Goal: Task Accomplishment & Management: Manage account settings

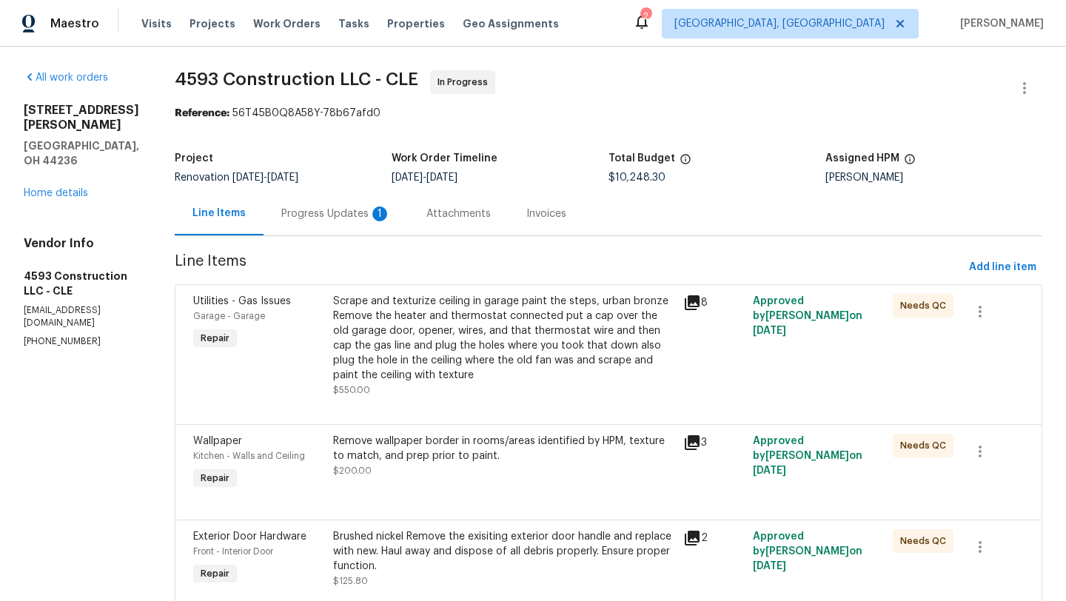
click at [403, 467] on div "Remove wallpaper border in rooms/areas identified by HPM, texture to match, and…" at bounding box center [503, 456] width 341 height 44
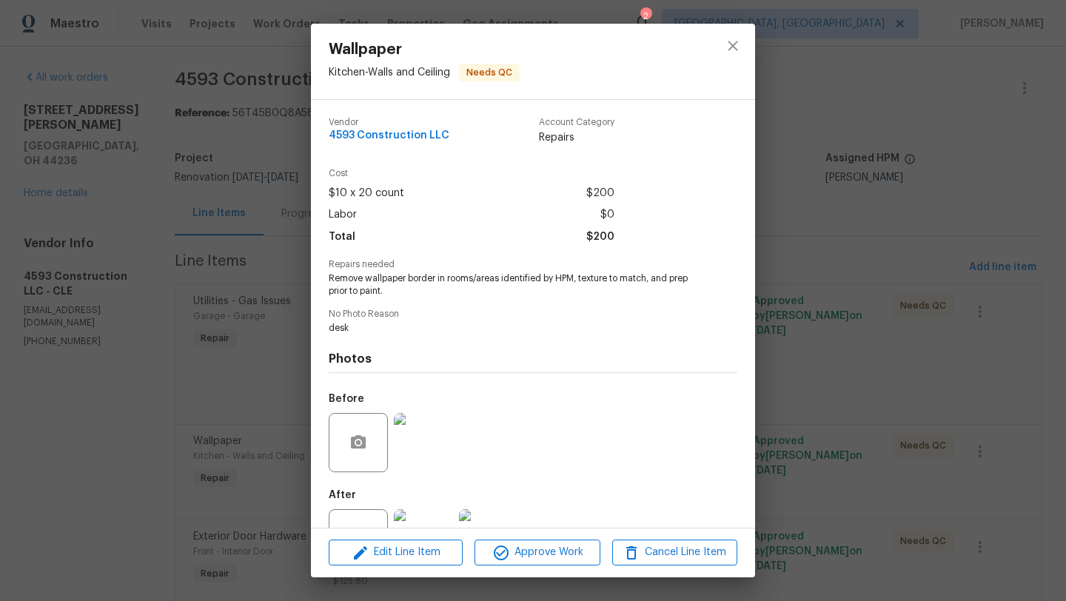
scroll to position [56, 0]
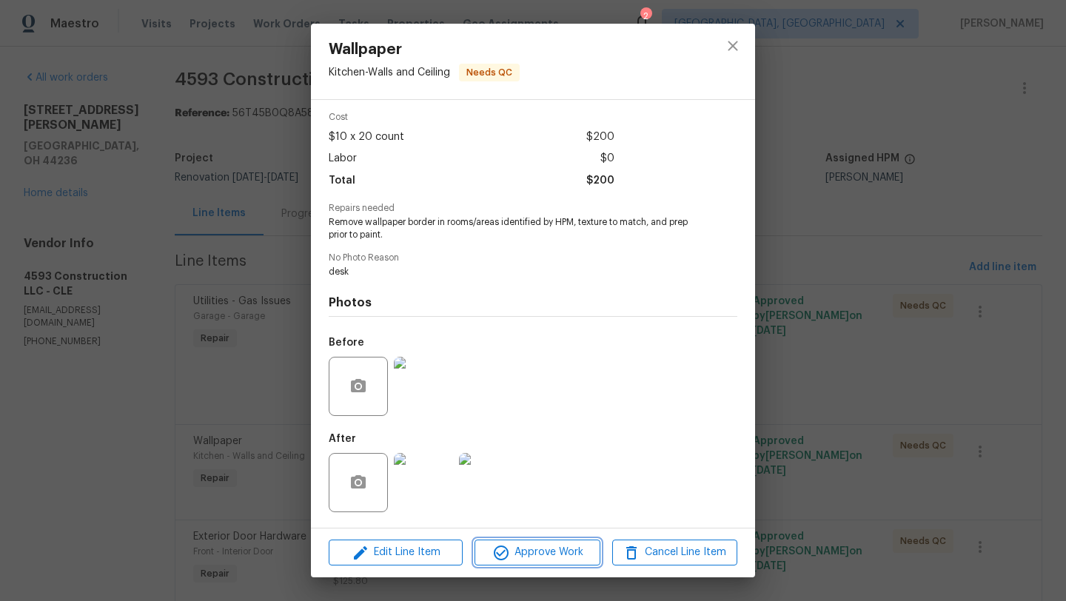
click at [502, 545] on icon "button" at bounding box center [501, 553] width 18 height 18
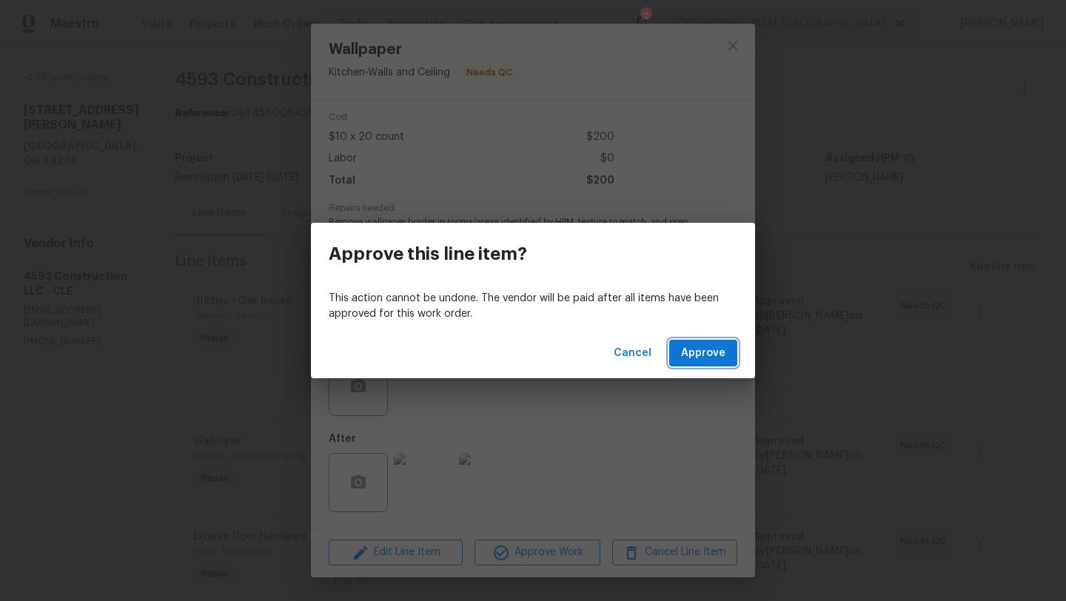
click at [716, 359] on span "Approve" at bounding box center [703, 353] width 44 height 19
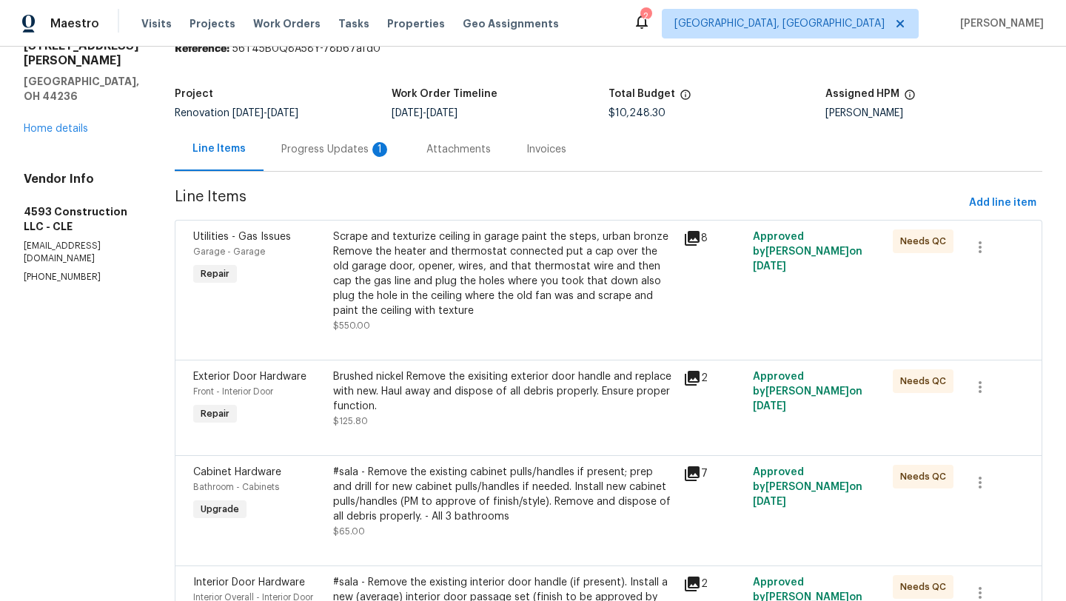
scroll to position [69, 0]
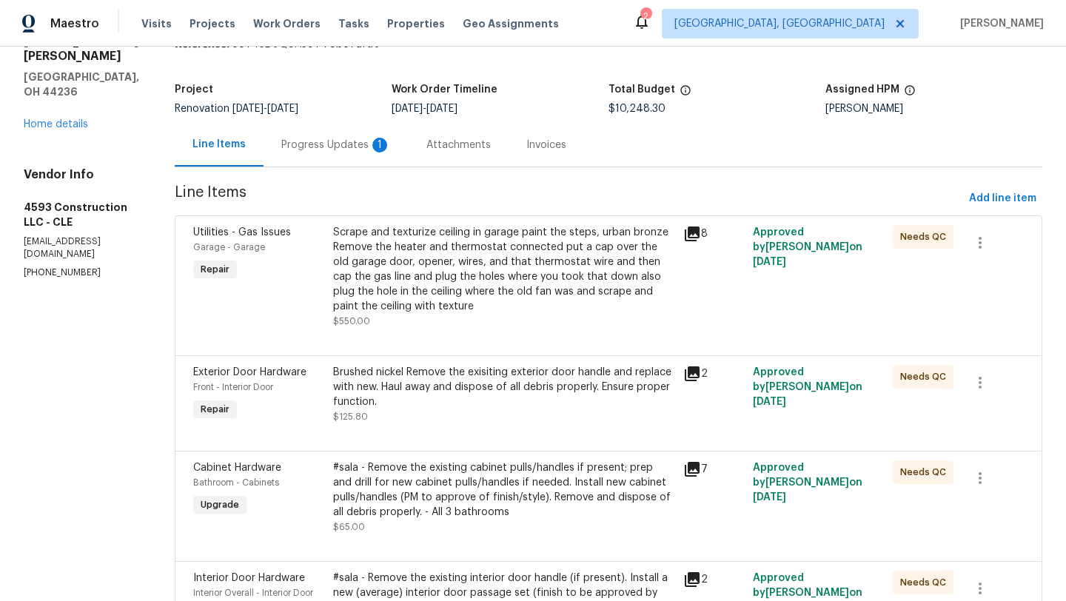
click at [508, 513] on div "#sala - Remove the existing cabinet pulls/handles if present; prep and drill fo…" at bounding box center [503, 489] width 341 height 59
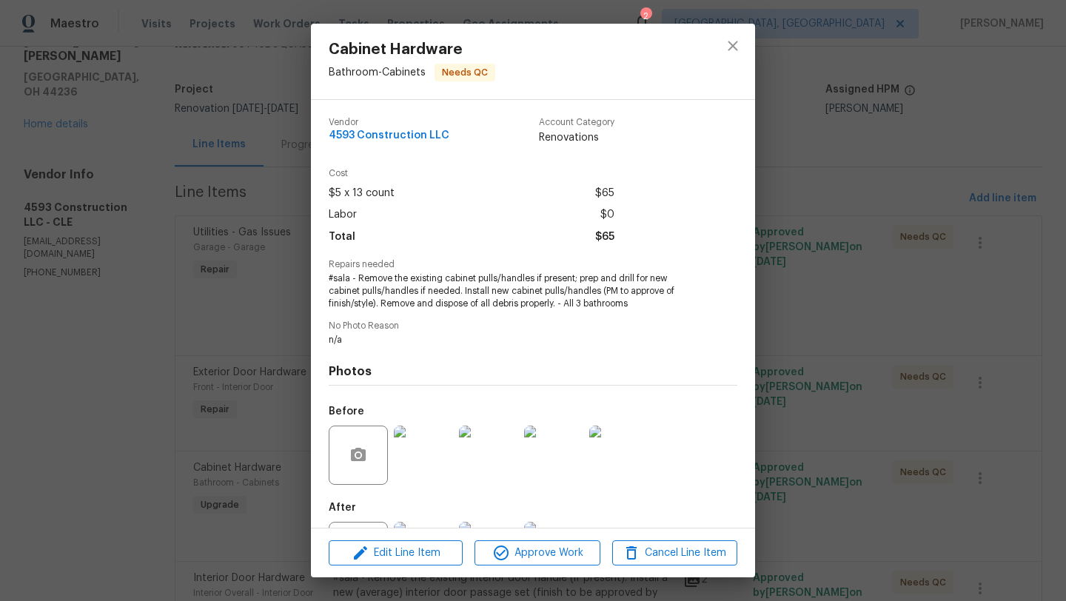
scroll to position [68, 0]
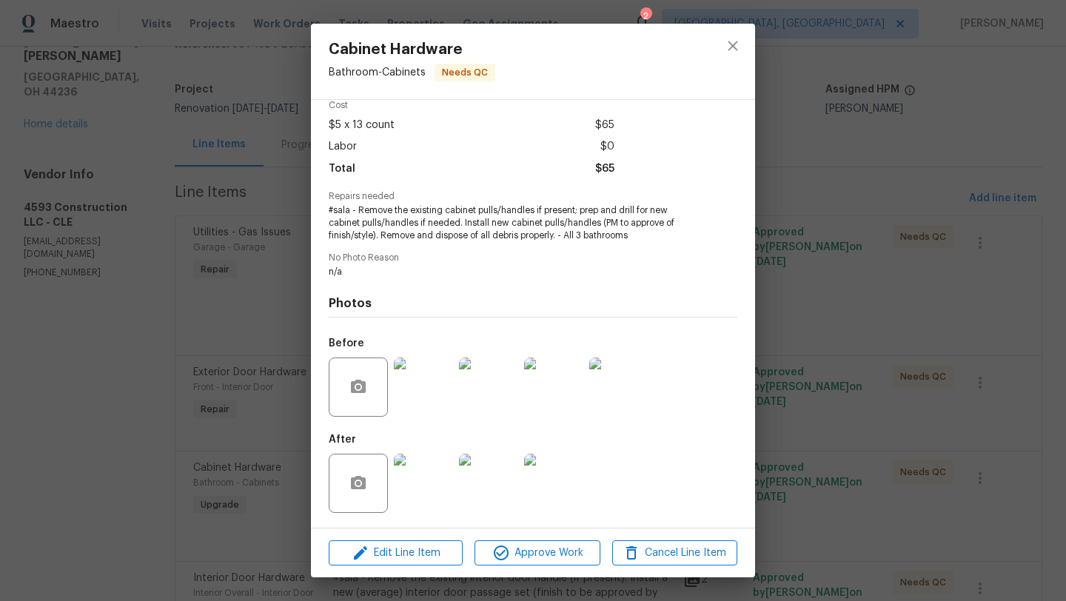
click at [415, 493] on img at bounding box center [423, 483] width 59 height 59
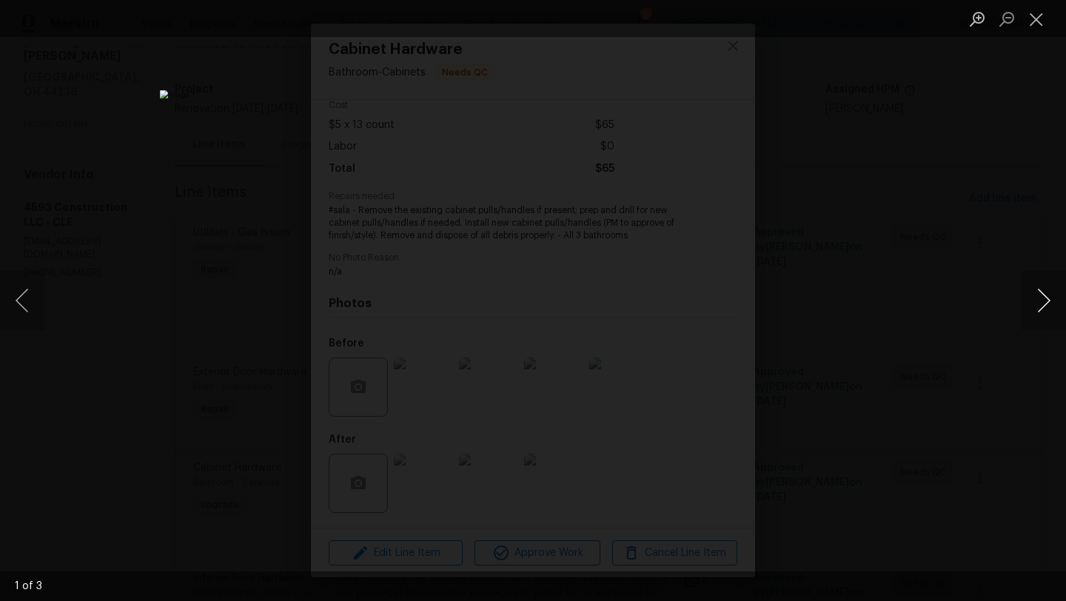
click at [1029, 298] on button "Next image" at bounding box center [1043, 300] width 44 height 59
click at [1042, 21] on button "Close lightbox" at bounding box center [1036, 19] width 30 height 26
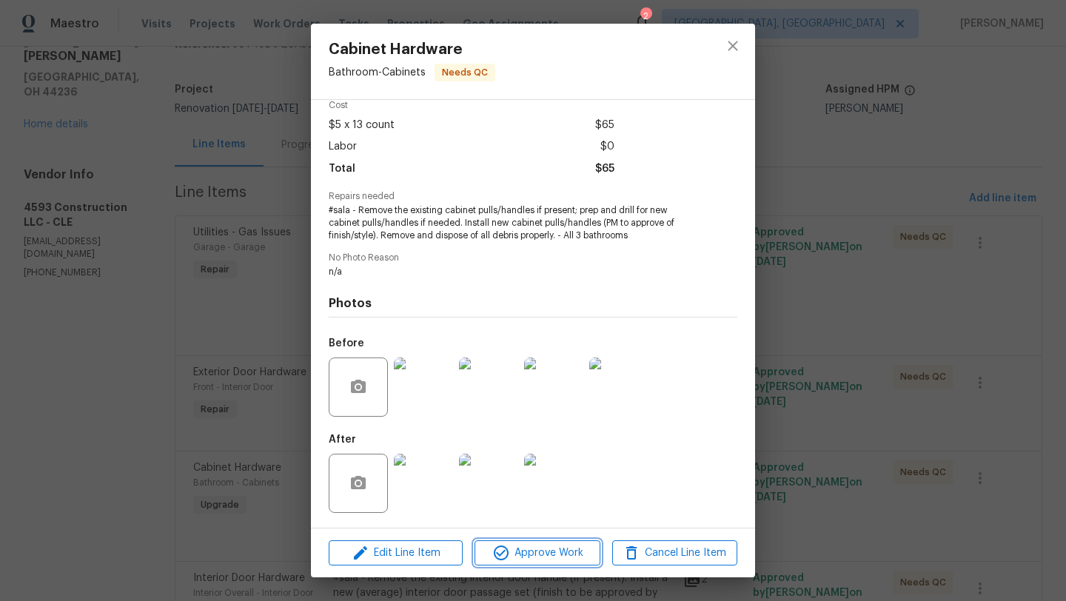
click at [498, 557] on icon "button" at bounding box center [501, 553] width 18 height 18
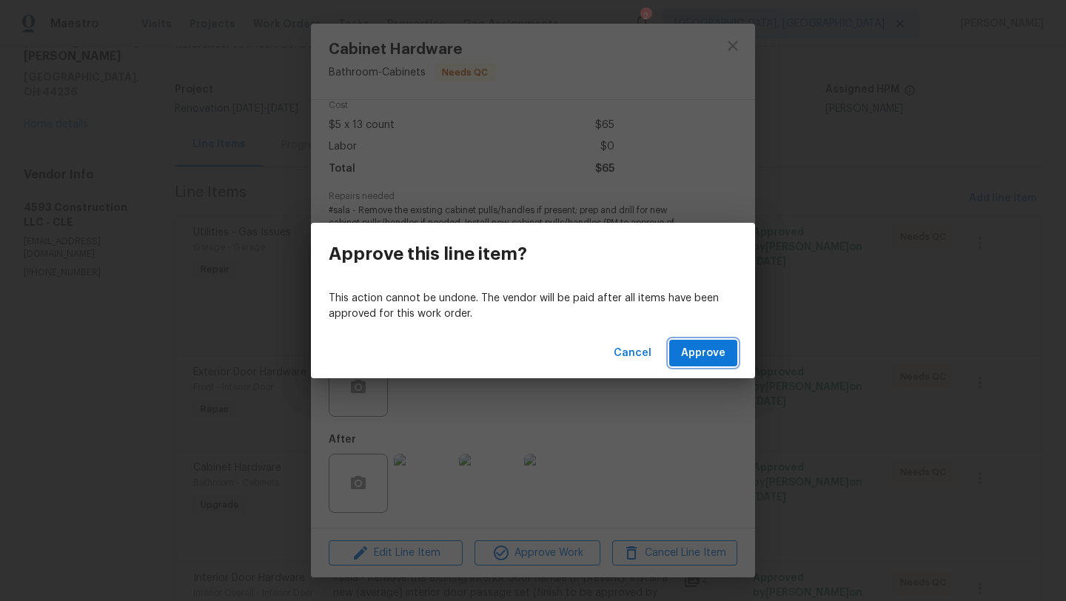
click at [689, 357] on span "Approve" at bounding box center [703, 353] width 44 height 19
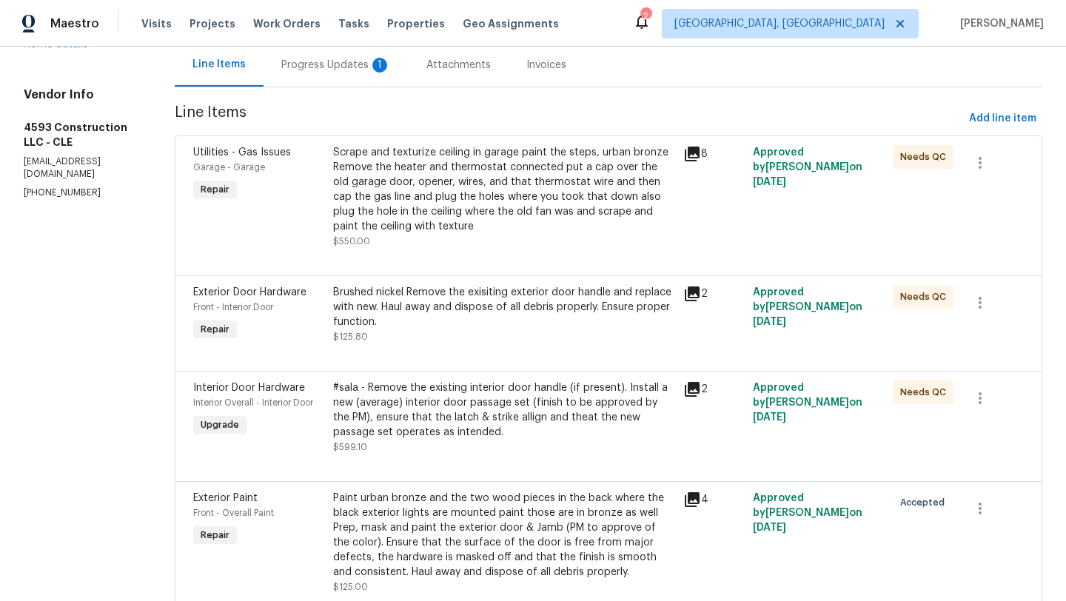
scroll to position [158, 0]
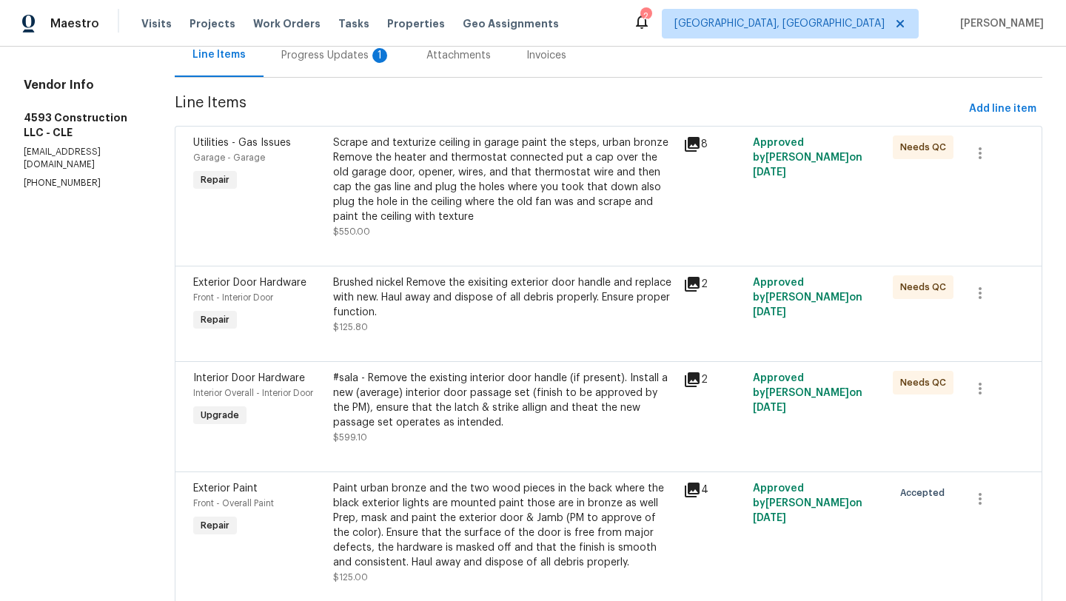
click at [502, 336] on div at bounding box center [608, 344] width 830 height 18
click at [497, 303] on div "Brushed nickel Remove the exisiting exterior door handle and replace with new. …" at bounding box center [503, 297] width 341 height 44
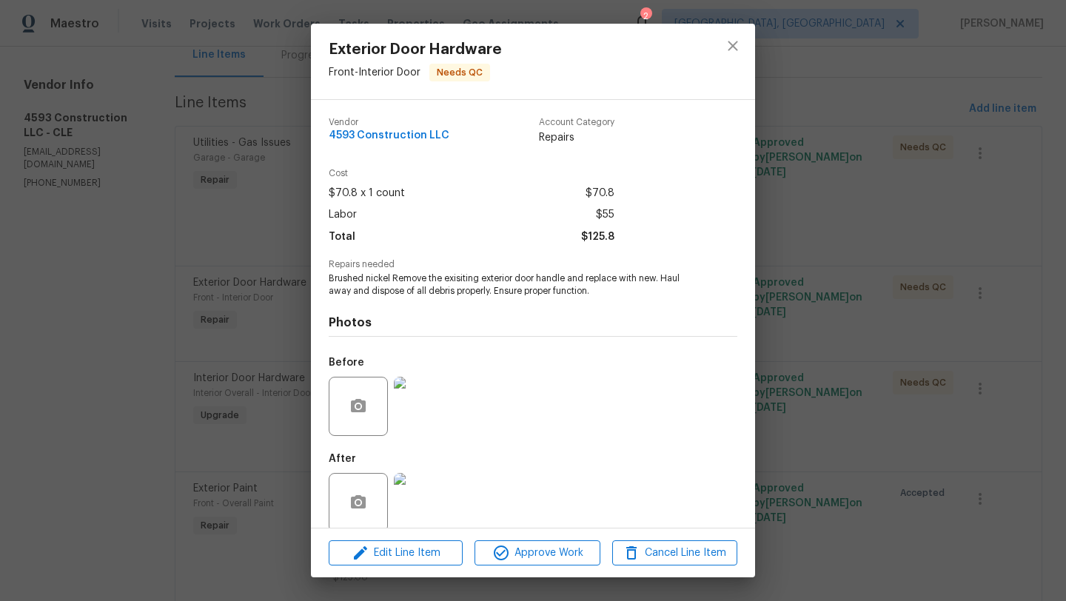
scroll to position [19, 0]
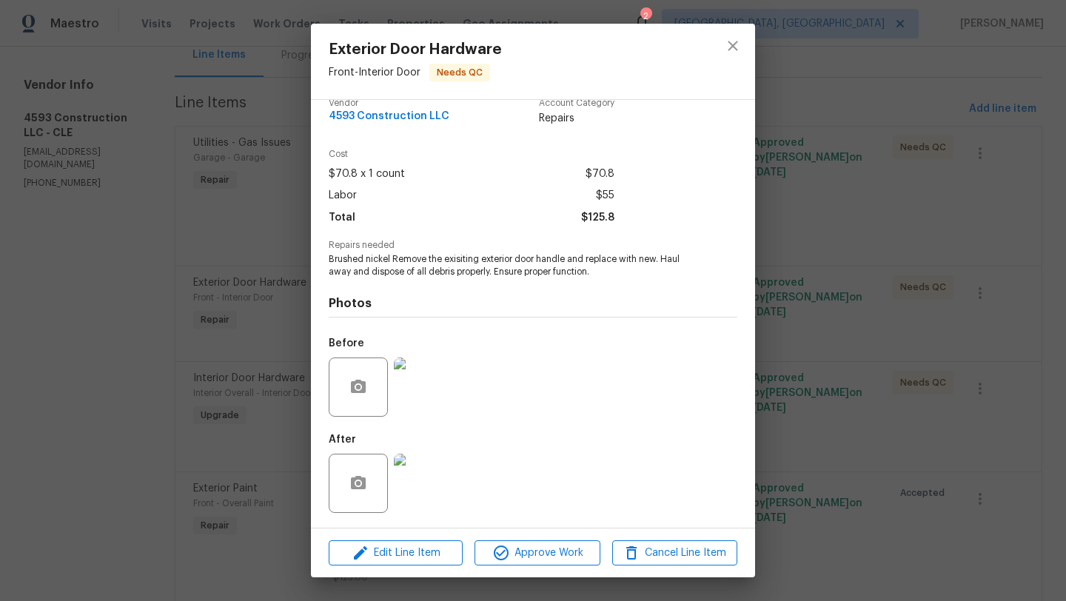
click at [417, 480] on img at bounding box center [423, 483] width 59 height 59
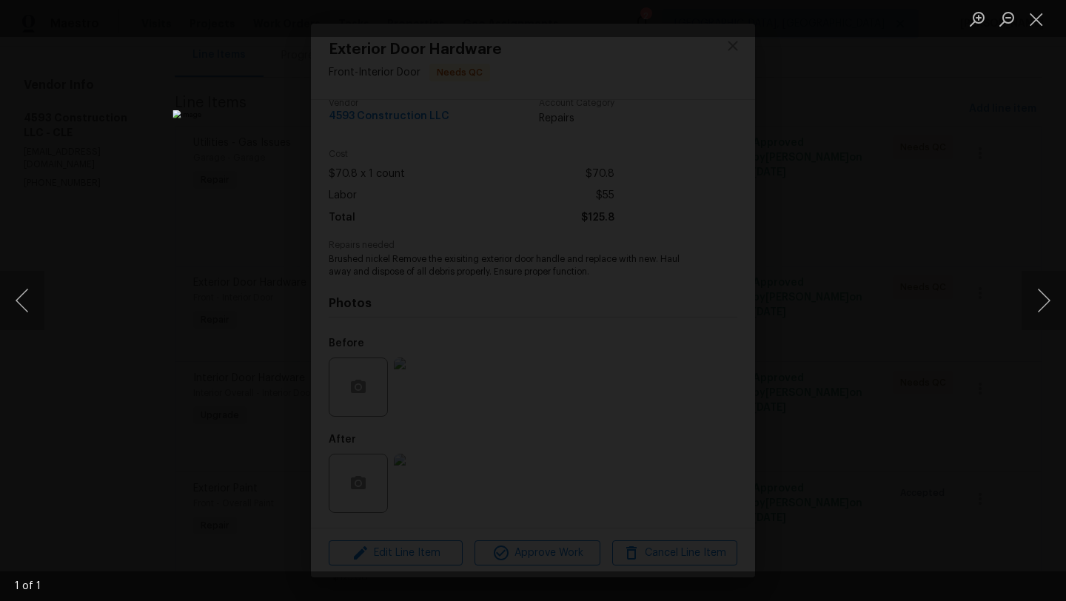
click at [480, 268] on img "Lightbox" at bounding box center [530, 311] width 716 height 403
click at [1042, 19] on button "Close lightbox" at bounding box center [1036, 19] width 30 height 26
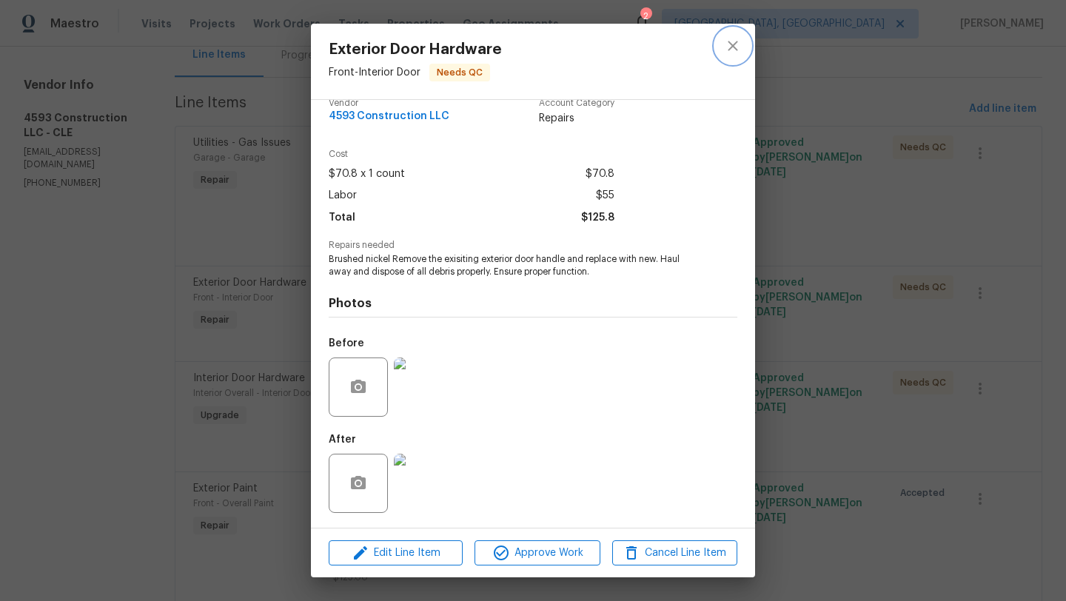
click at [733, 46] on icon "close" at bounding box center [732, 46] width 10 height 10
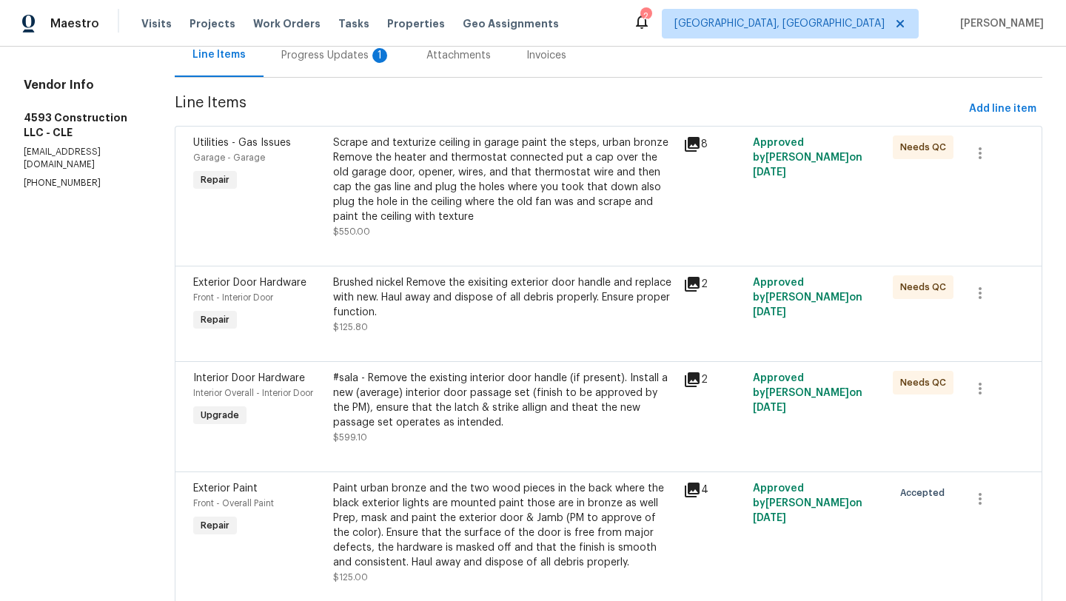
click at [439, 409] on div "#sala - Remove the existing interior door handle (if present). Install a new (a…" at bounding box center [503, 400] width 341 height 59
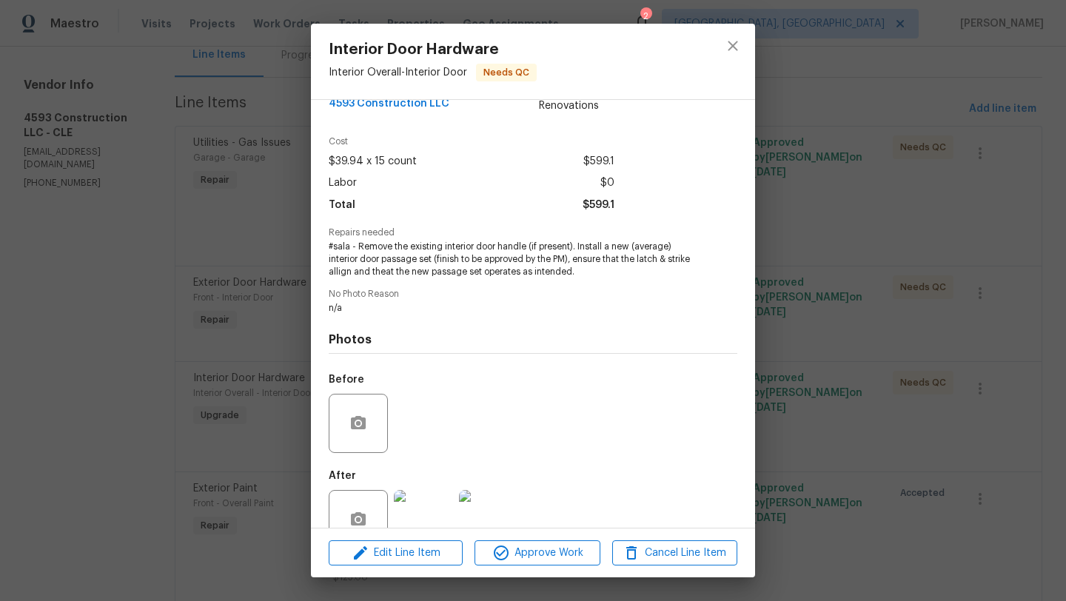
scroll to position [68, 0]
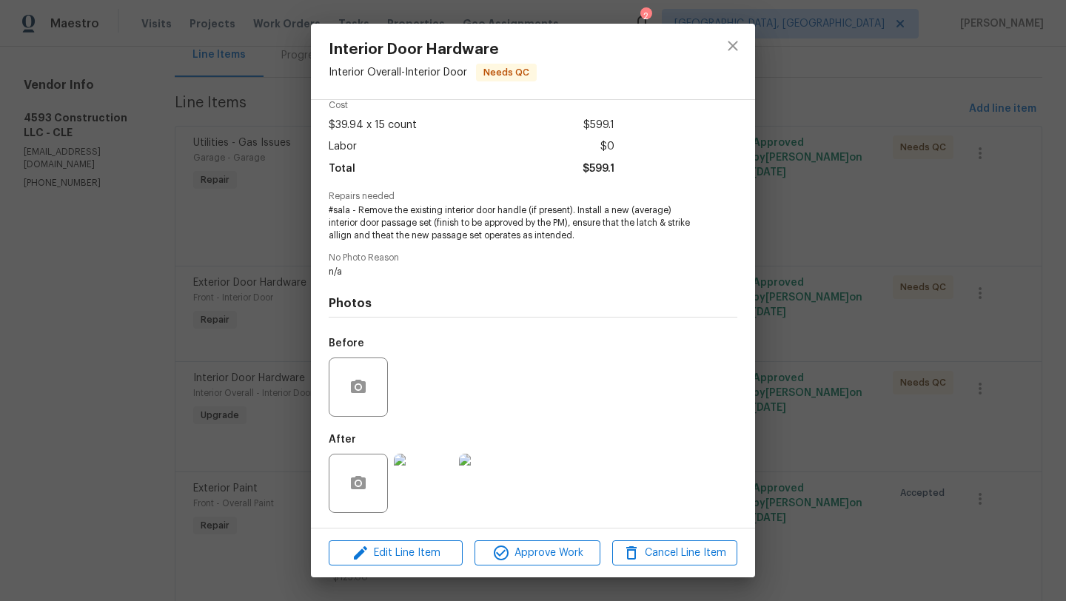
click at [432, 480] on img at bounding box center [423, 483] width 59 height 59
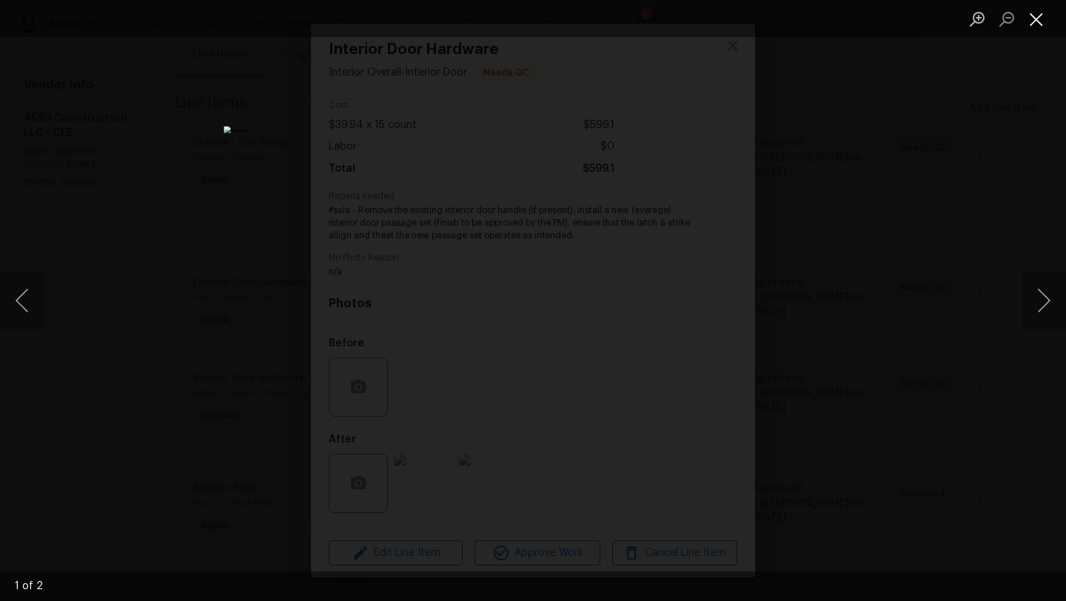
click at [1034, 19] on button "Close lightbox" at bounding box center [1036, 19] width 30 height 26
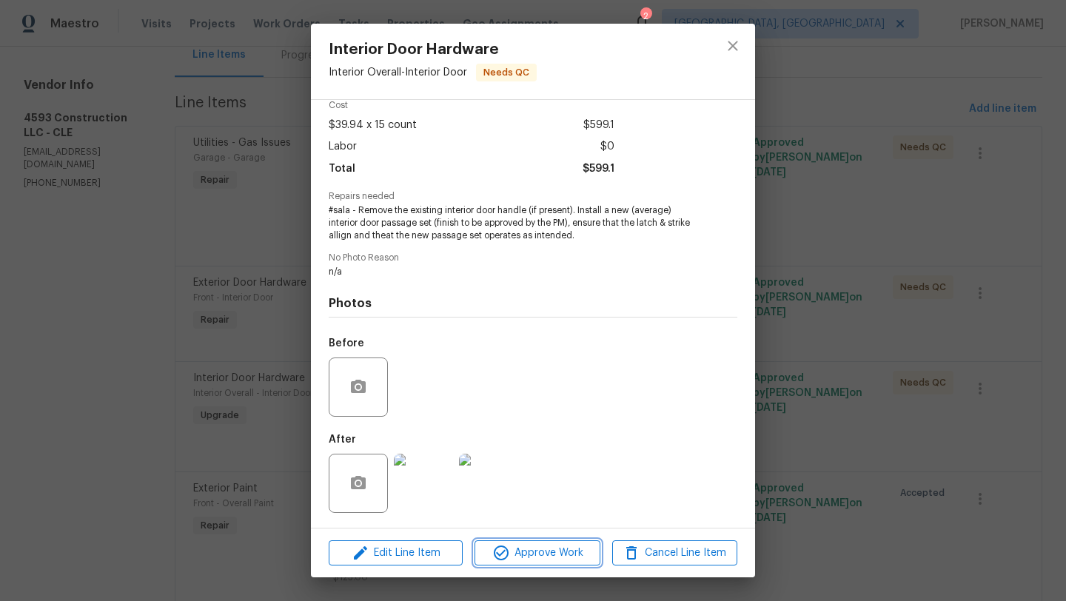
click at [531, 542] on button "Approve Work" at bounding box center [536, 553] width 125 height 26
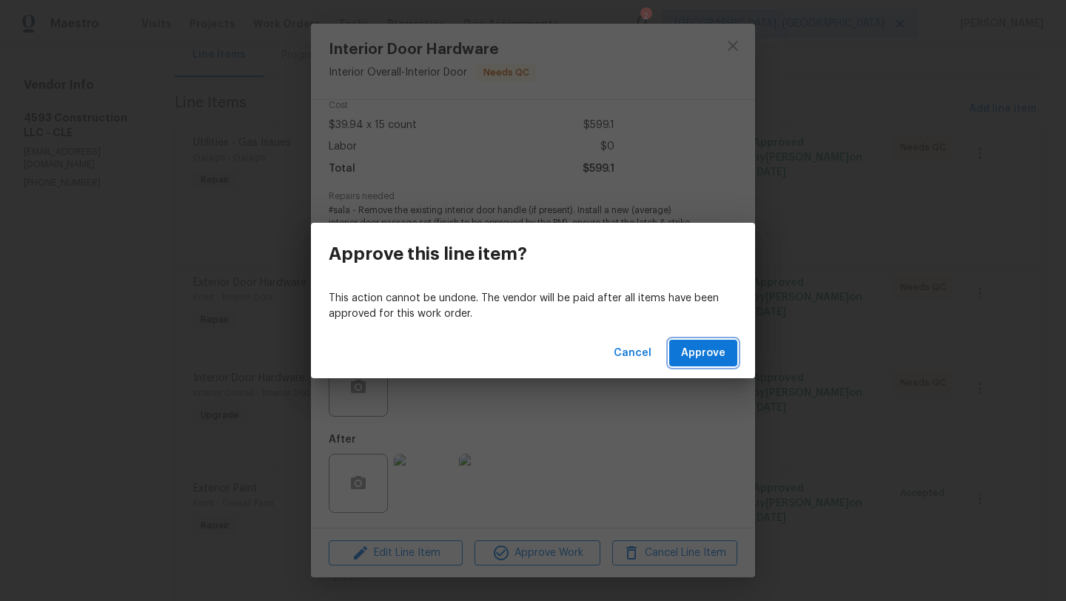
click at [707, 351] on span "Approve" at bounding box center [703, 353] width 44 height 19
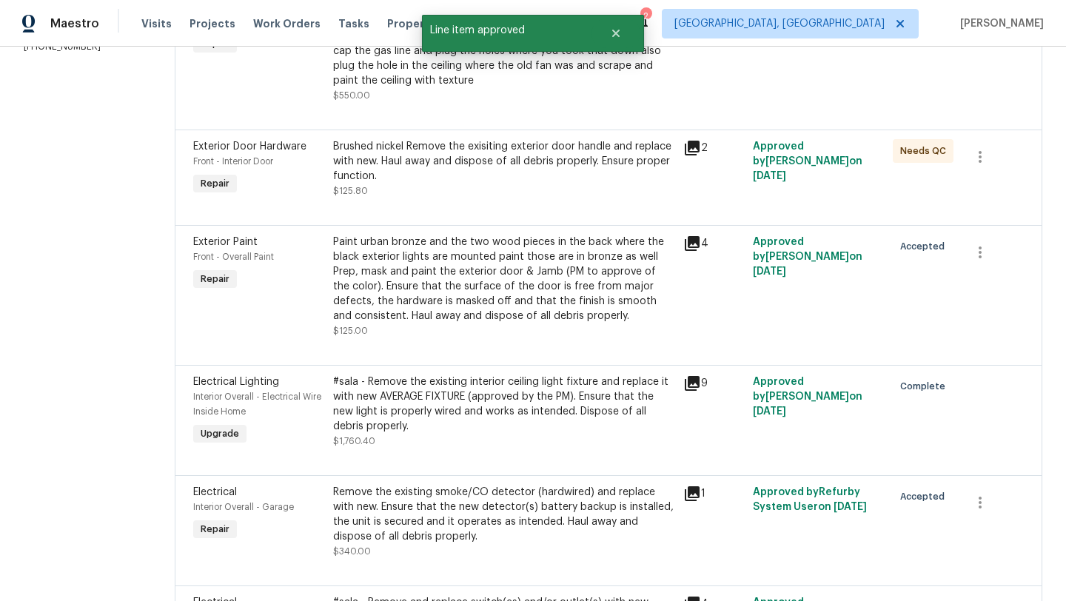
scroll to position [0, 0]
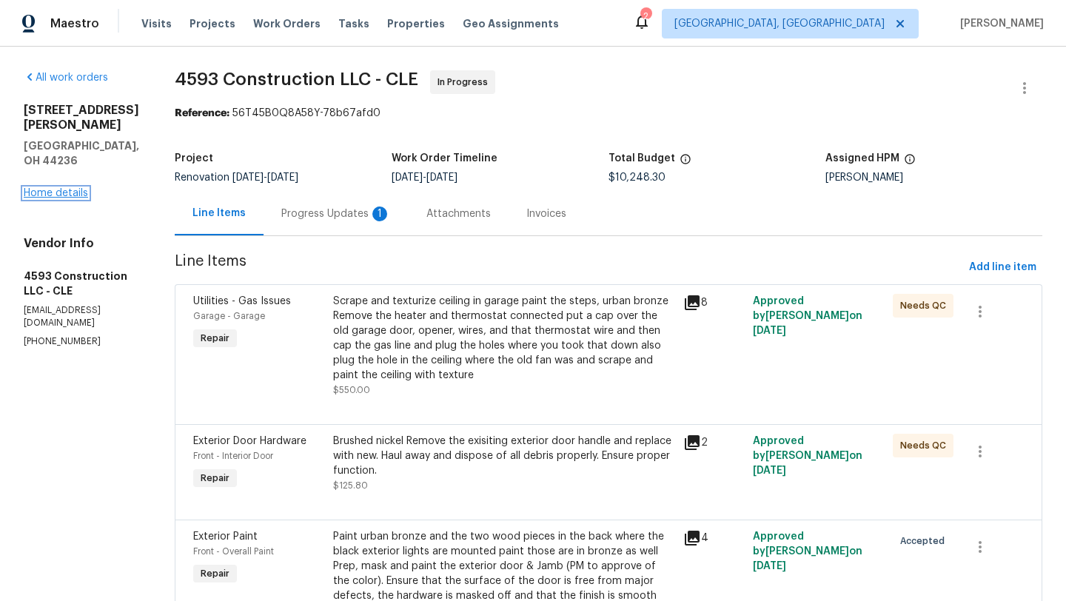
click at [75, 188] on link "Home details" at bounding box center [56, 193] width 64 height 10
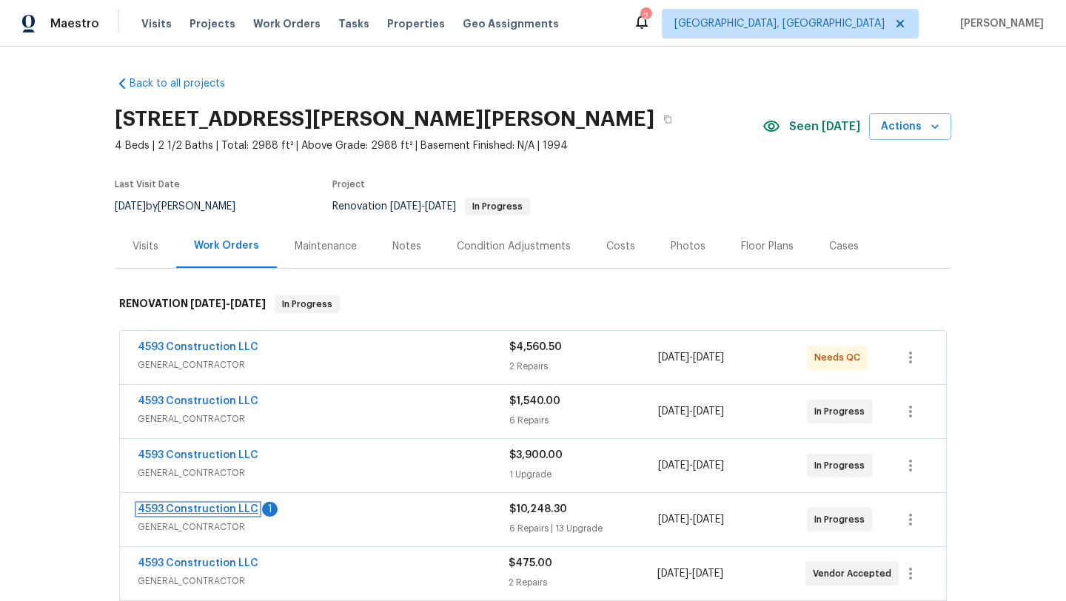
click at [201, 509] on link "4593 Construction LLC" at bounding box center [198, 509] width 121 height 10
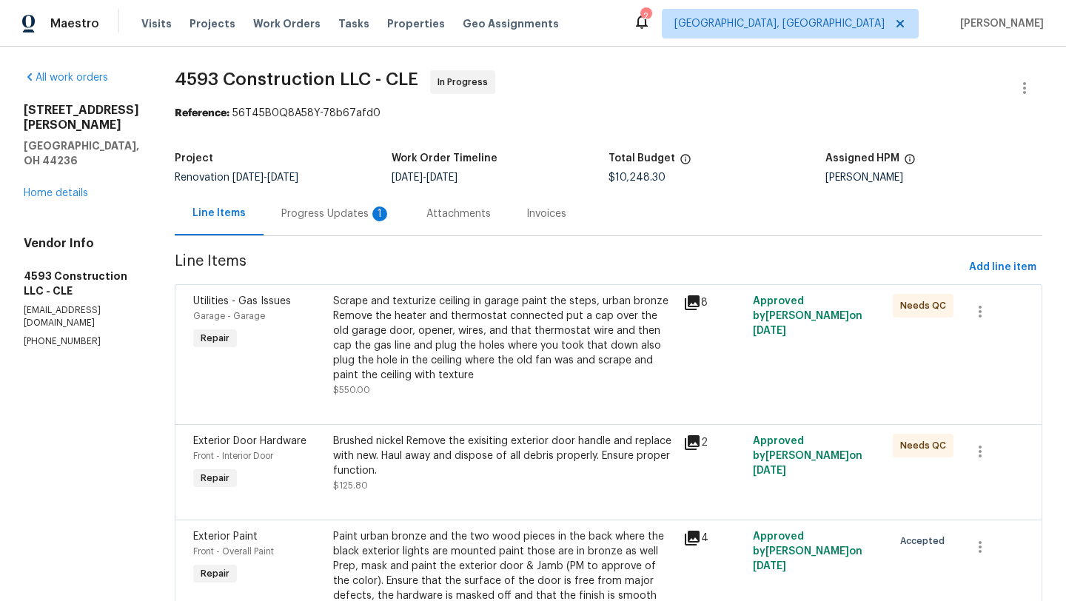
click at [410, 339] on div "Scrape and texturize ceiling in garage paint the steps, urban bronze Remove the…" at bounding box center [503, 338] width 341 height 89
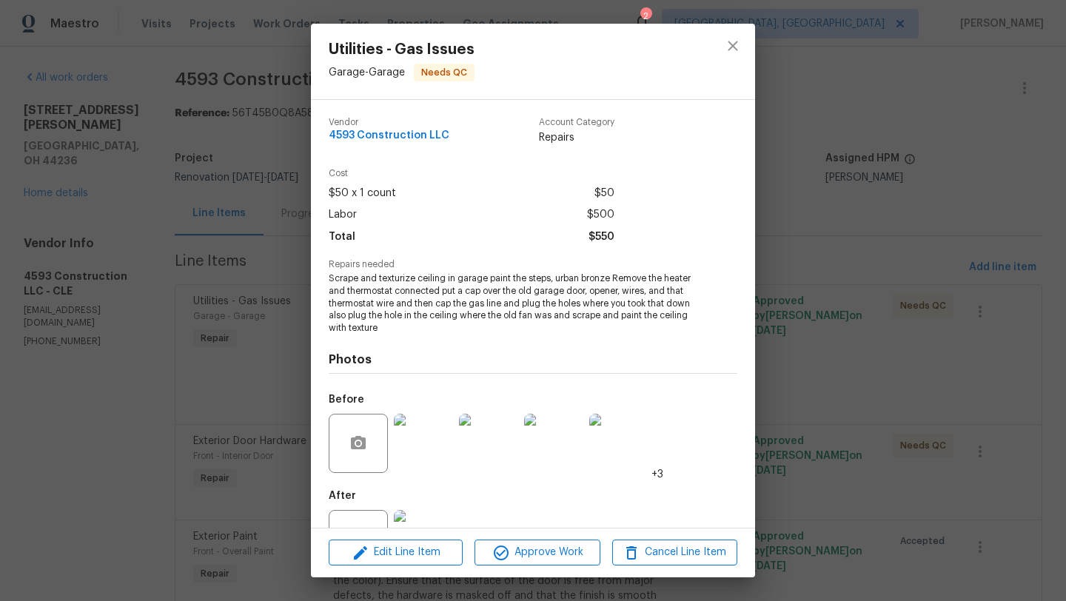
scroll to position [56, 0]
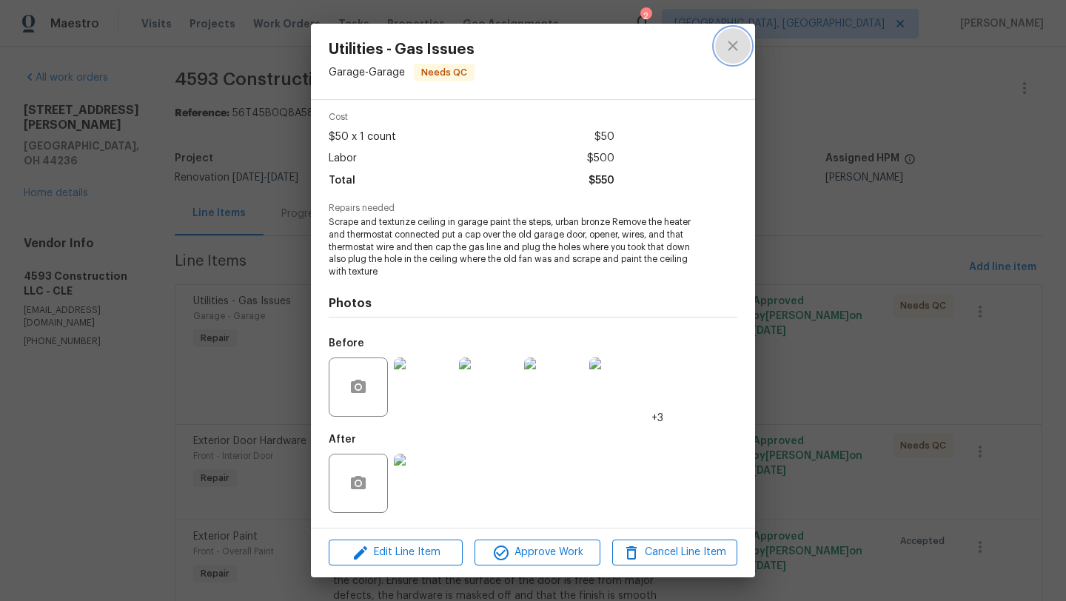
click at [731, 38] on icon "close" at bounding box center [733, 46] width 18 height 18
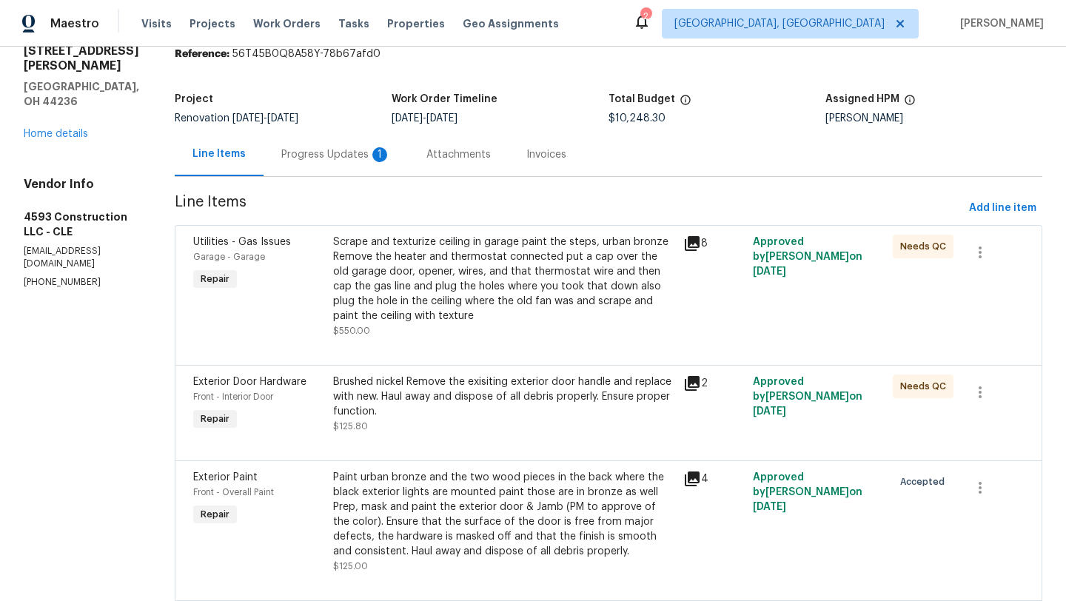
scroll to position [0, 0]
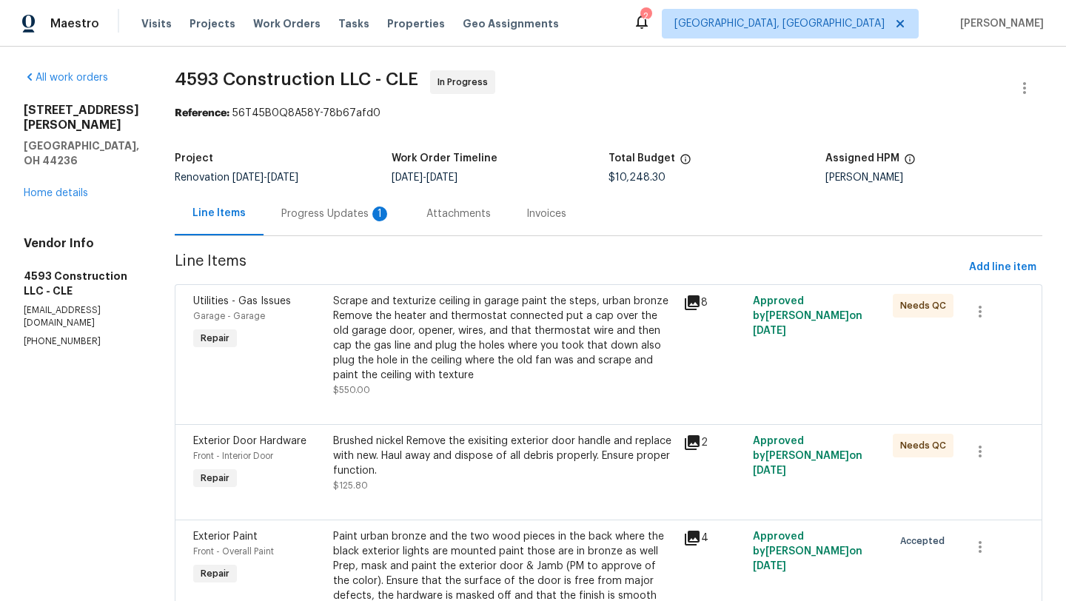
click at [335, 219] on div "Progress Updates 1" at bounding box center [336, 213] width 110 height 15
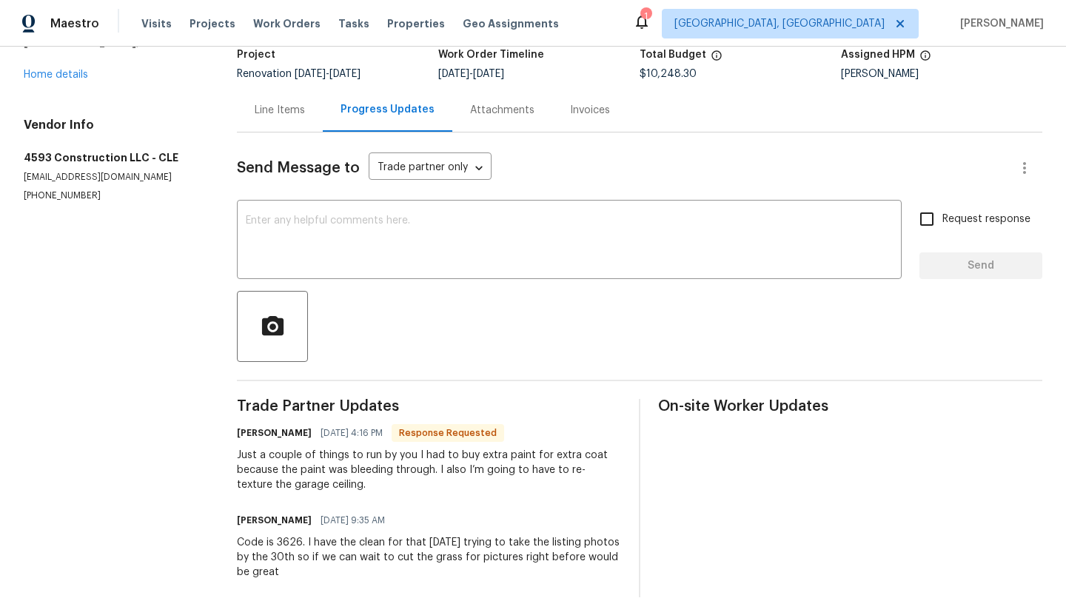
scroll to position [124, 0]
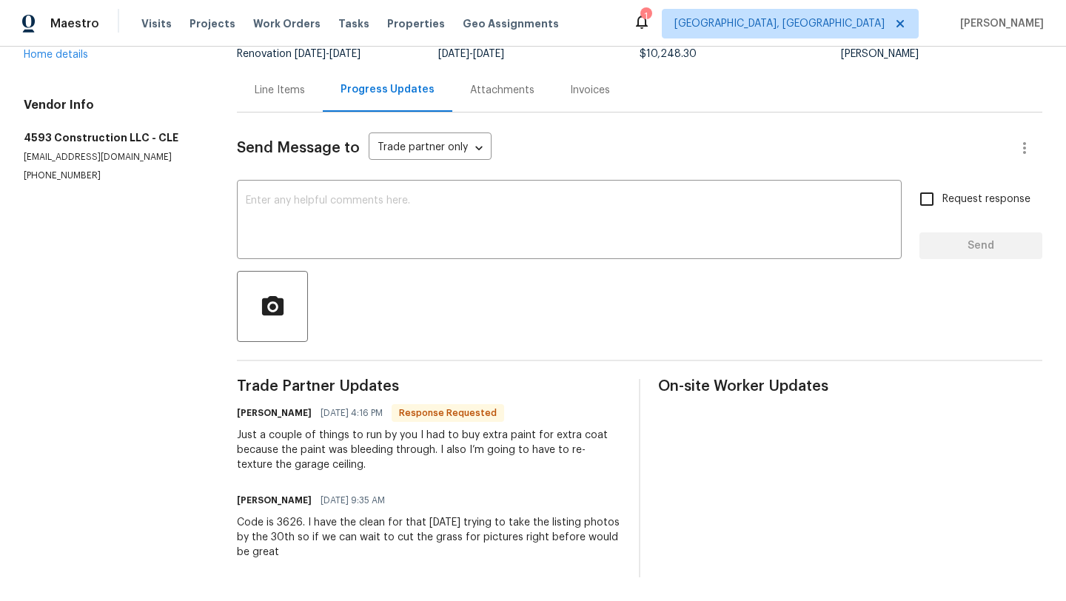
click at [283, 89] on div "Line Items" at bounding box center [280, 90] width 50 height 15
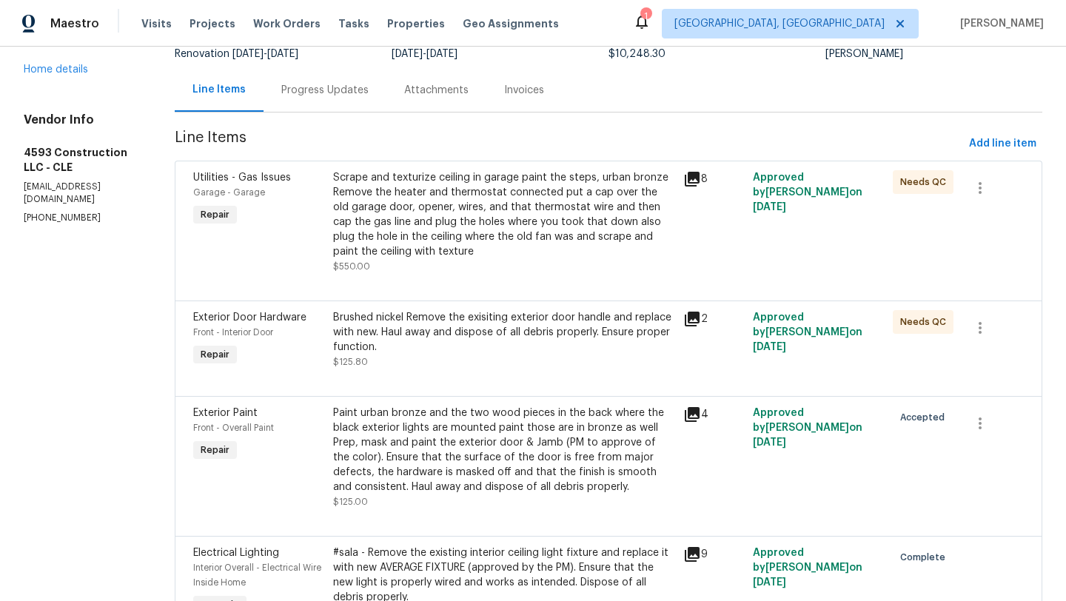
click at [474, 204] on div "Scrape and texturize ceiling in garage paint the steps, urban bronze Remove the…" at bounding box center [503, 214] width 341 height 89
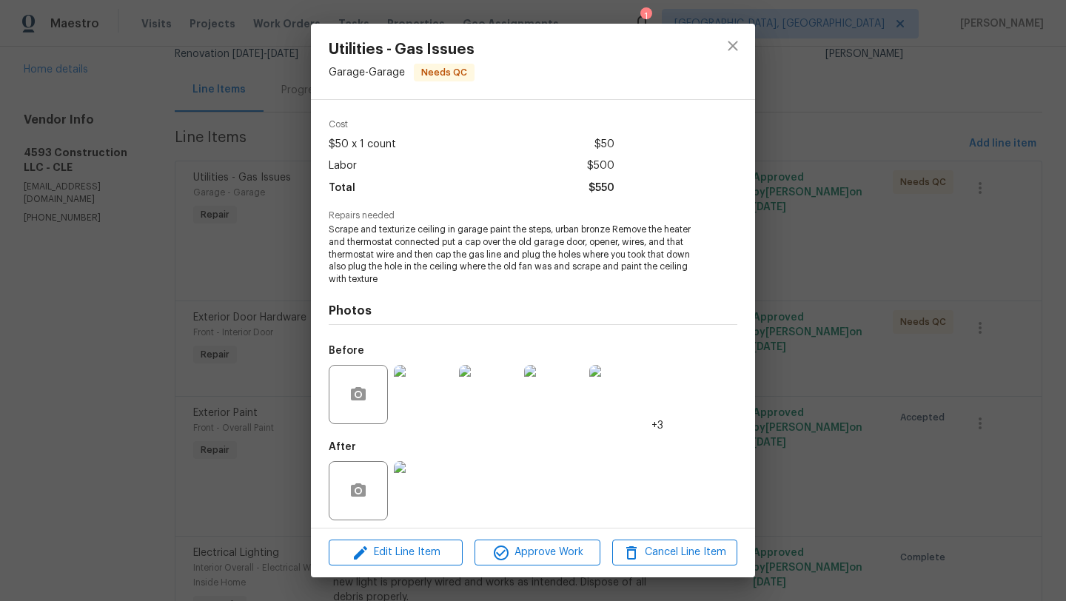
scroll to position [56, 0]
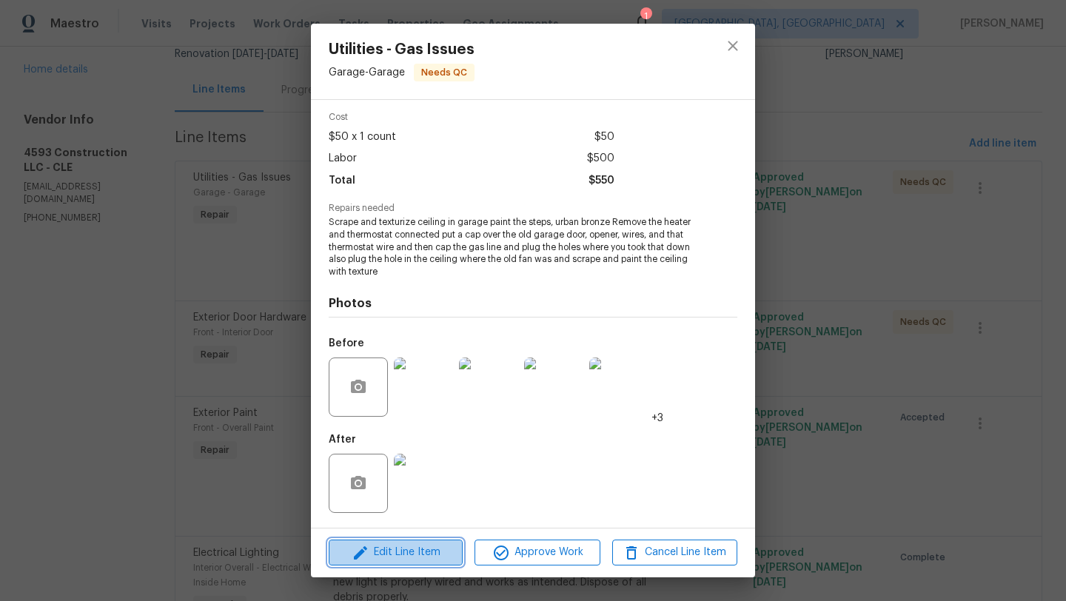
click at [397, 553] on span "Edit Line Item" at bounding box center [395, 552] width 125 height 19
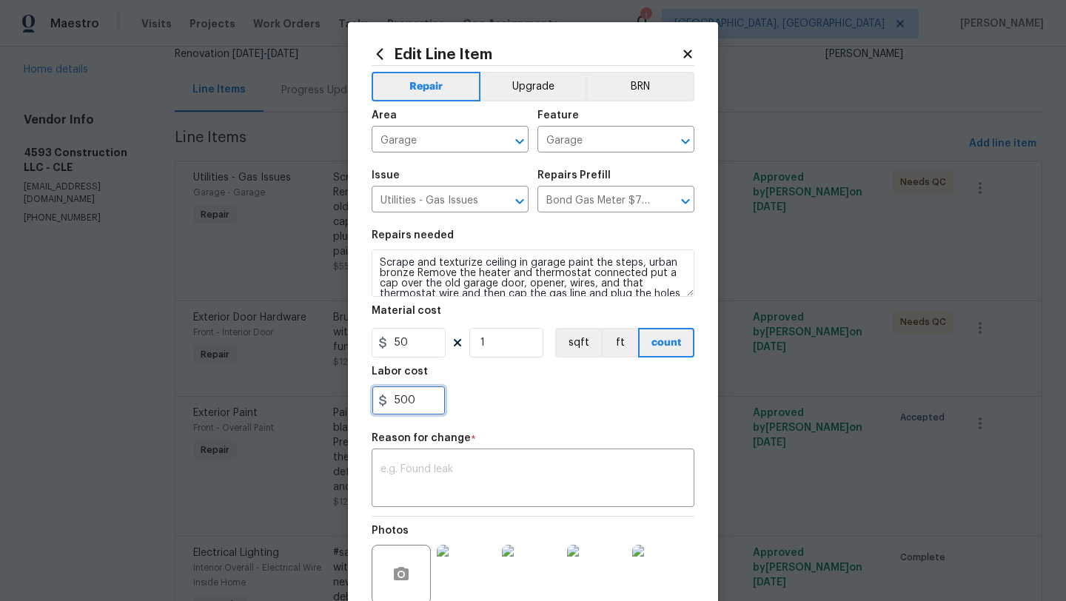
click at [398, 400] on input "500" at bounding box center [409, 401] width 74 height 30
type input "2"
type input "700"
click at [425, 475] on textarea at bounding box center [532, 479] width 305 height 31
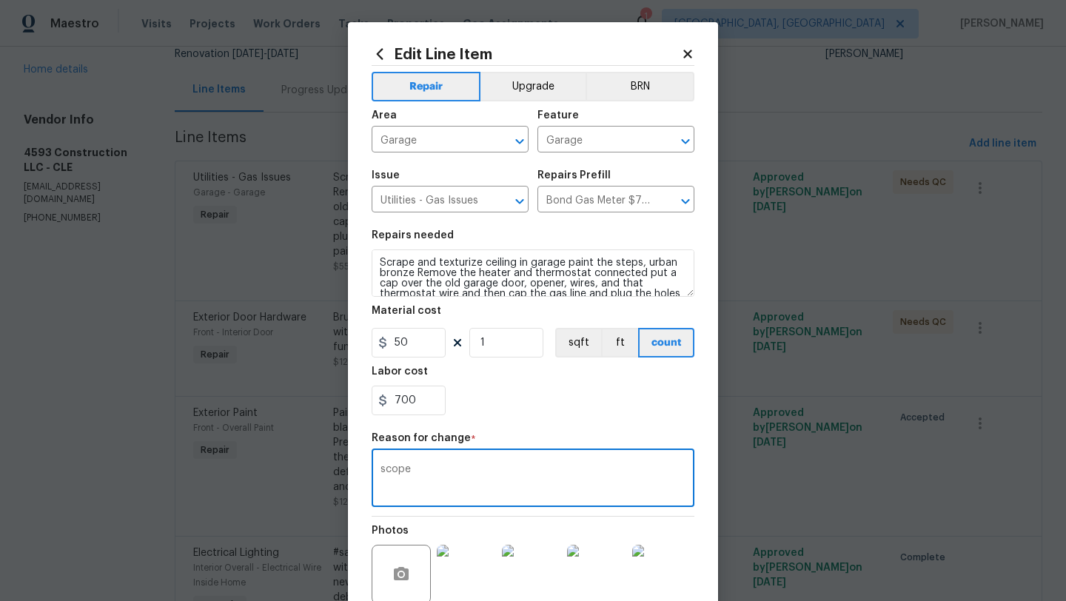
scroll to position [144, 0]
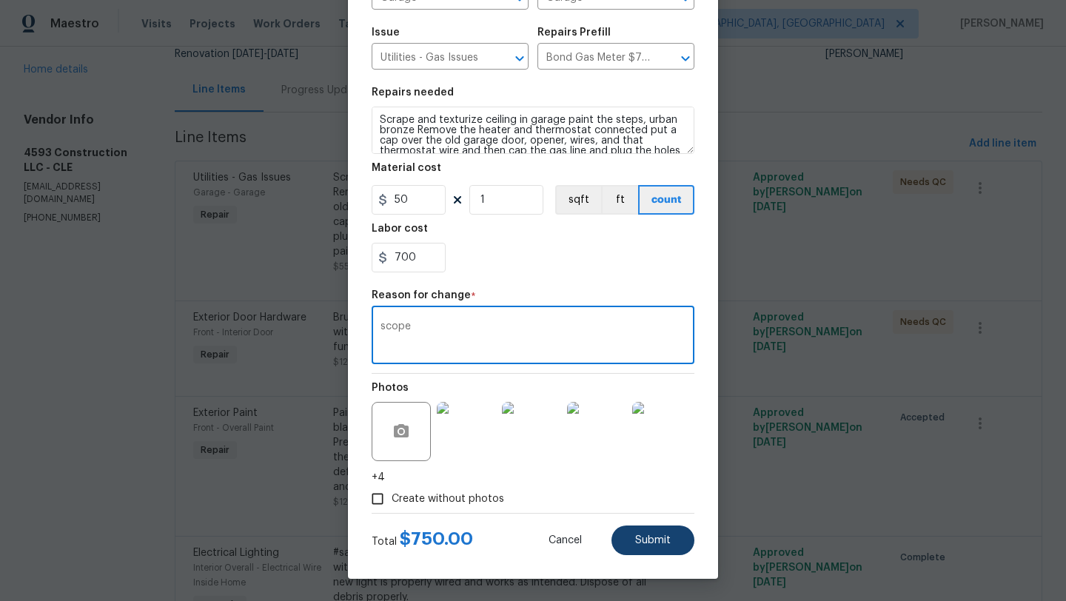
type textarea "scope"
click at [635, 545] on button "Submit" at bounding box center [652, 540] width 83 height 30
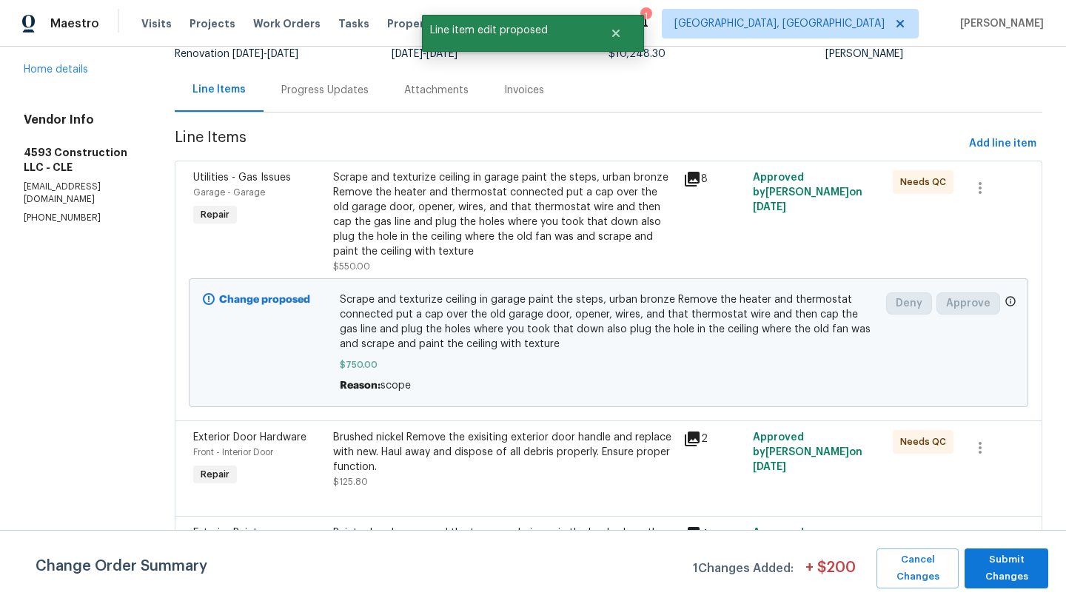
scroll to position [0, 0]
click at [996, 582] on span "Submit Changes" at bounding box center [1006, 568] width 69 height 34
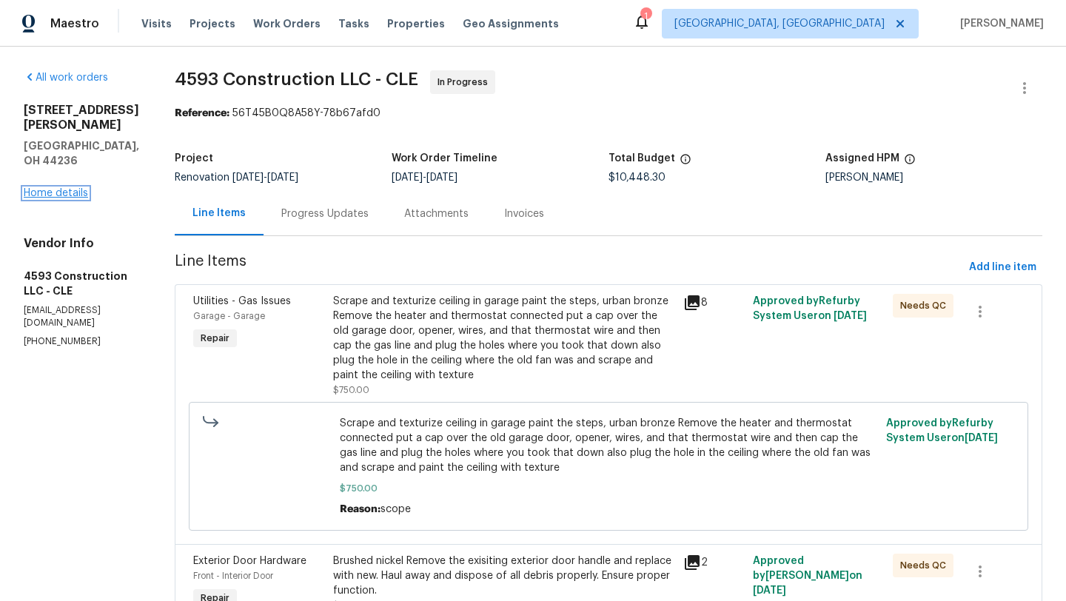
click at [61, 188] on link "Home details" at bounding box center [56, 193] width 64 height 10
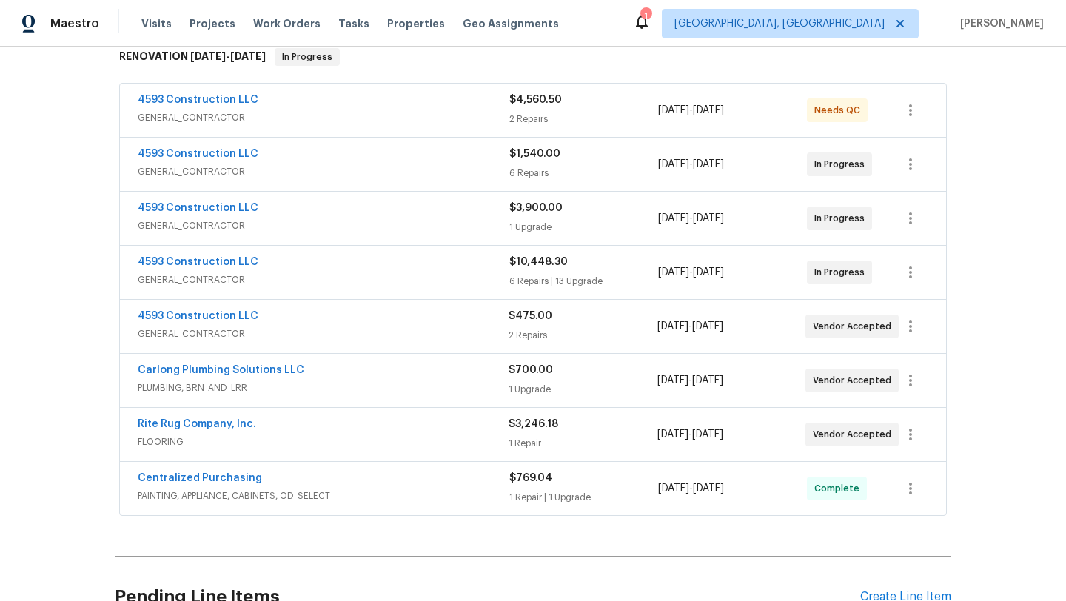
scroll to position [241, 0]
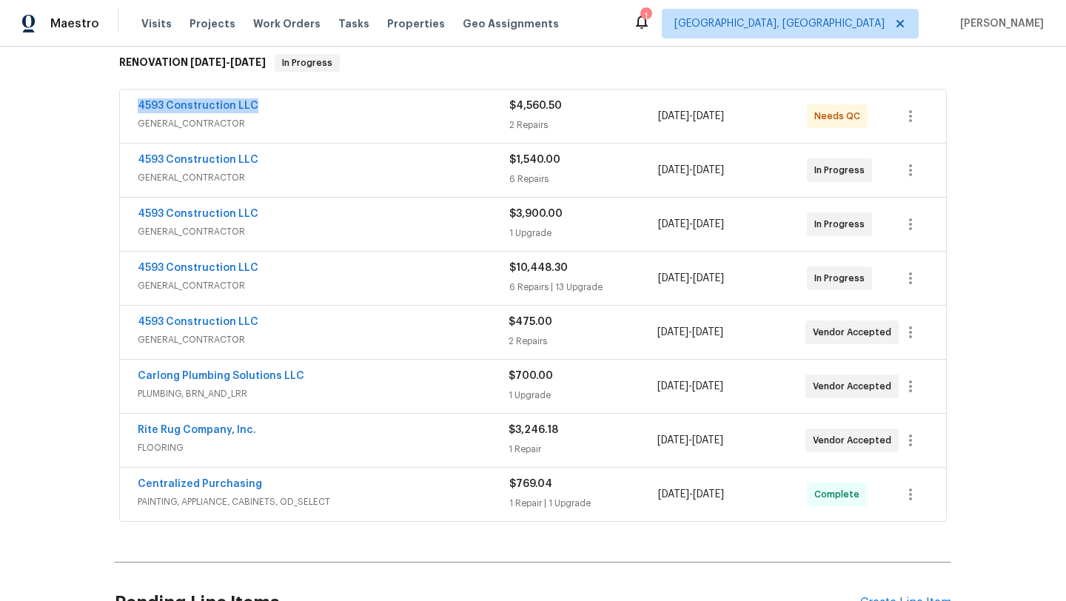
drag, startPoint x: 499, startPoint y: 104, endPoint x: 557, endPoint y: 545, distance: 444.8
click at [557, 545] on div "Back to all projects 2844 Chamberlin Blvd, Hudson, OH 44236 4 Beds | 2 1/2 Bath…" at bounding box center [533, 243] width 836 height 841
click at [447, 541] on div "Back to all projects 2844 Chamberlin Blvd, Hudson, OH 44236 4 Beds | 2 1/2 Bath…" at bounding box center [533, 243] width 836 height 841
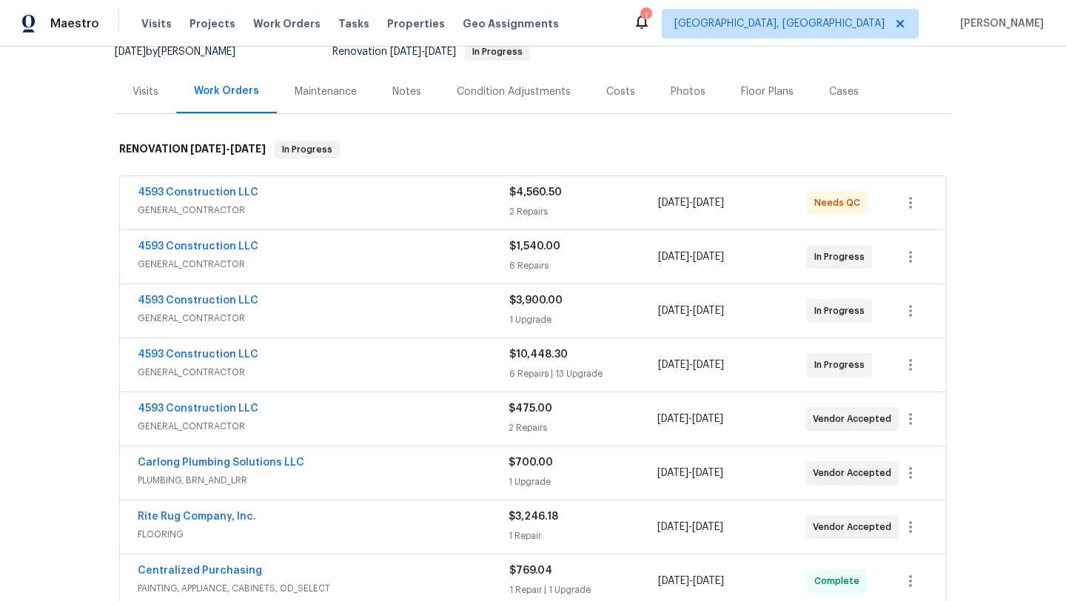
scroll to position [0, 0]
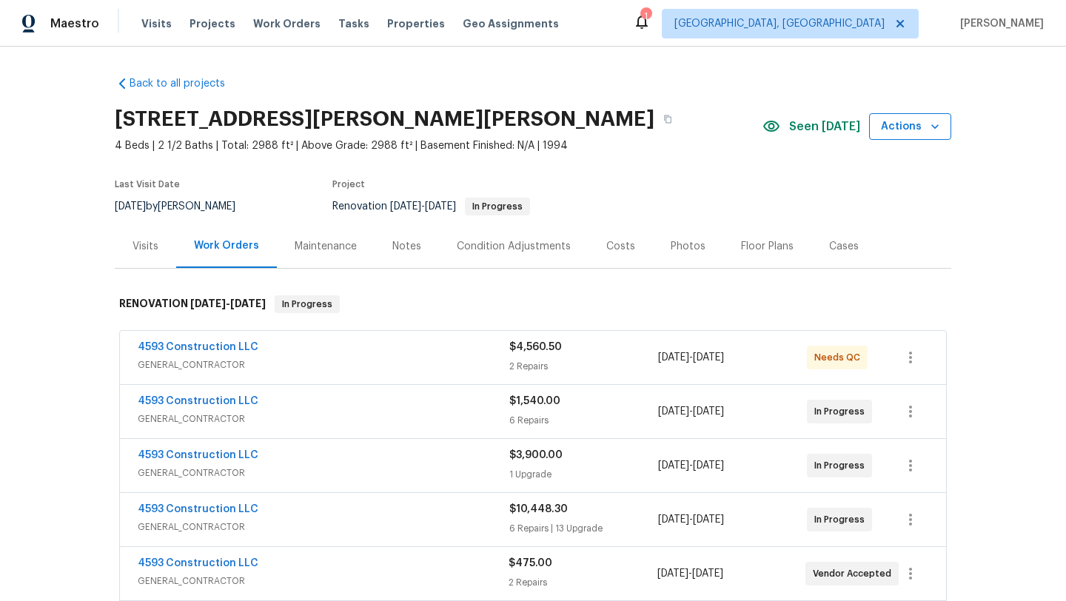
click at [913, 132] on span "Actions" at bounding box center [910, 127] width 58 height 19
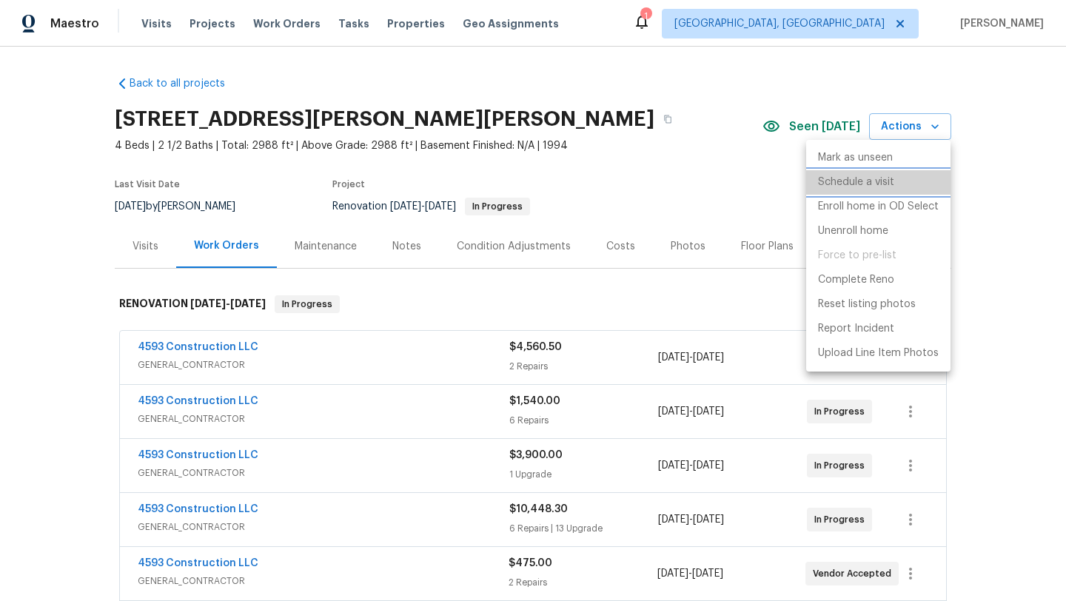
click at [862, 178] on p "Schedule a visit" at bounding box center [856, 183] width 76 height 16
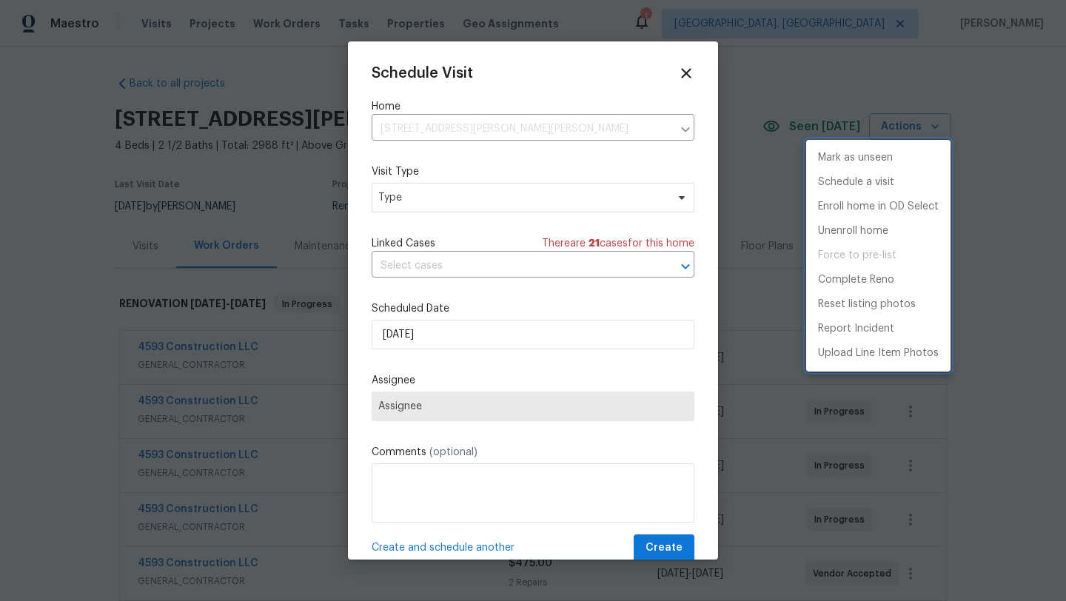
click at [425, 332] on div at bounding box center [533, 300] width 1066 height 601
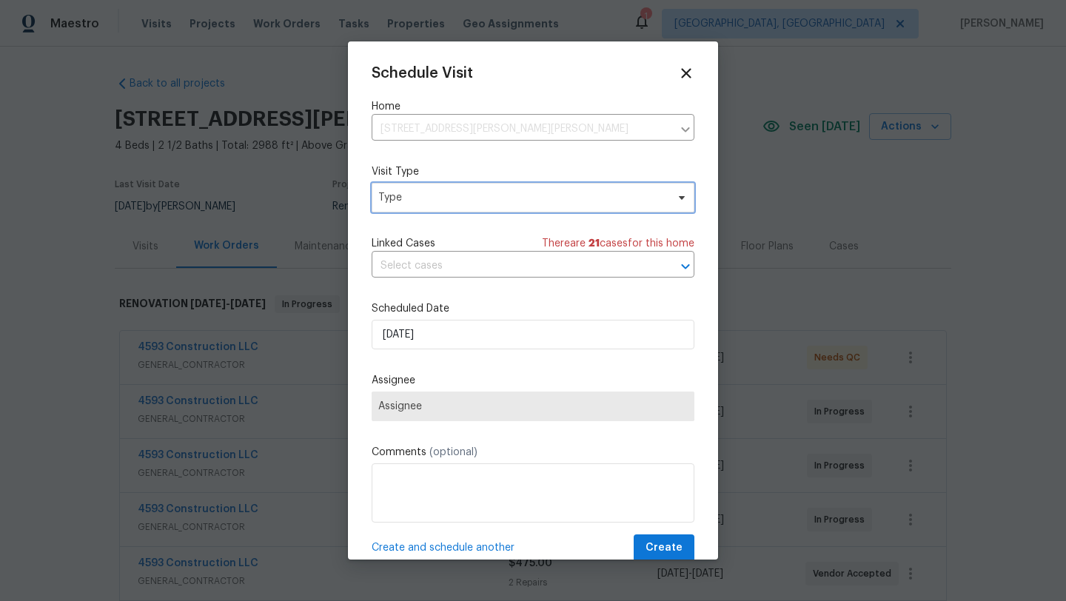
click at [406, 209] on span "Type" at bounding box center [533, 198] width 323 height 30
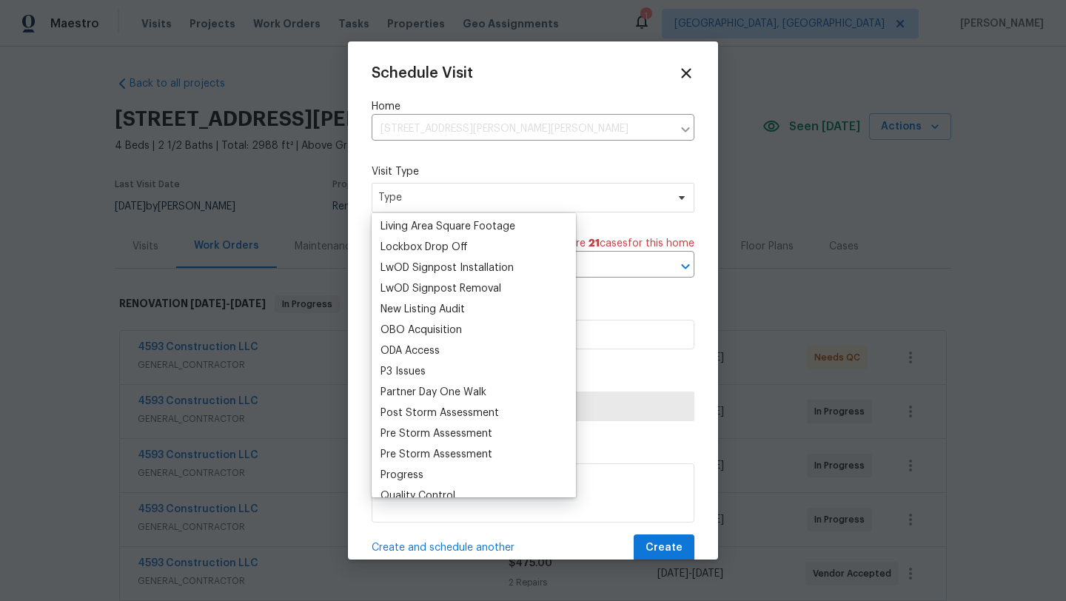
scroll to position [767, 0]
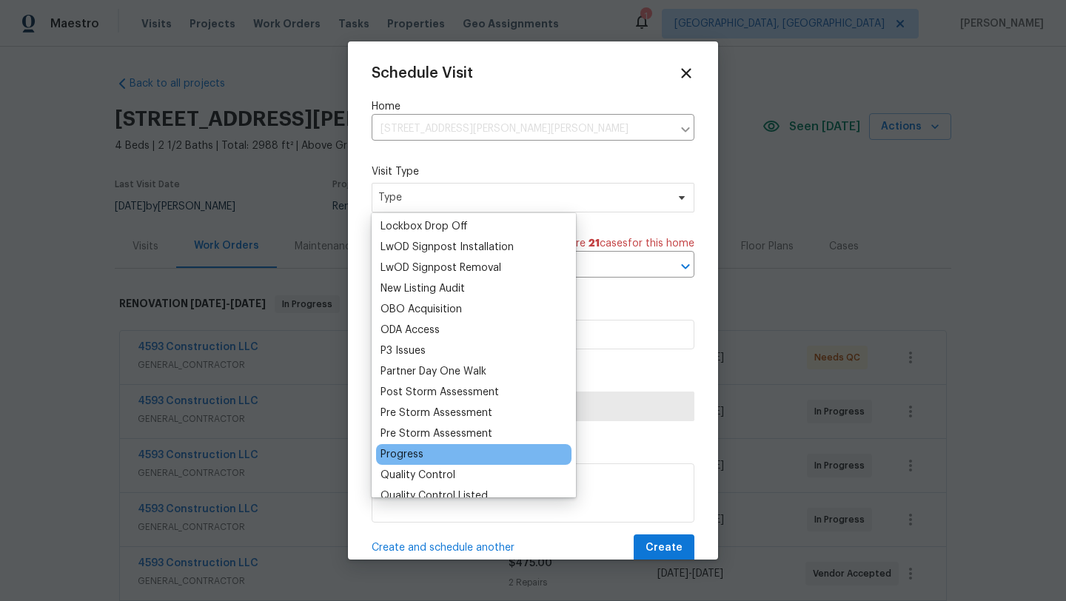
click at [406, 452] on div "Progress" at bounding box center [401, 454] width 43 height 15
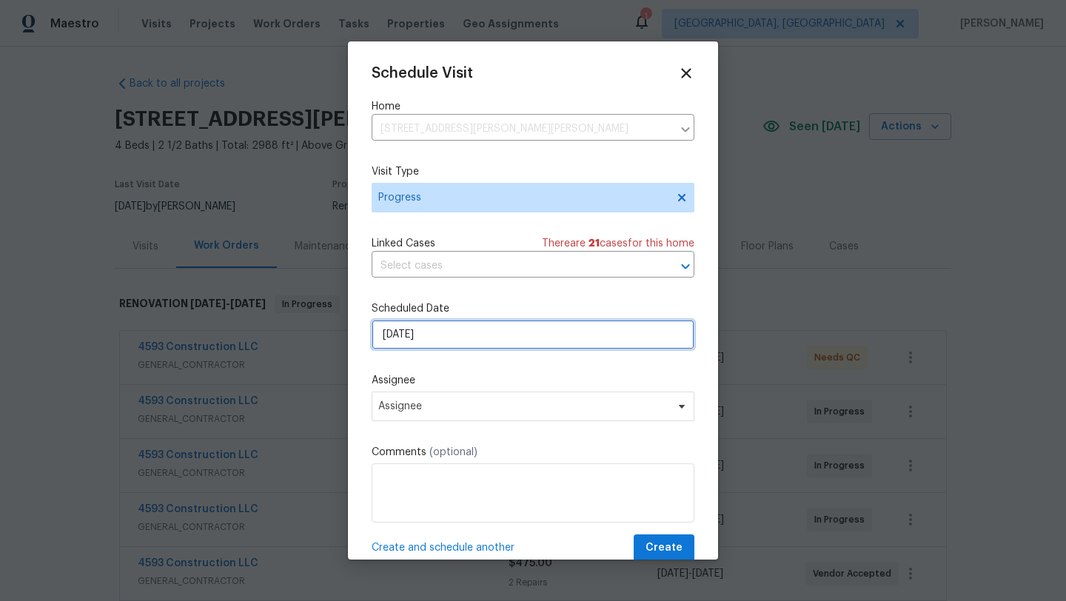
click at [426, 339] on input "9/29/2025" at bounding box center [533, 335] width 323 height 30
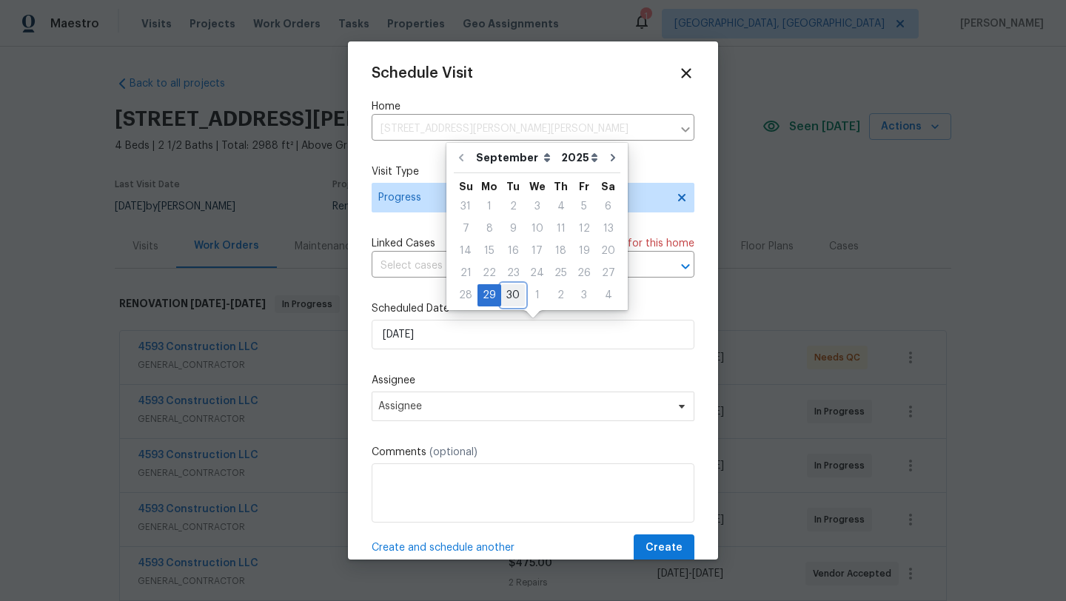
click at [514, 292] on div "30" at bounding box center [513, 295] width 24 height 21
type input "9/30/2025"
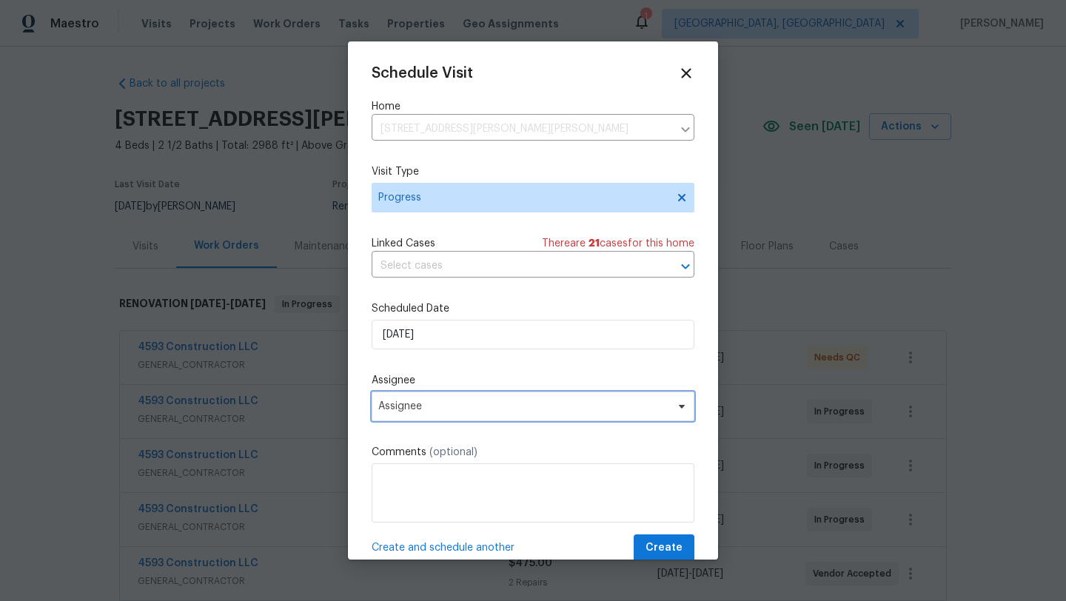
click at [419, 413] on span "Assignee" at bounding box center [533, 406] width 323 height 30
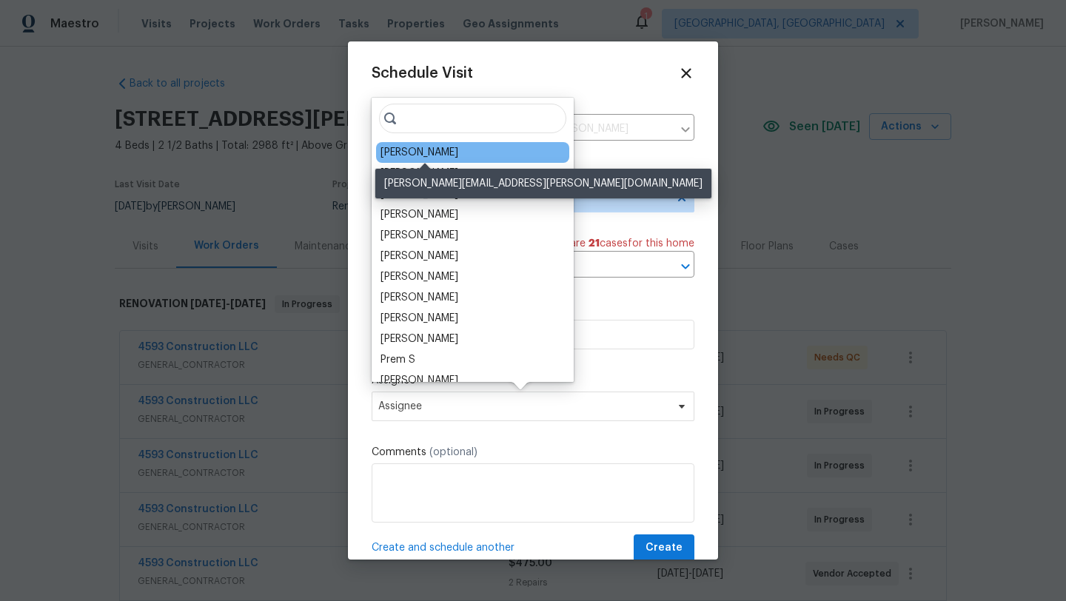
click at [458, 154] on div "[PERSON_NAME]" at bounding box center [419, 152] width 78 height 15
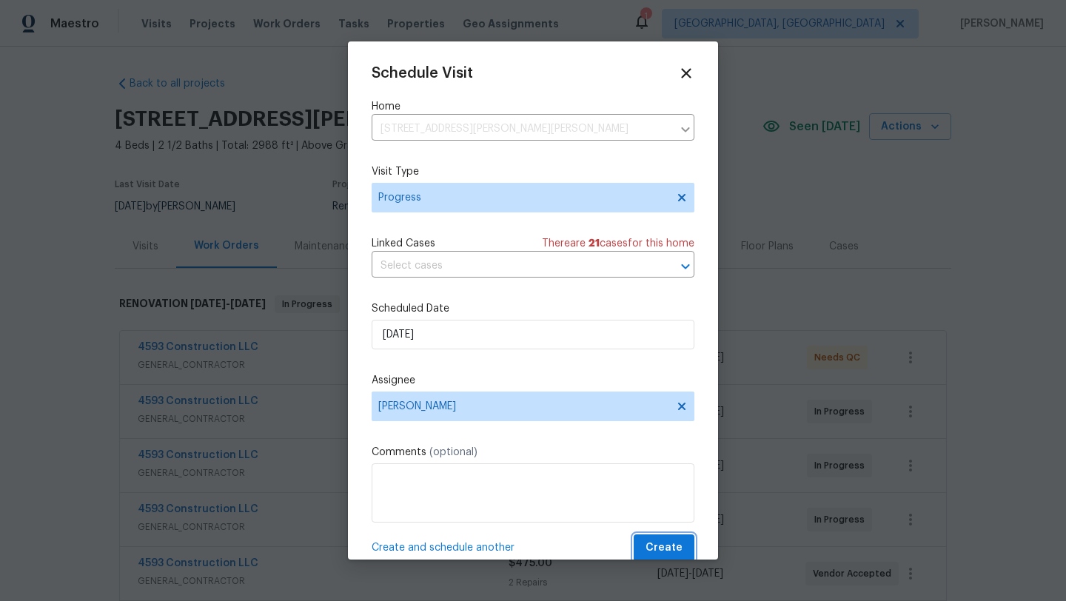
click at [667, 550] on span "Create" at bounding box center [663, 548] width 37 height 19
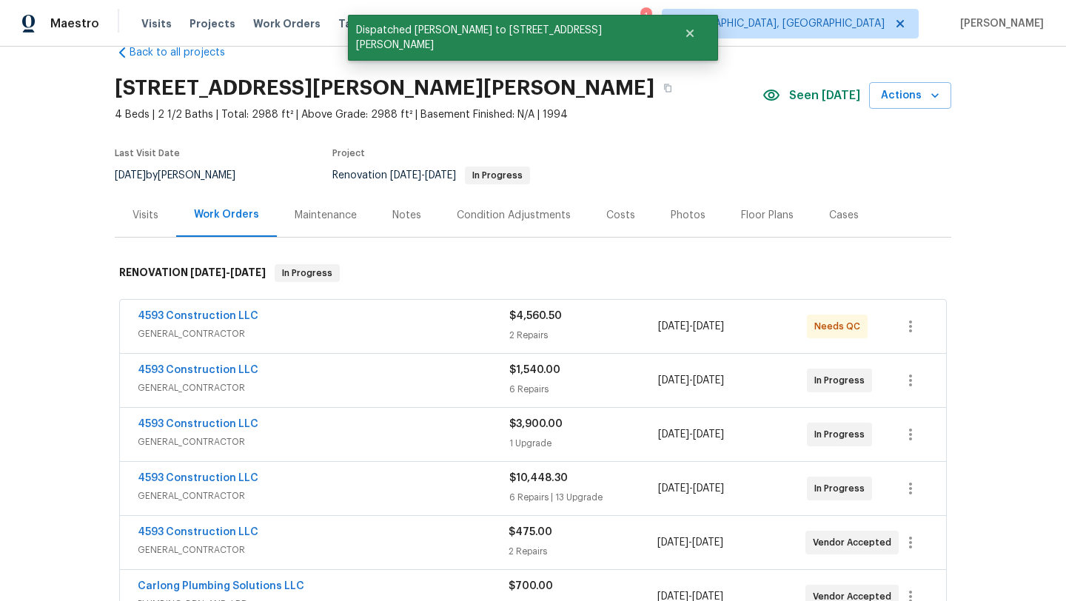
scroll to position [10, 0]
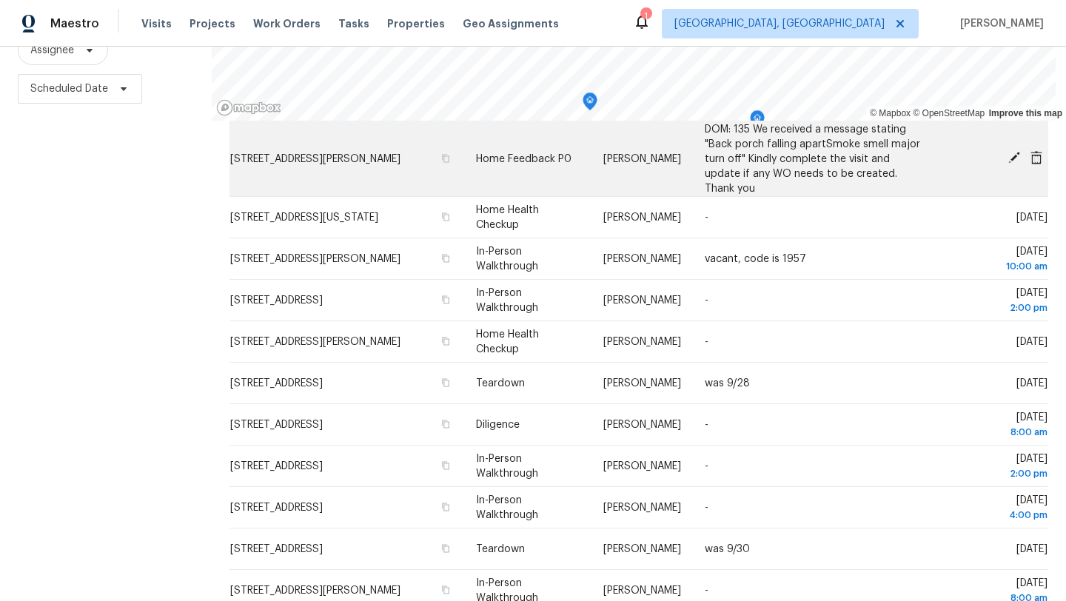
scroll to position [139, 0]
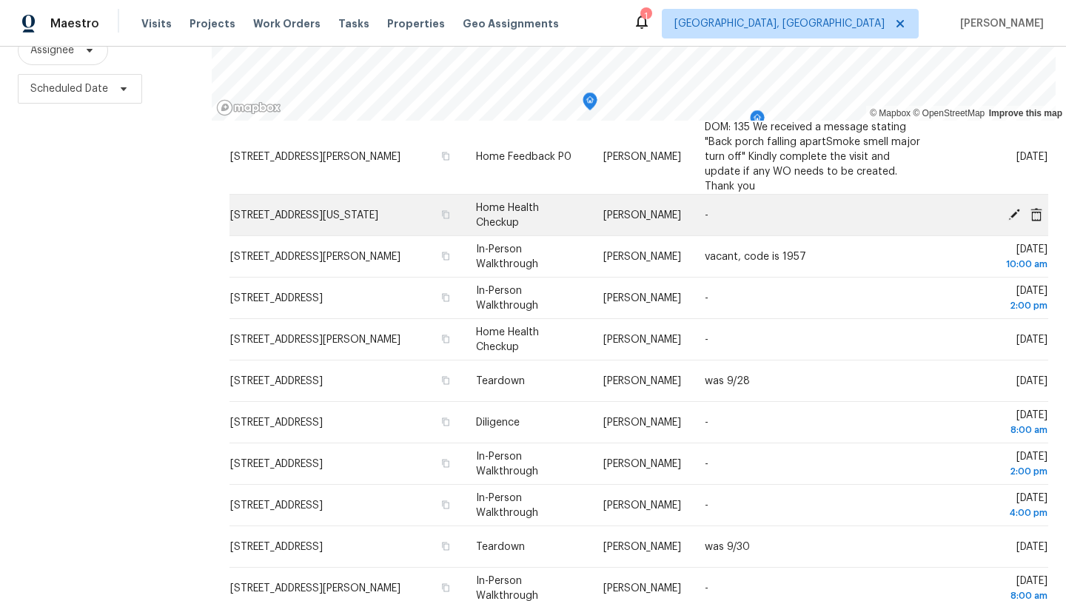
click at [1013, 207] on icon at bounding box center [1013, 213] width 13 height 13
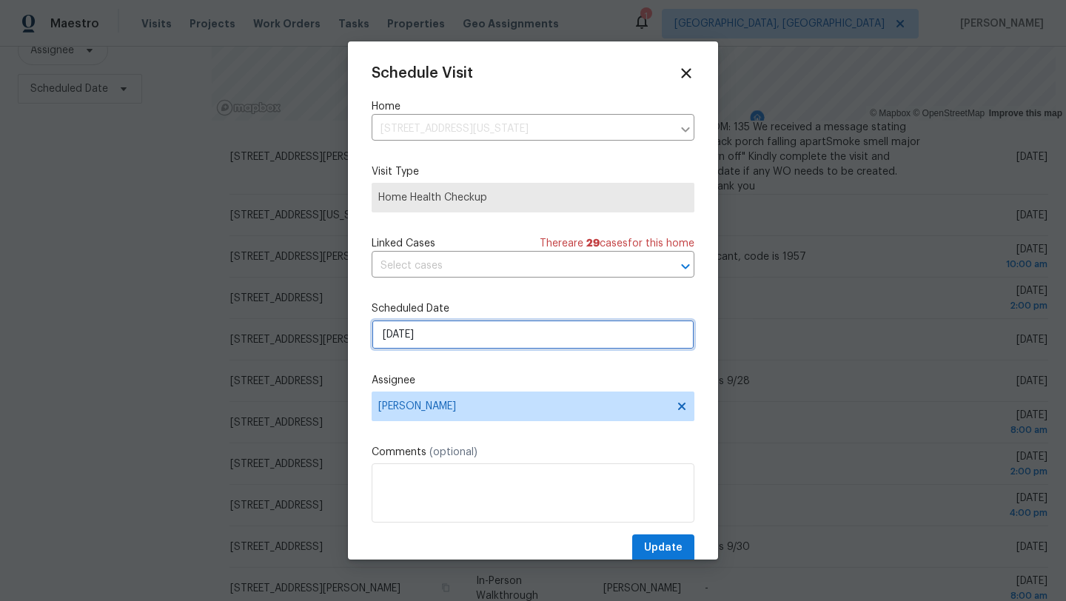
click at [430, 336] on input "9/29/2025" at bounding box center [533, 335] width 323 height 30
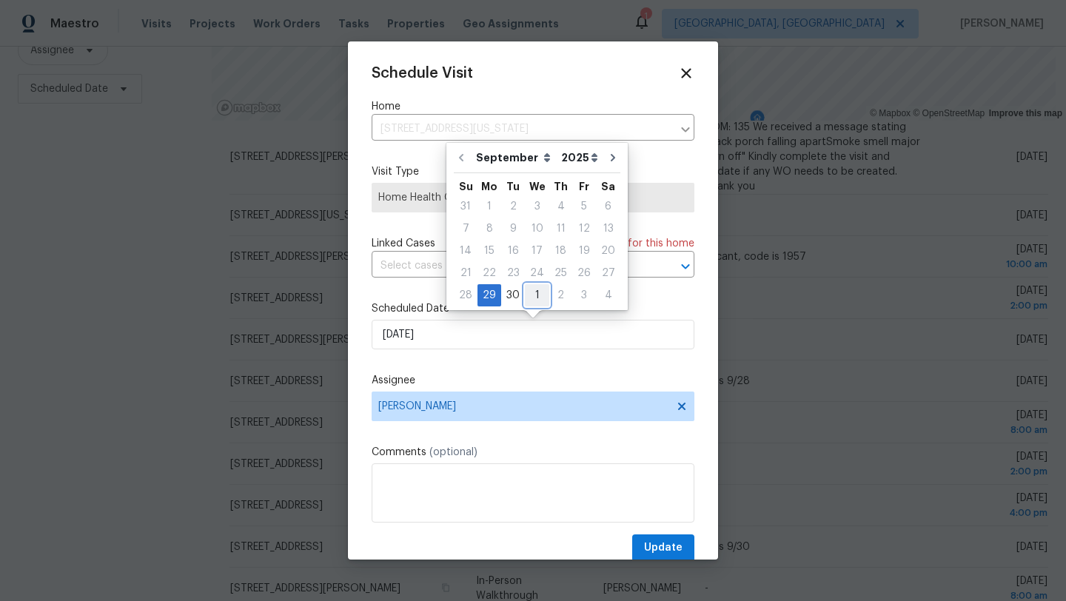
click at [534, 293] on div "1" at bounding box center [537, 295] width 24 height 21
type input "10/1/2025"
select select "9"
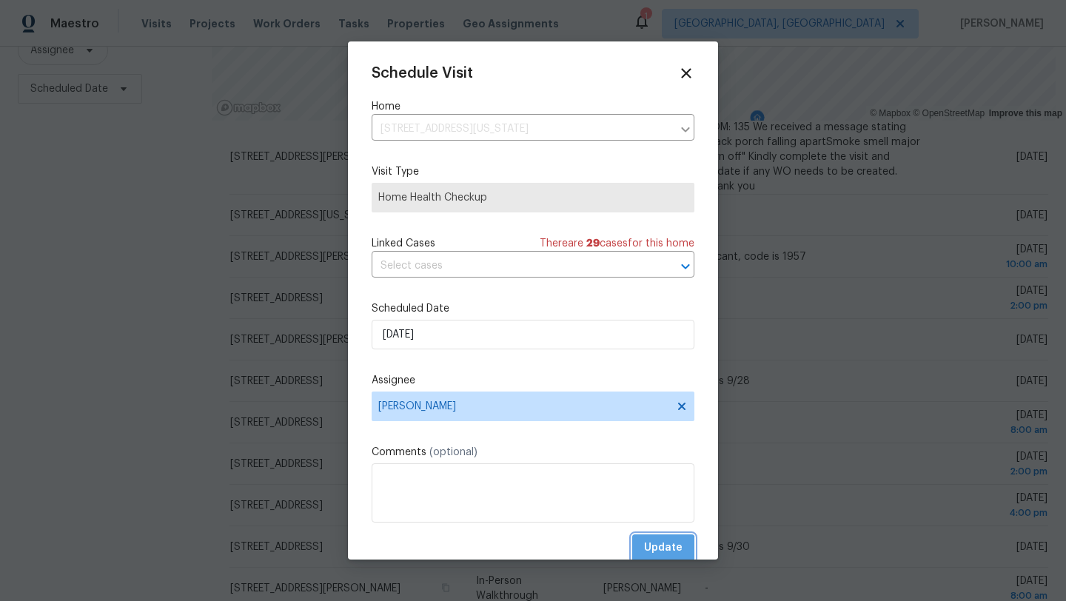
click at [658, 554] on span "Update" at bounding box center [663, 548] width 38 height 19
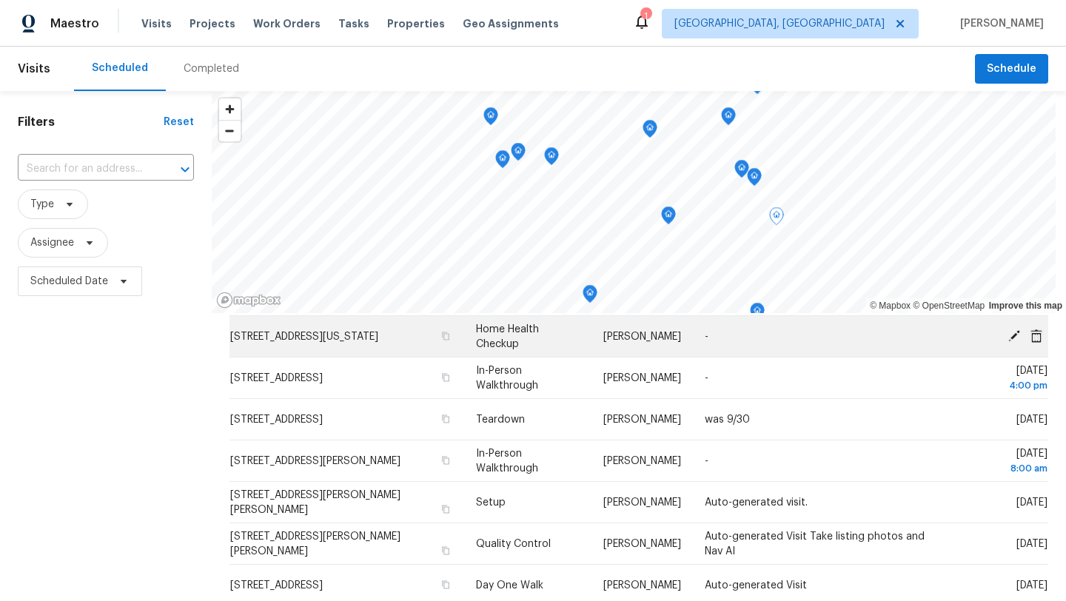
scroll to position [461, 0]
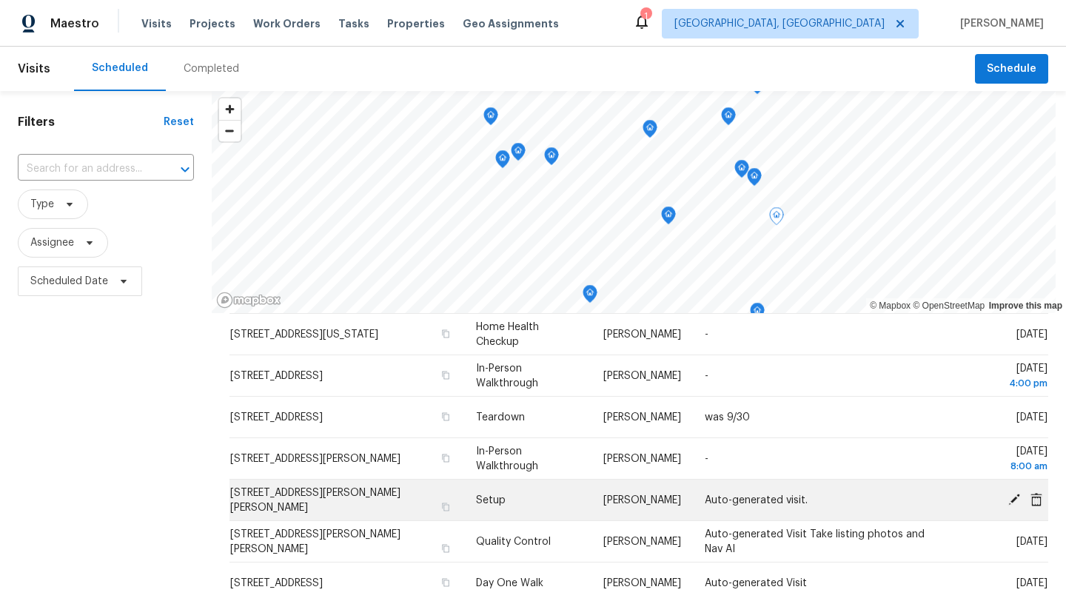
click at [1012, 493] on icon at bounding box center [1014, 499] width 12 height 12
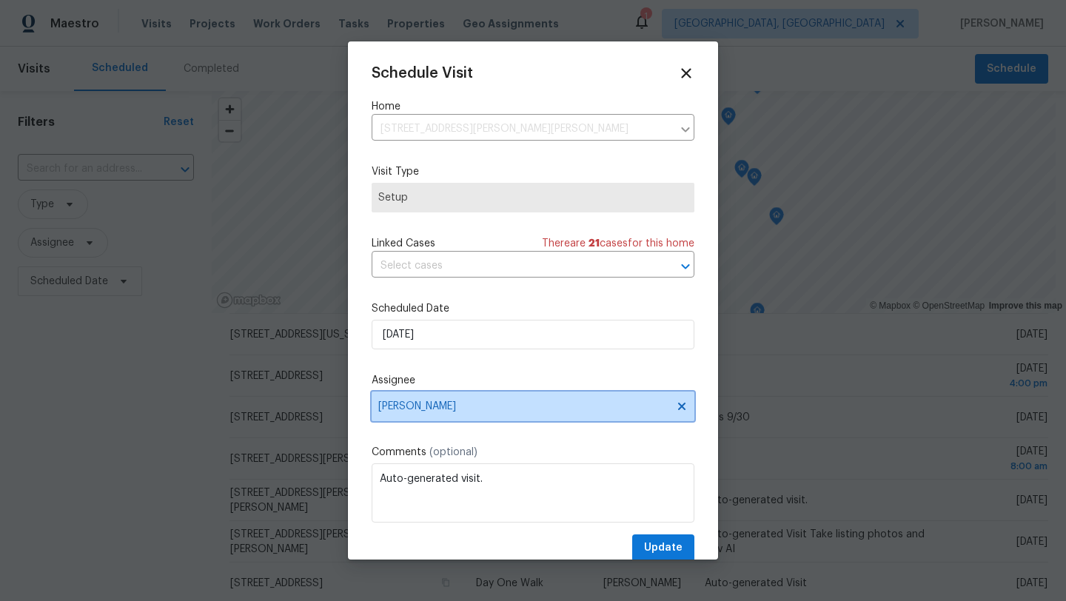
click at [413, 417] on span "[PERSON_NAME]" at bounding box center [533, 406] width 323 height 30
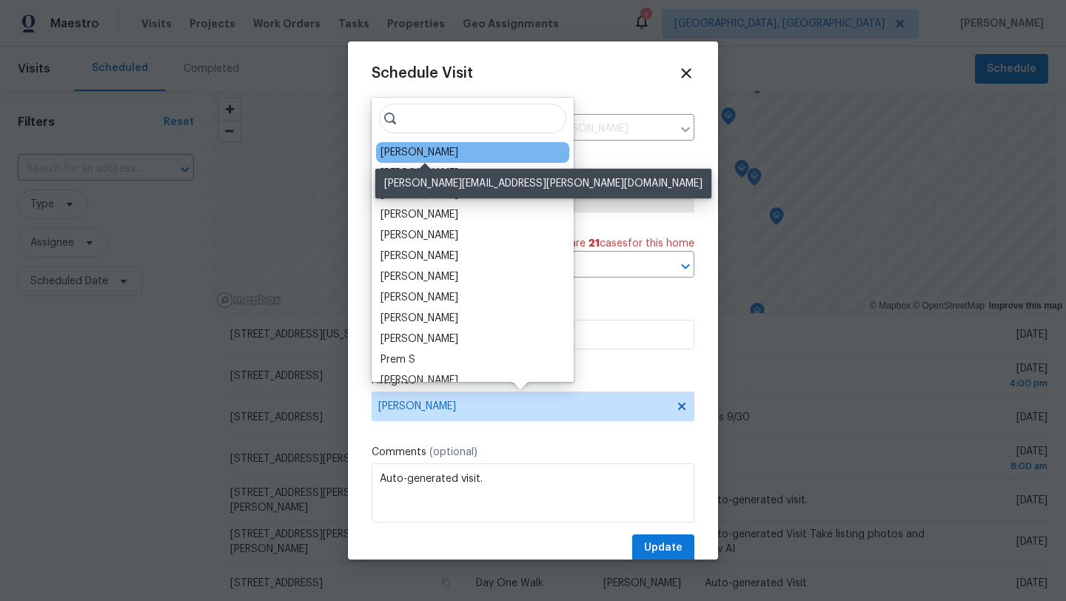
click at [435, 149] on div "[PERSON_NAME]" at bounding box center [419, 152] width 78 height 15
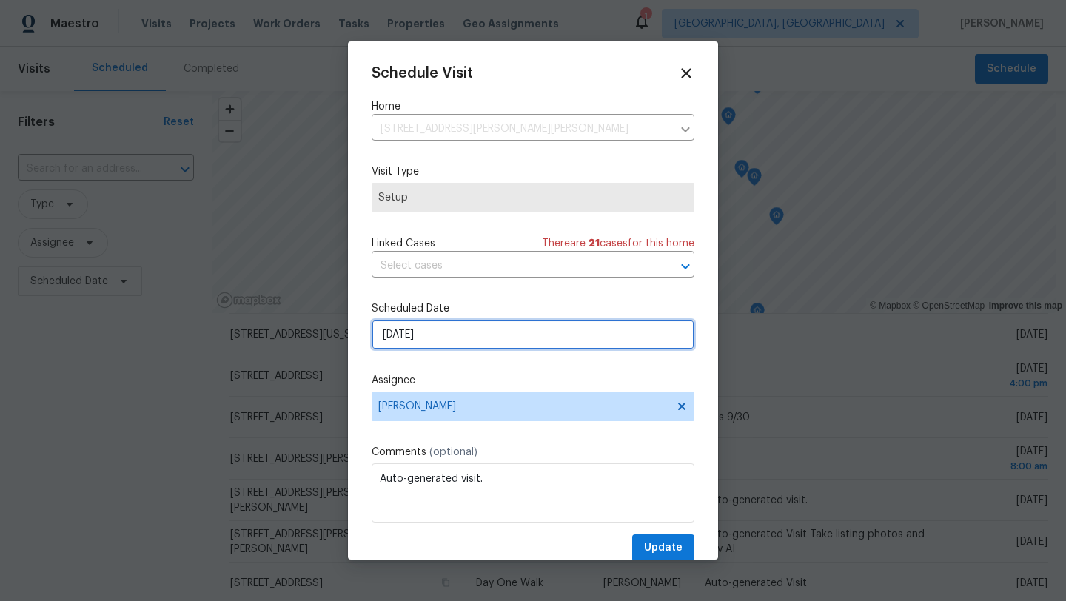
click at [416, 331] on input "10/2/2025" at bounding box center [533, 335] width 323 height 30
select select "9"
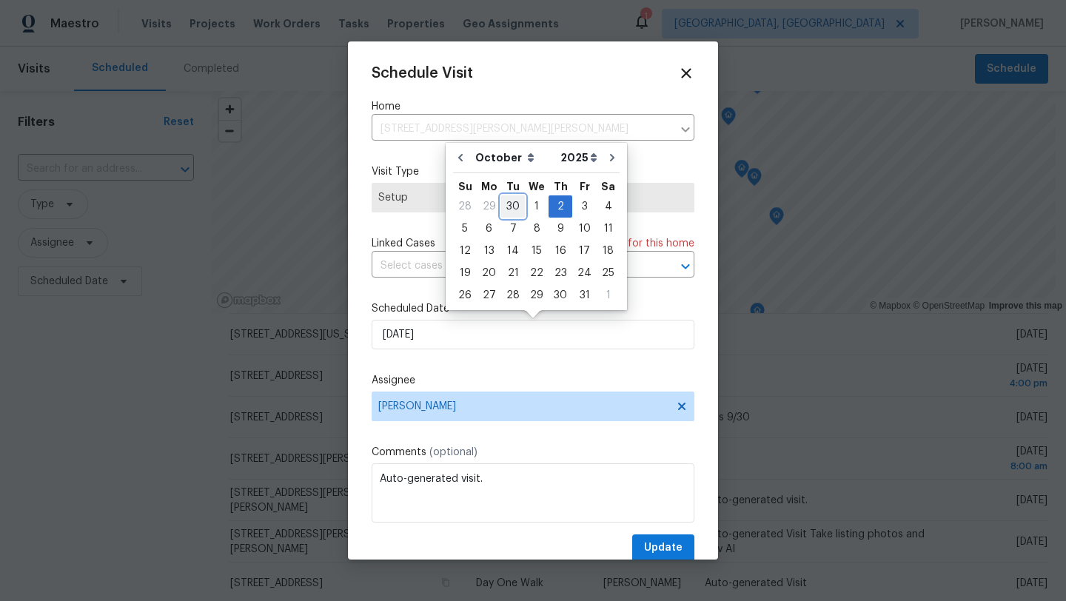
click at [511, 204] on div "30" at bounding box center [513, 206] width 24 height 21
type input "9/30/2025"
select select "8"
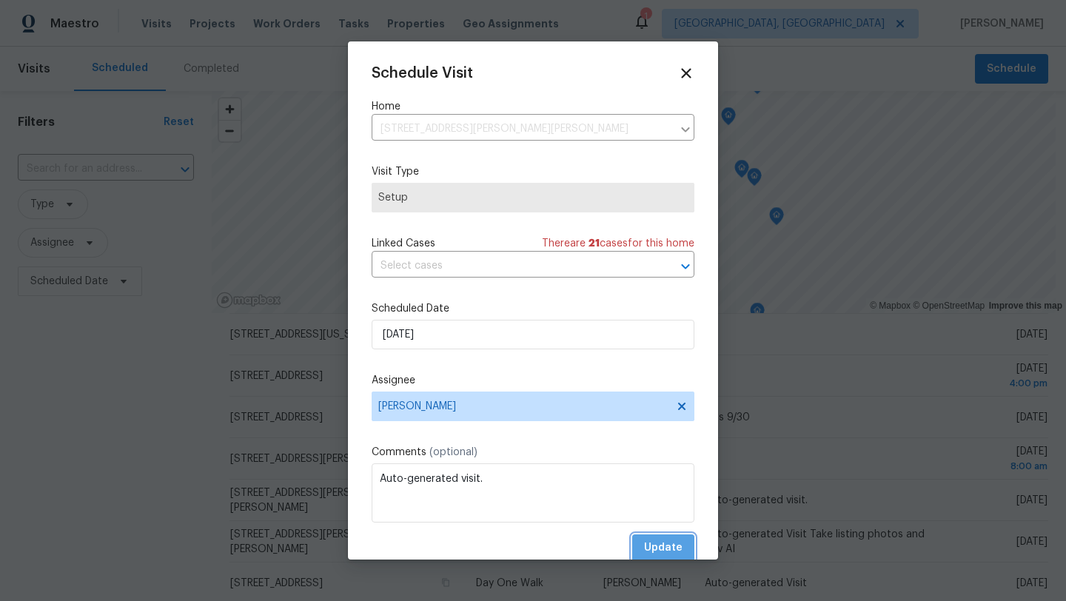
click at [659, 544] on span "Update" at bounding box center [663, 548] width 38 height 19
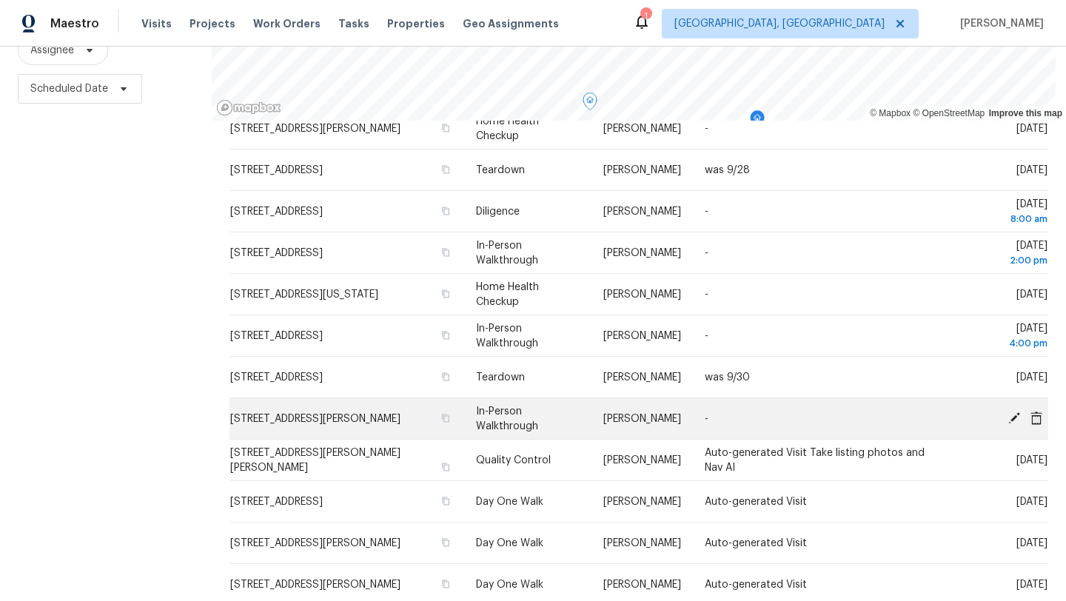
scroll to position [389, 0]
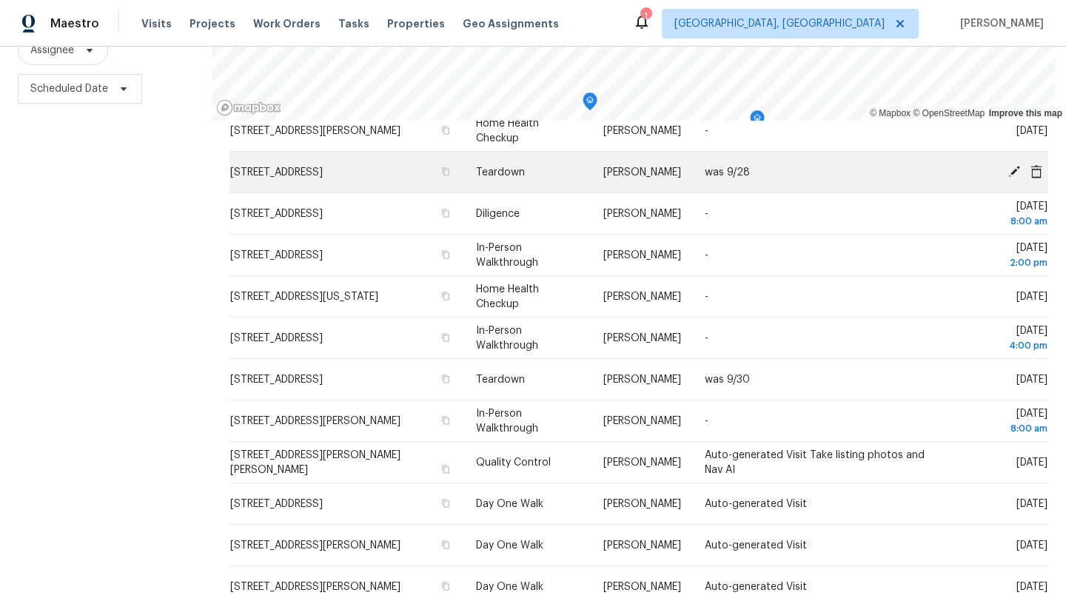
click at [1012, 165] on icon at bounding box center [1014, 171] width 12 height 12
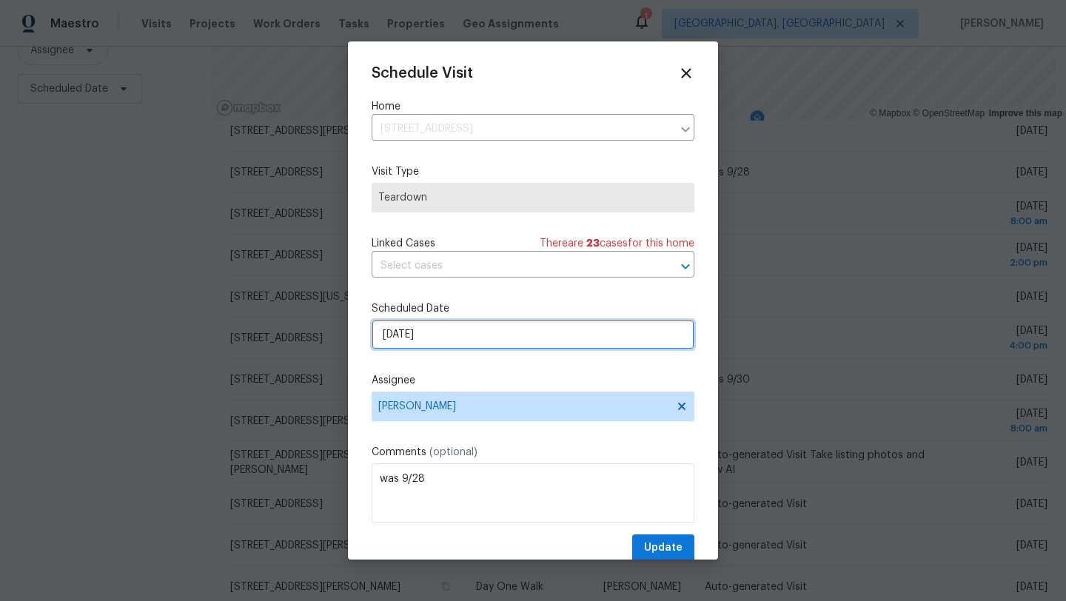
click at [393, 338] on input "9/30/2025" at bounding box center [533, 335] width 323 height 30
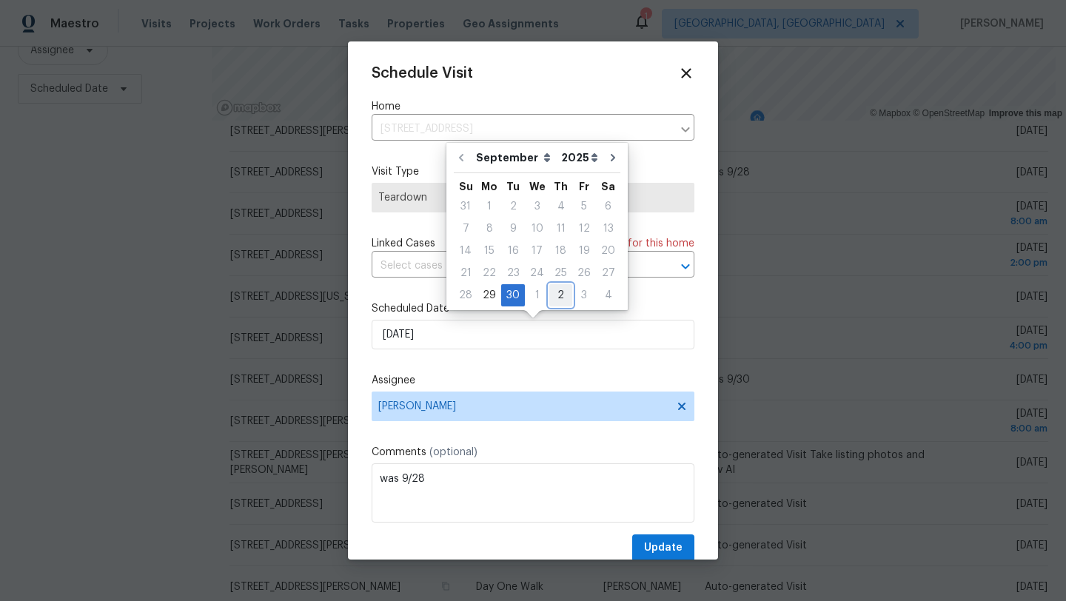
click at [550, 300] on div "2" at bounding box center [560, 295] width 23 height 21
type input "10/2/2025"
select select "9"
click at [668, 553] on span "Update" at bounding box center [663, 548] width 38 height 19
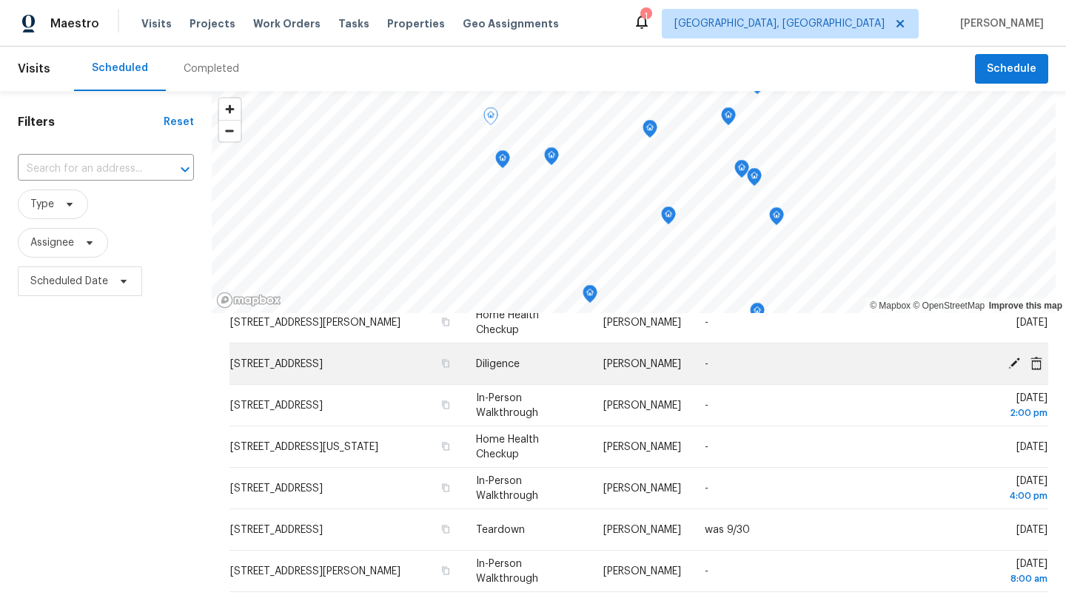
scroll to position [389, 0]
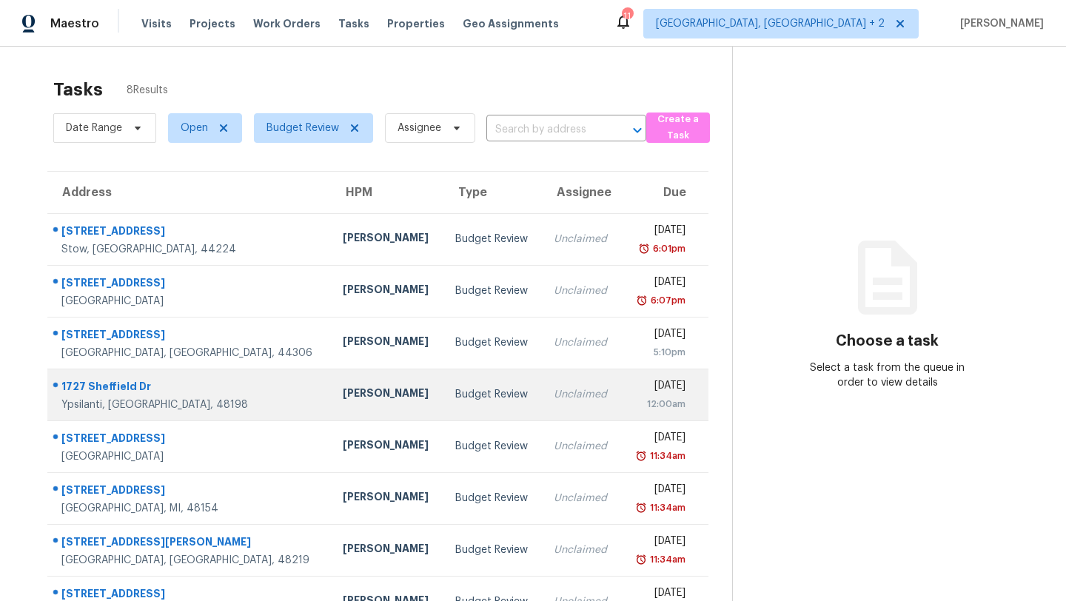
scroll to position [47, 0]
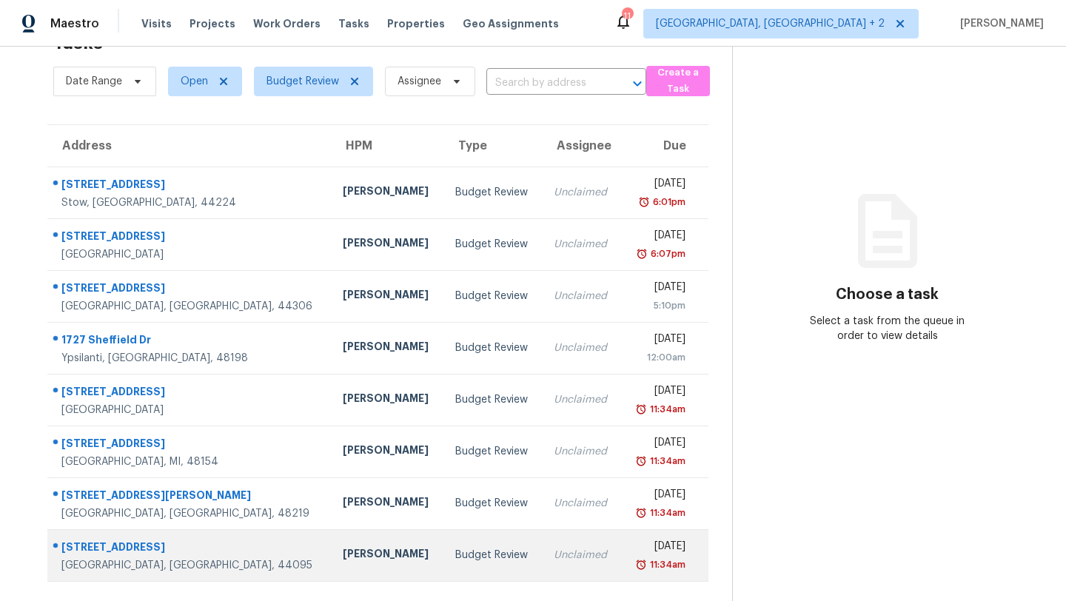
click at [554, 557] on div "Unclaimed" at bounding box center [582, 555] width 56 height 15
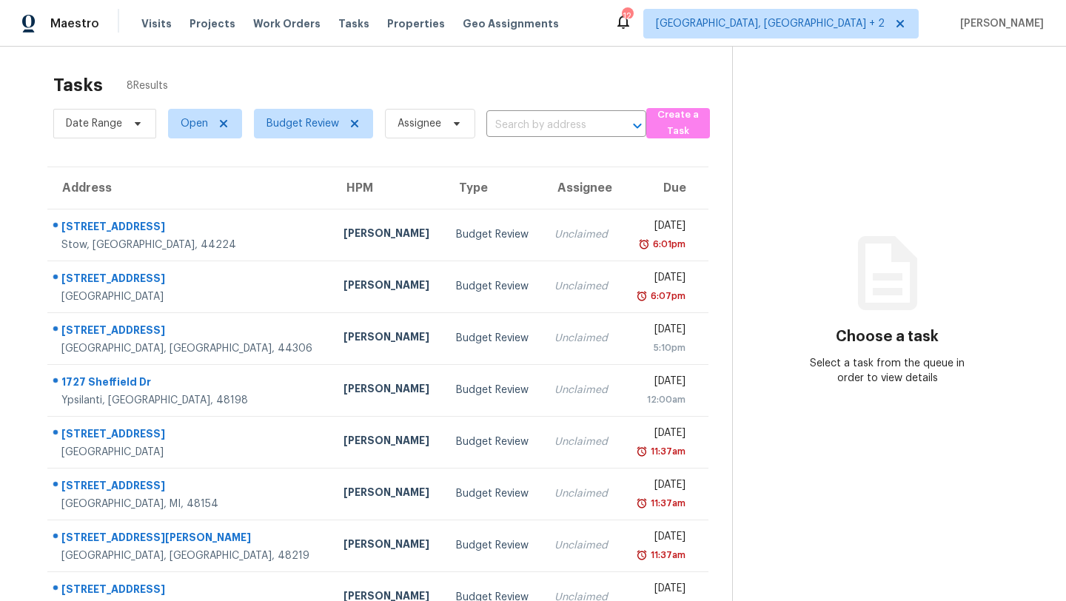
scroll to position [47, 0]
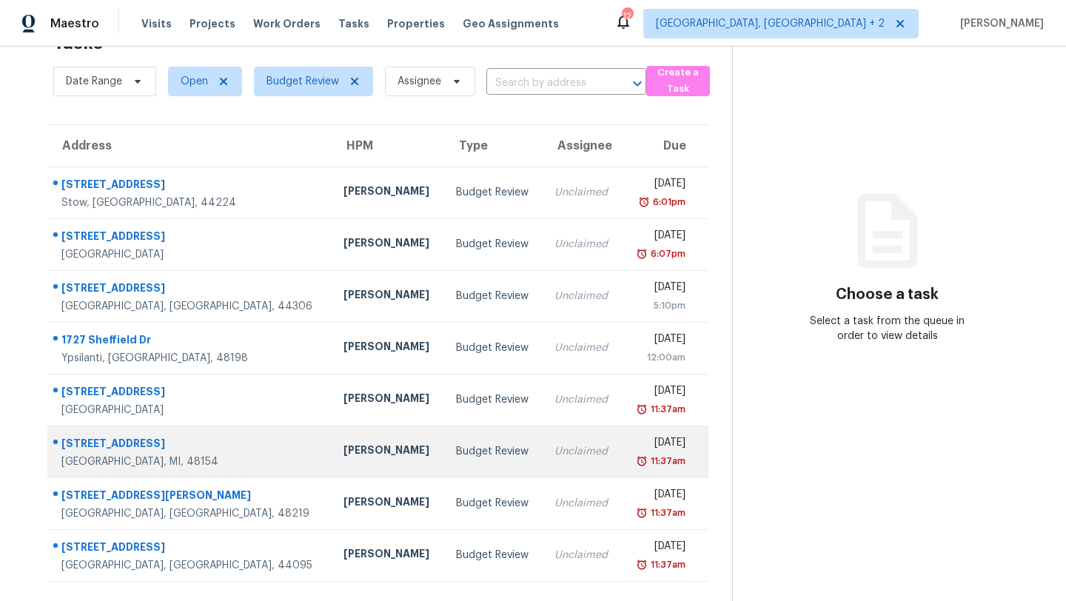
click at [633, 452] on div "[DATE]" at bounding box center [659, 444] width 52 height 19
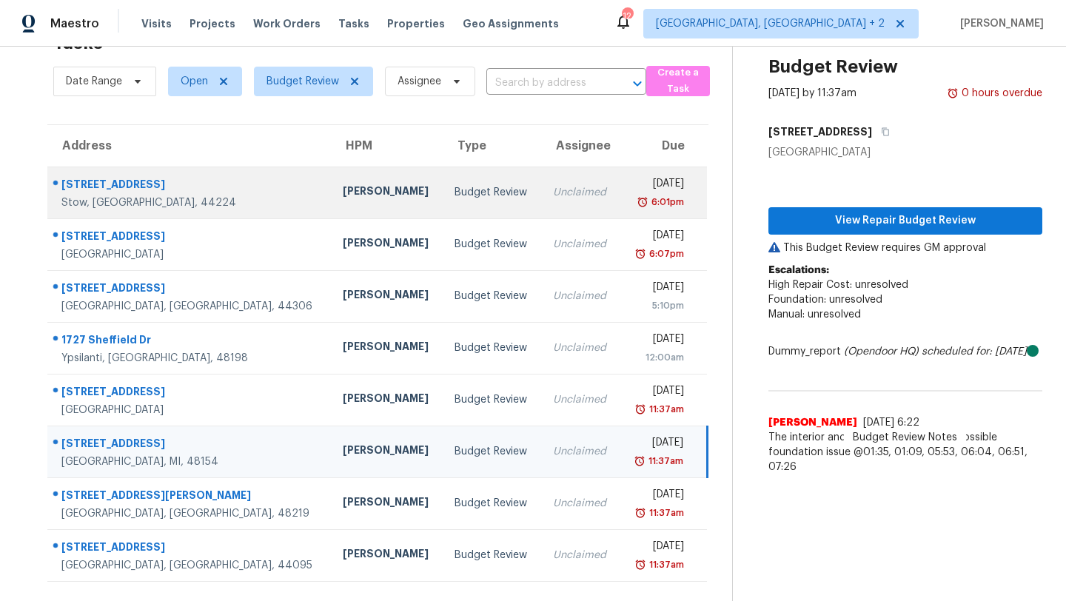
click at [172, 198] on div "Stow, [GEOGRAPHIC_DATA], 44224" at bounding box center [190, 202] width 258 height 15
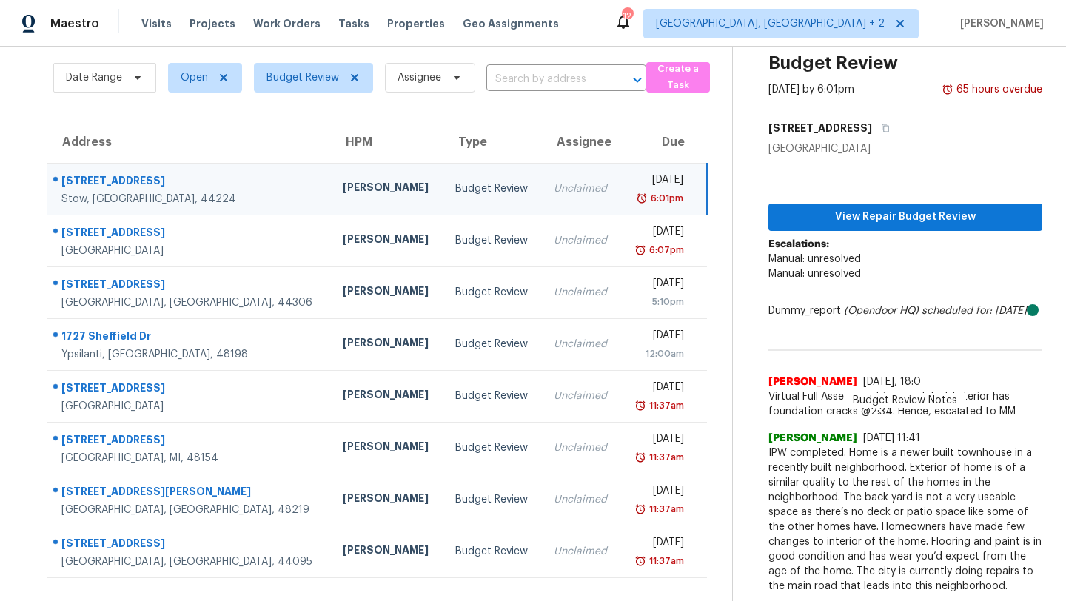
scroll to position [42, 0]
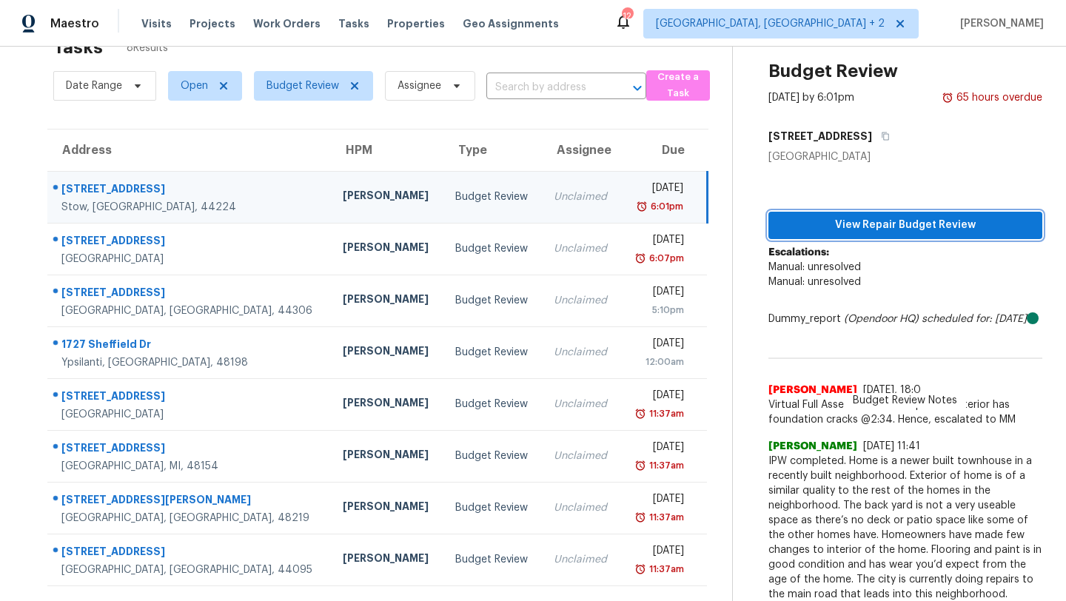
click at [844, 224] on span "View Repair Budget Review" at bounding box center [905, 225] width 250 height 19
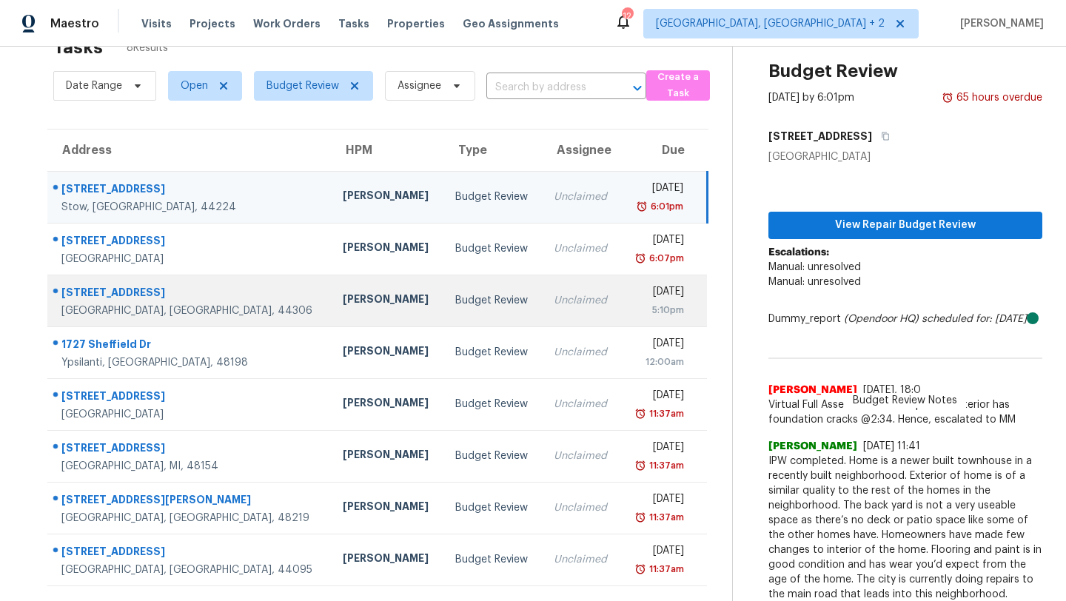
click at [156, 302] on div "[STREET_ADDRESS]" at bounding box center [190, 294] width 258 height 19
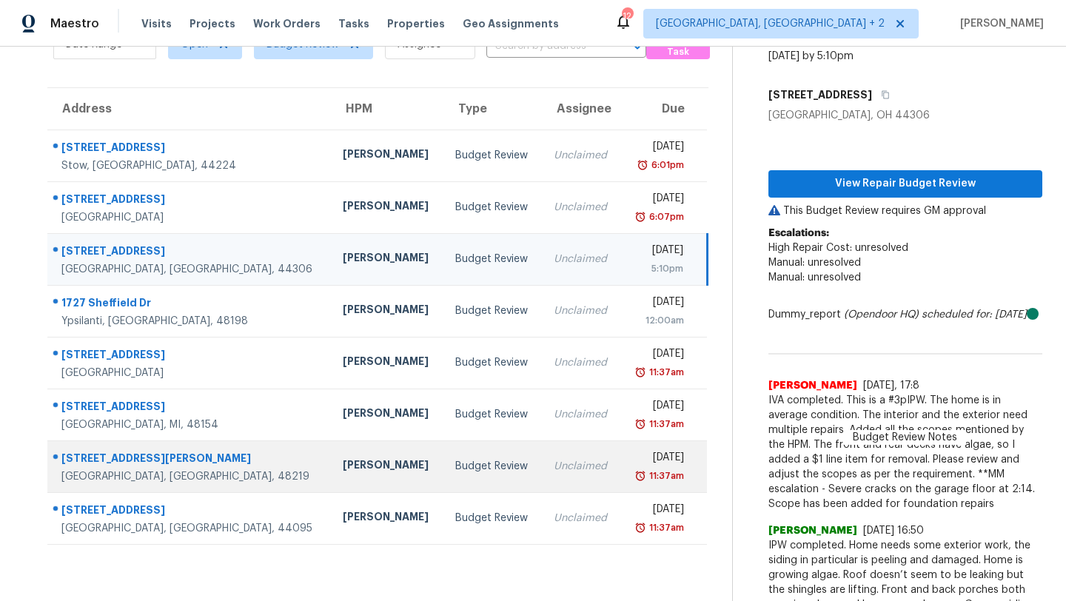
scroll to position [107, 0]
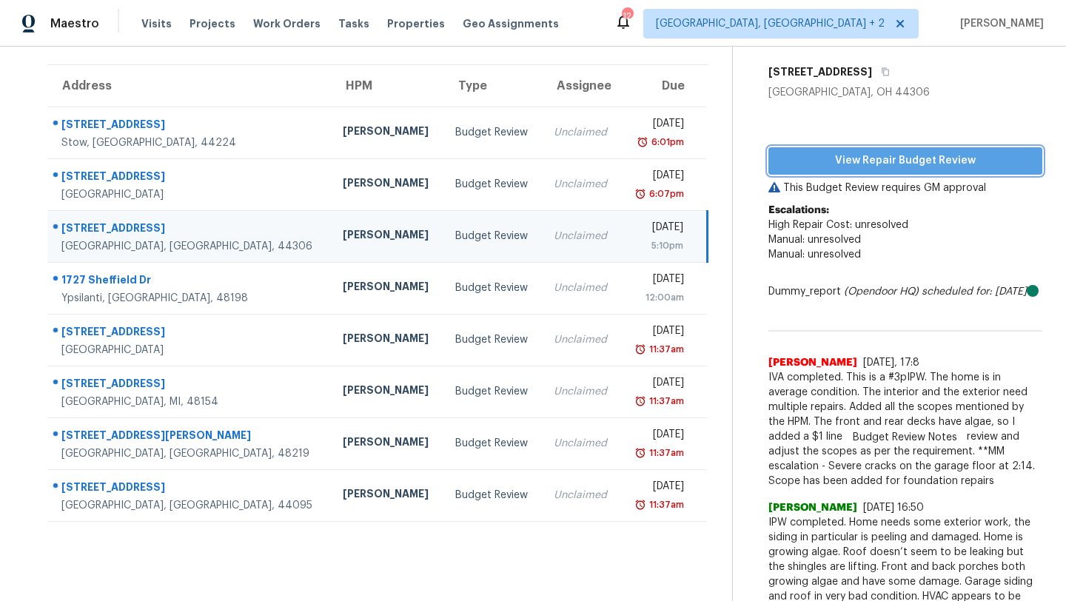
click at [941, 158] on span "View Repair Budget Review" at bounding box center [905, 161] width 250 height 19
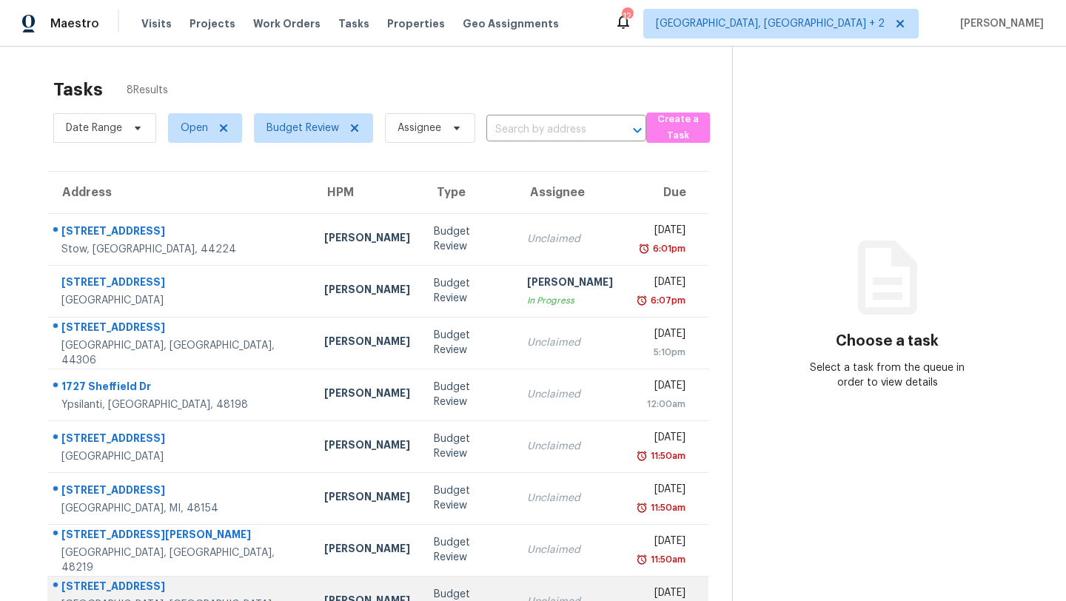
scroll to position [47, 0]
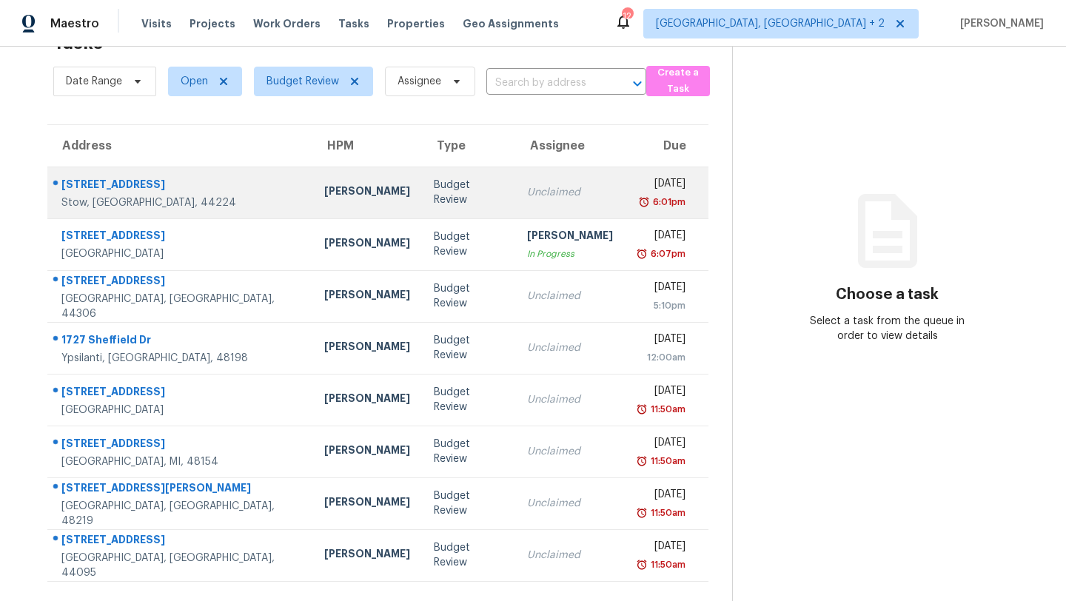
click at [121, 186] on div "[STREET_ADDRESS]" at bounding box center [180, 186] width 239 height 19
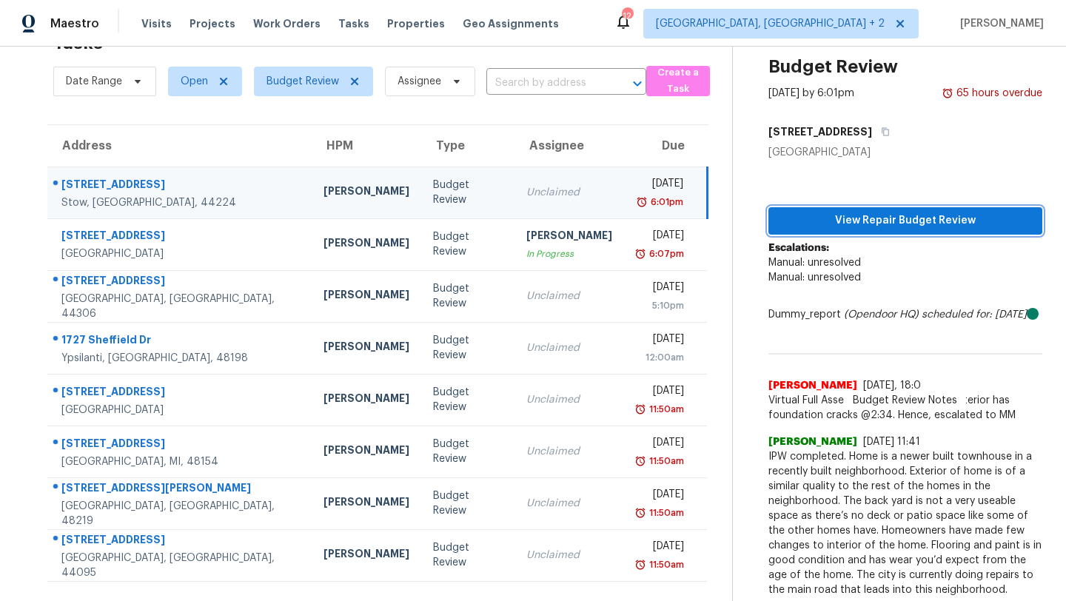
click at [852, 222] on span "View Repair Budget Review" at bounding box center [905, 221] width 250 height 19
click at [673, 149] on th "Due" at bounding box center [666, 145] width 84 height 41
click at [624, 153] on th "Due" at bounding box center [666, 145] width 84 height 41
click at [632, 142] on th "Due" at bounding box center [666, 145] width 84 height 41
click at [883, 227] on span "View Repair Budget Review" at bounding box center [905, 221] width 250 height 19
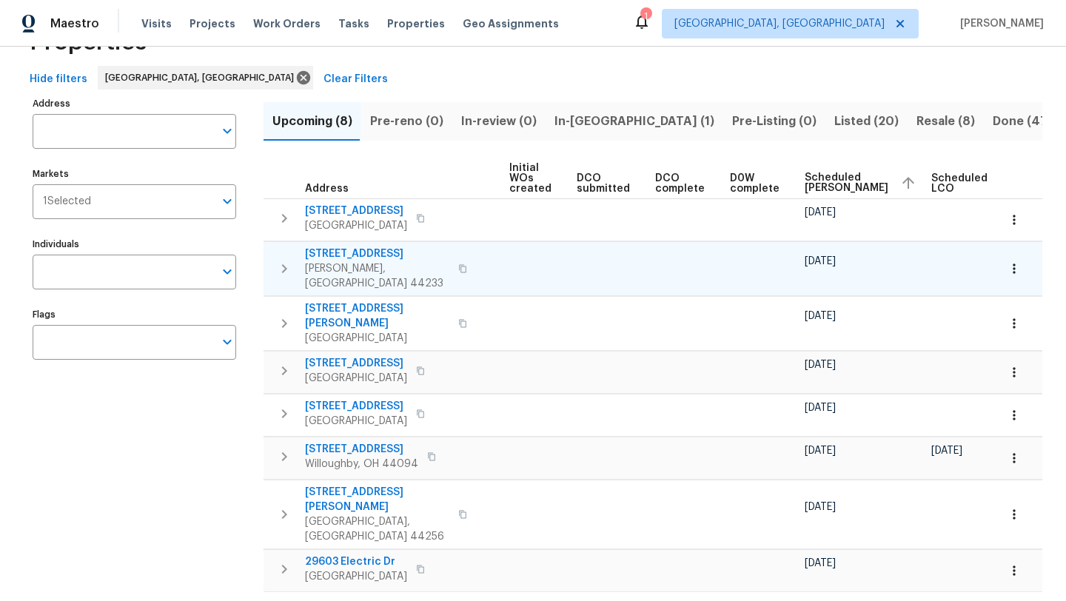
scroll to position [0, 153]
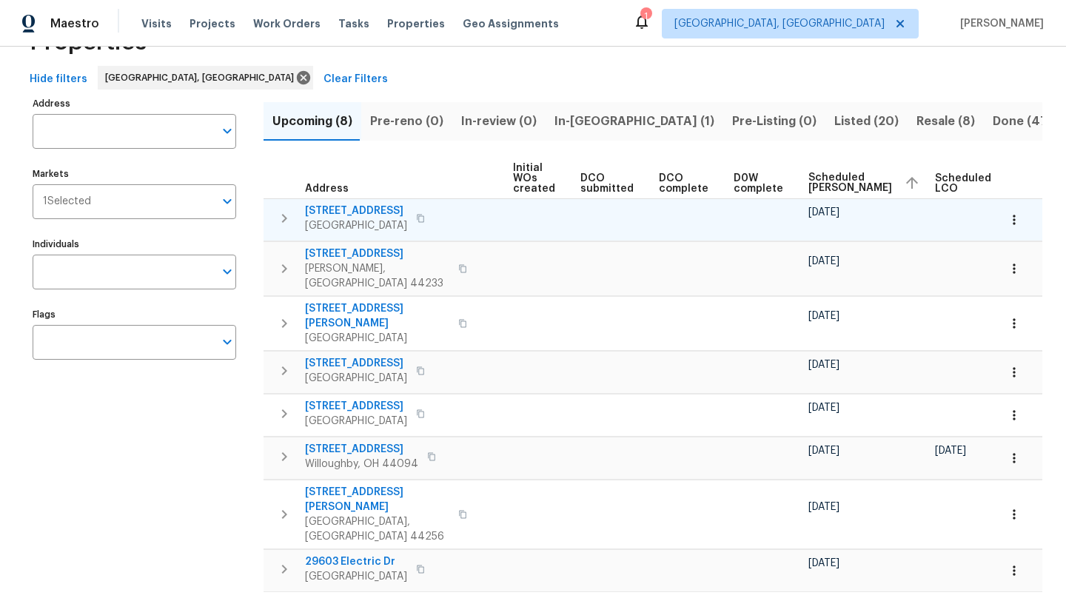
click at [372, 210] on span "[STREET_ADDRESS]" at bounding box center [356, 211] width 102 height 15
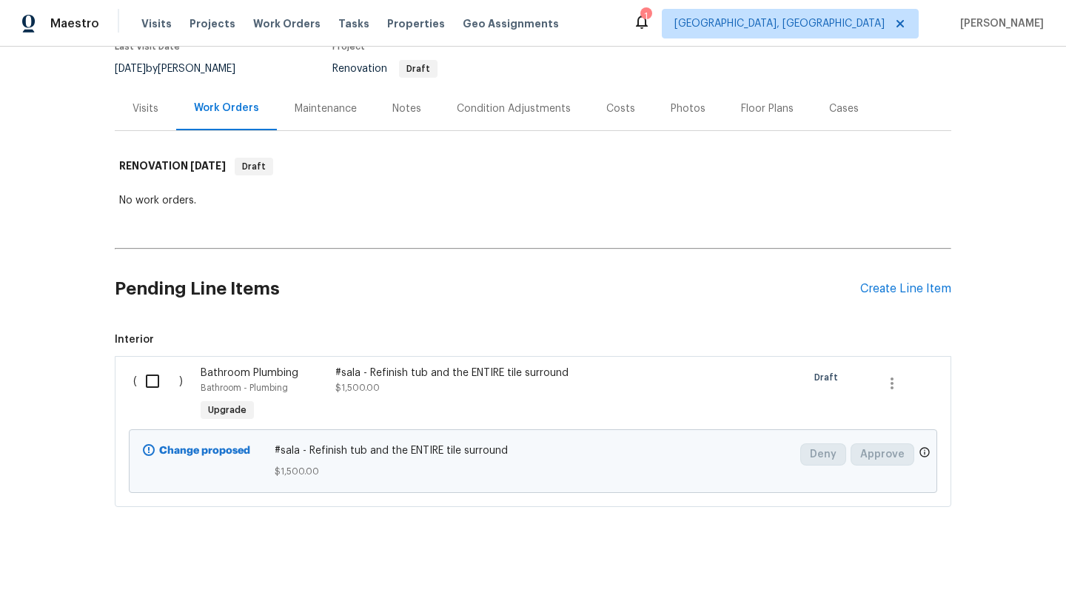
scroll to position [144, 0]
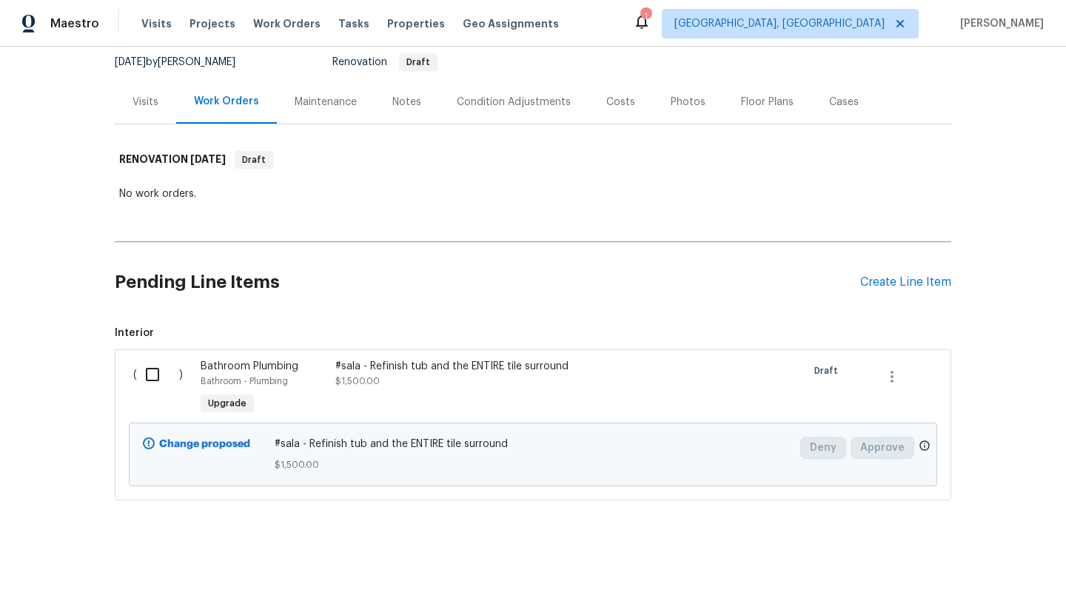
click at [258, 367] on span "Bathroom Plumbing" at bounding box center [250, 366] width 98 height 10
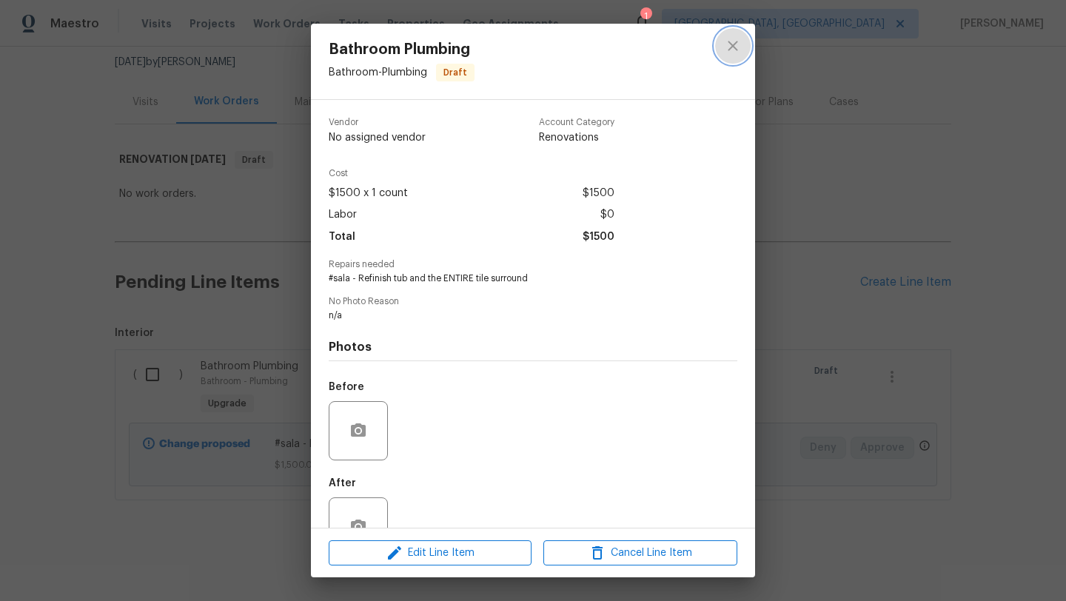
click at [727, 52] on icon "close" at bounding box center [733, 46] width 18 height 18
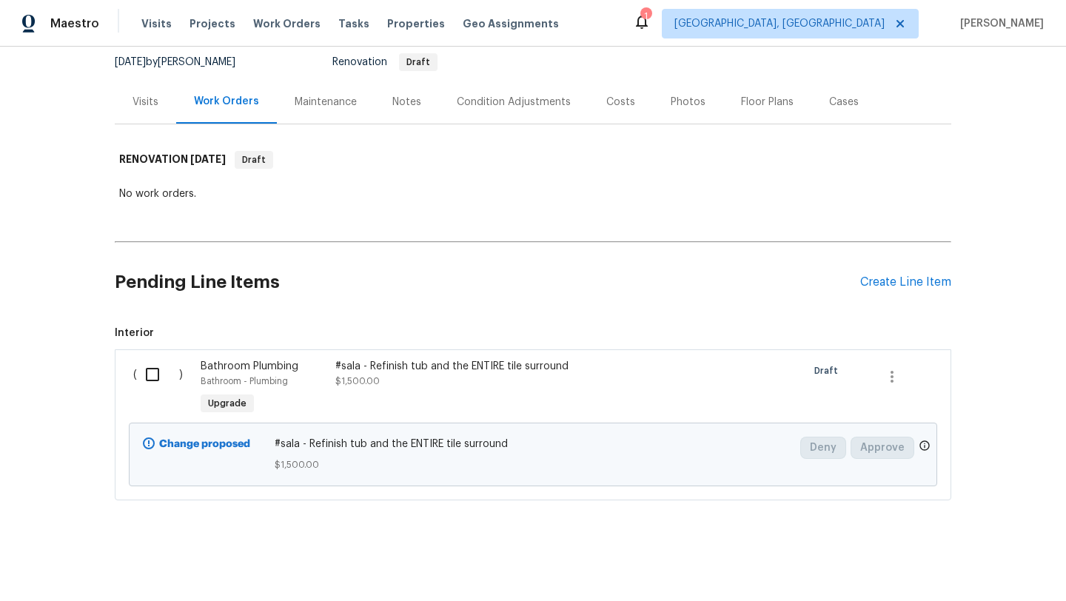
click at [497, 105] on div "Condition Adjustments" at bounding box center [514, 102] width 114 height 15
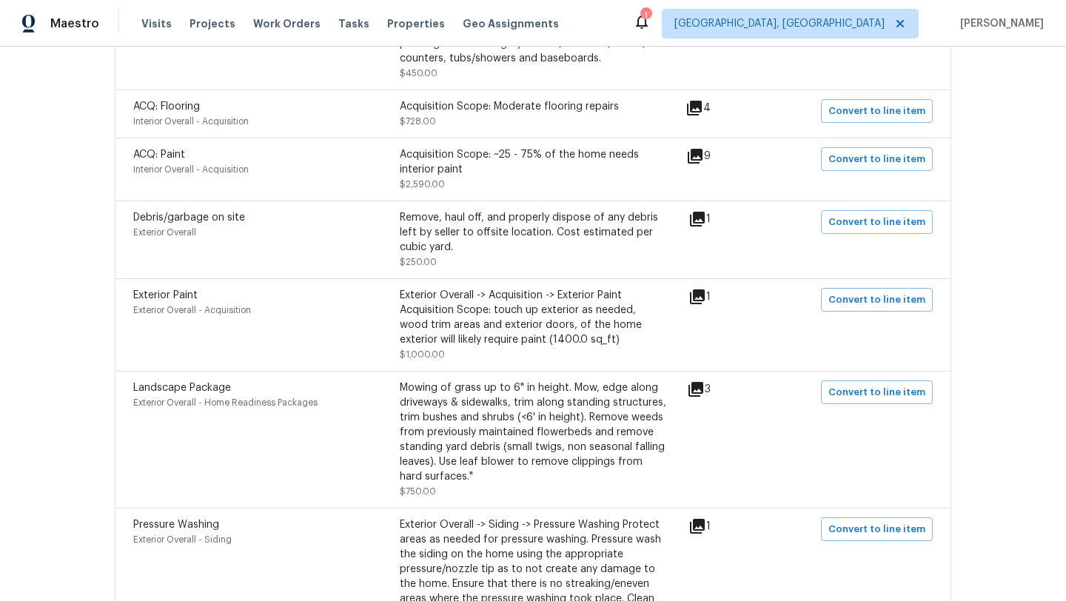
scroll to position [474, 0]
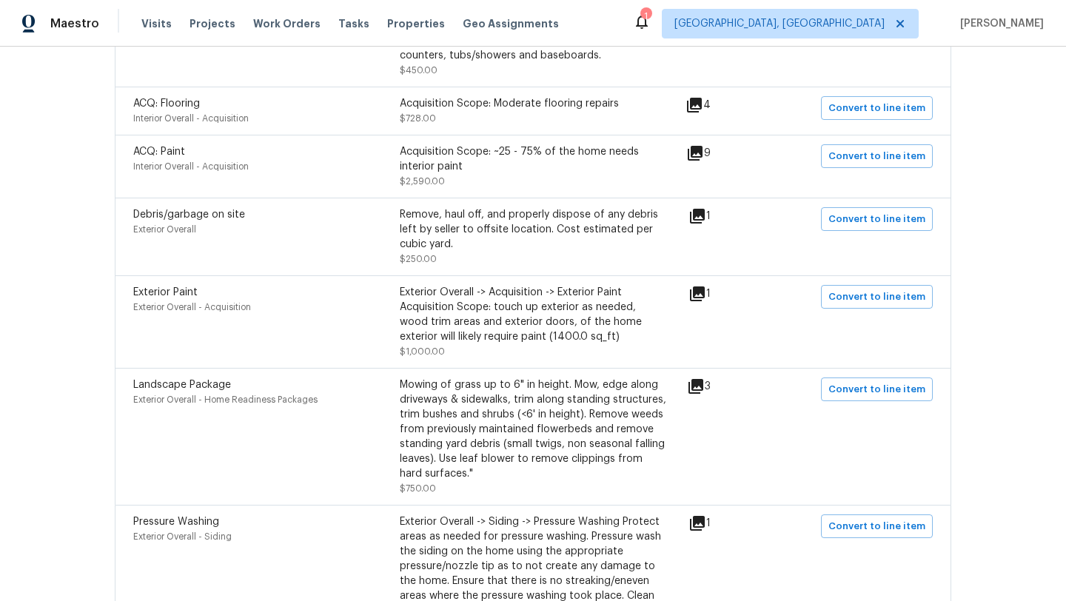
click at [698, 103] on icon at bounding box center [694, 105] width 15 height 15
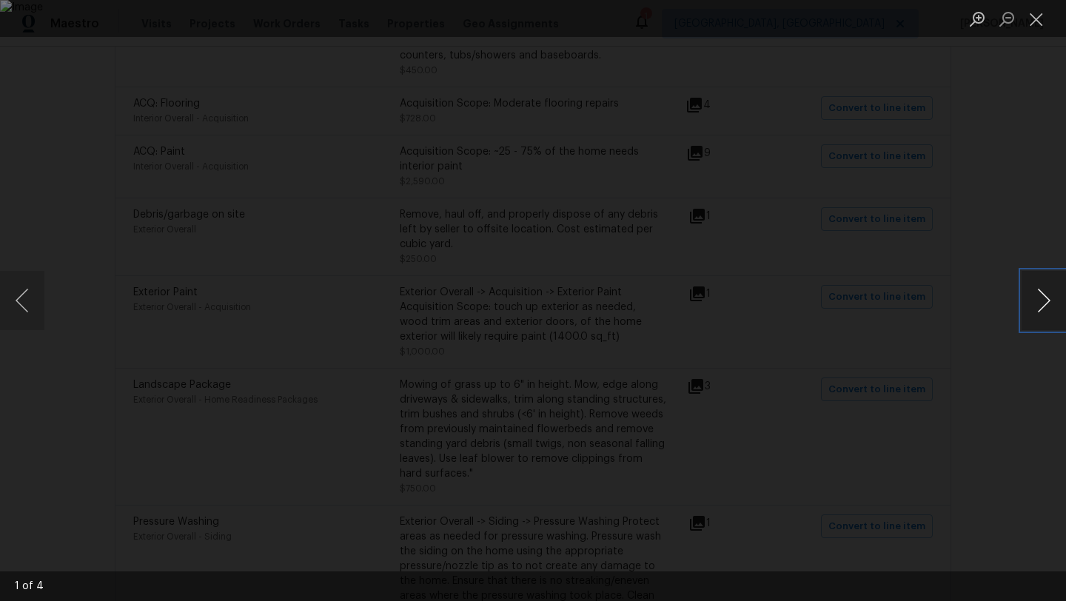
click at [1055, 305] on button "Next image" at bounding box center [1043, 300] width 44 height 59
click at [1049, 304] on button "Next image" at bounding box center [1043, 300] width 44 height 59
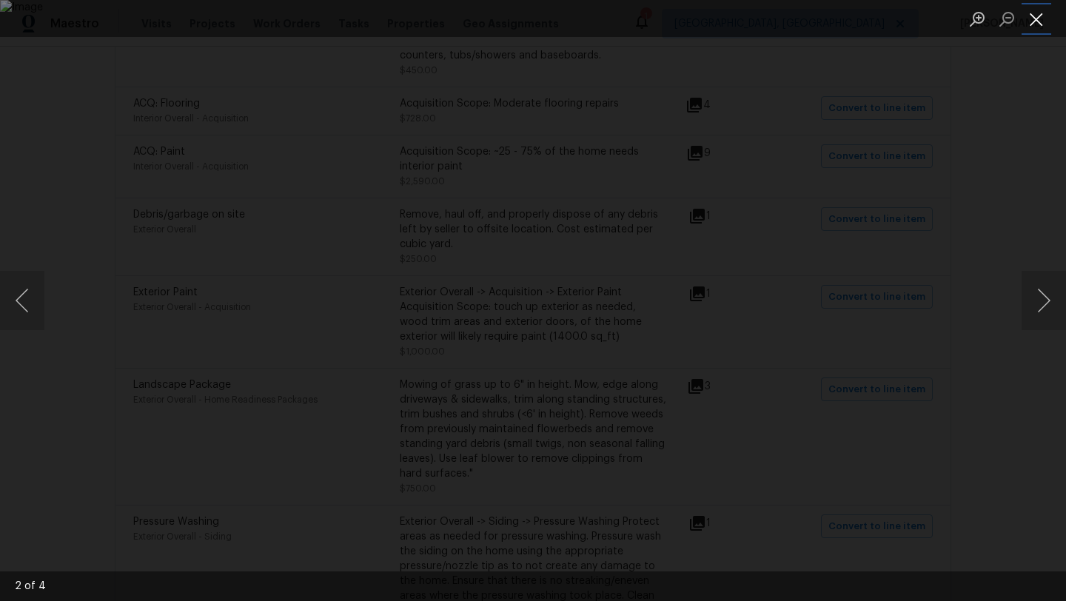
click at [1034, 24] on button "Close lightbox" at bounding box center [1036, 19] width 30 height 26
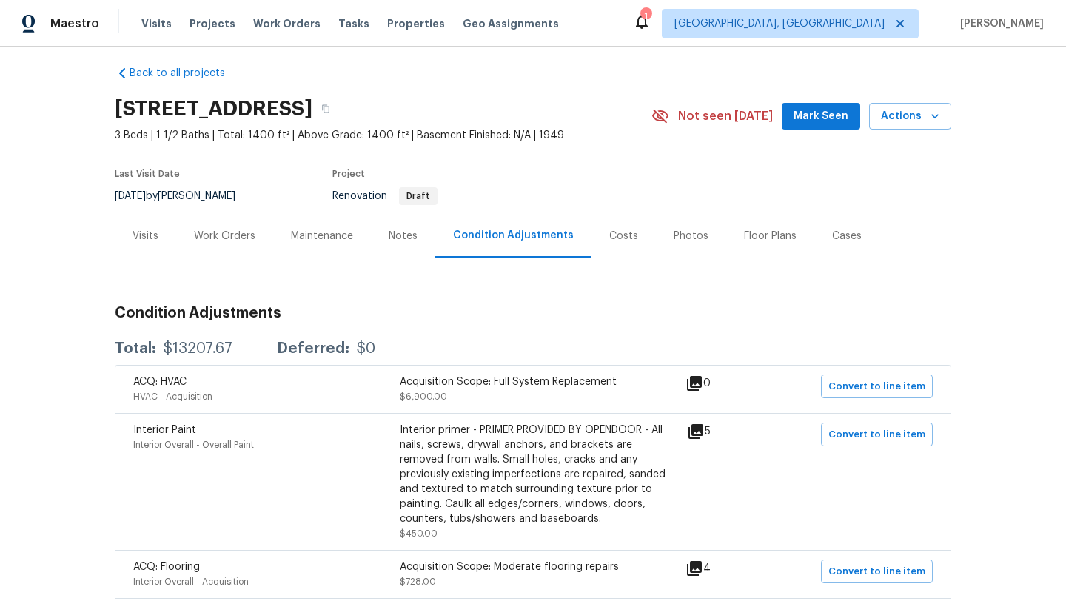
scroll to position [7, 0]
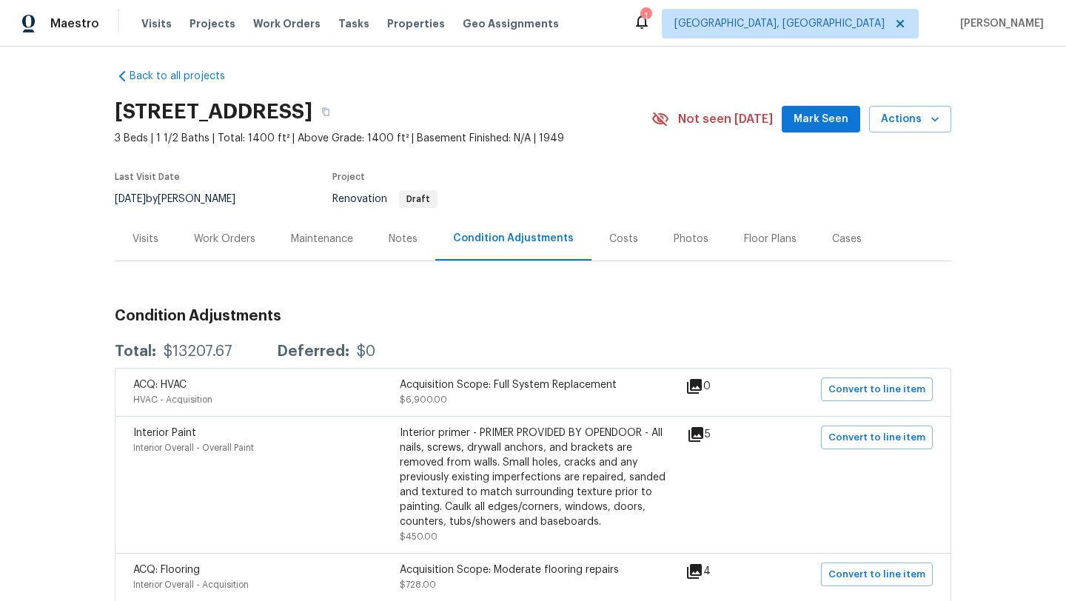
click at [220, 241] on div "Work Orders" at bounding box center [224, 239] width 61 height 15
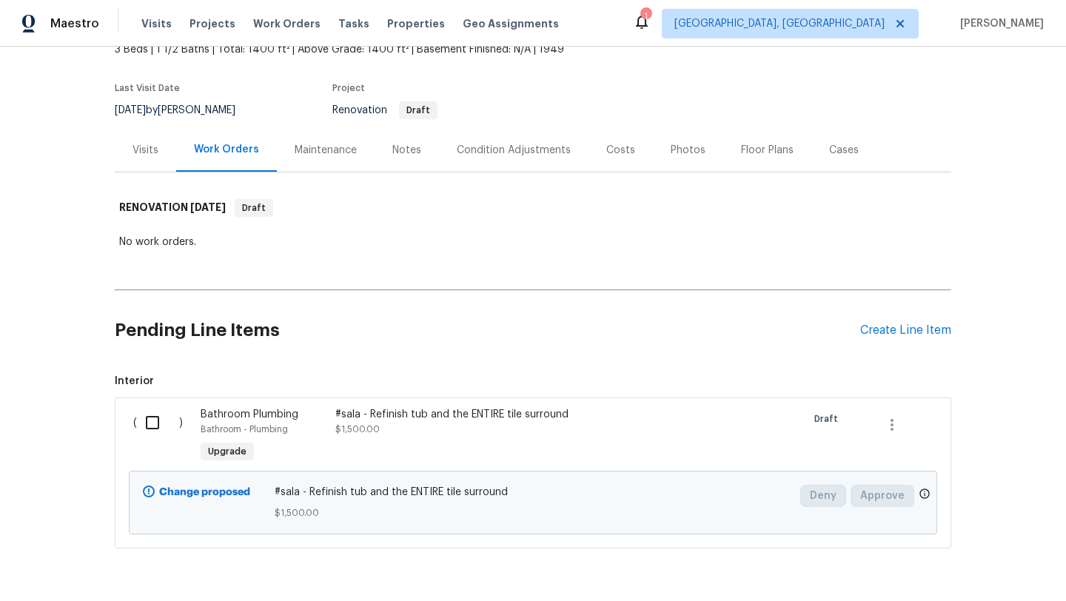
scroll to position [107, 0]
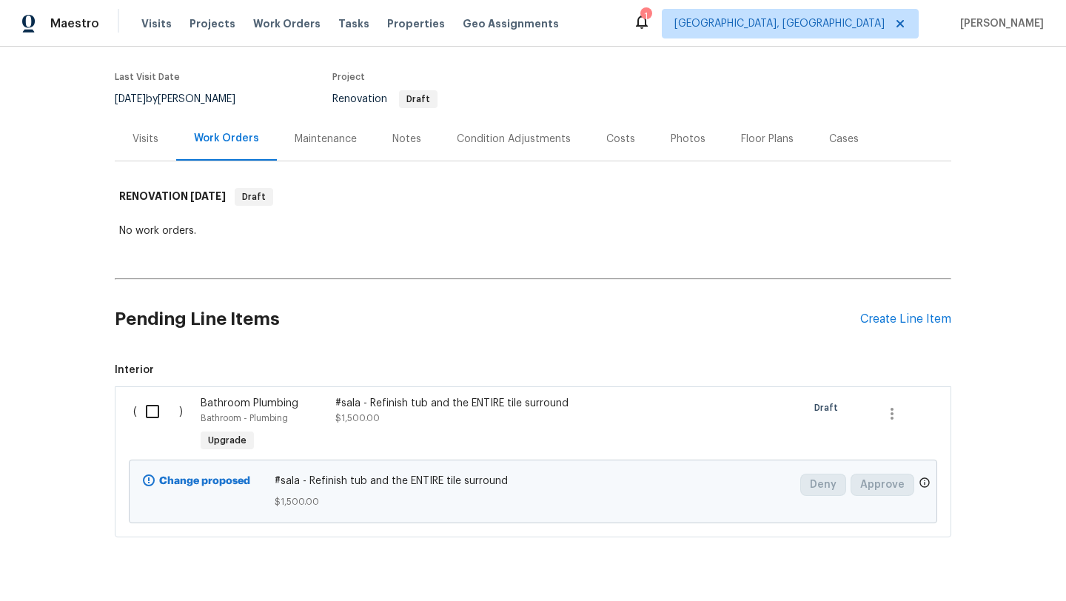
click at [408, 145] on div "Notes" at bounding box center [406, 139] width 29 height 15
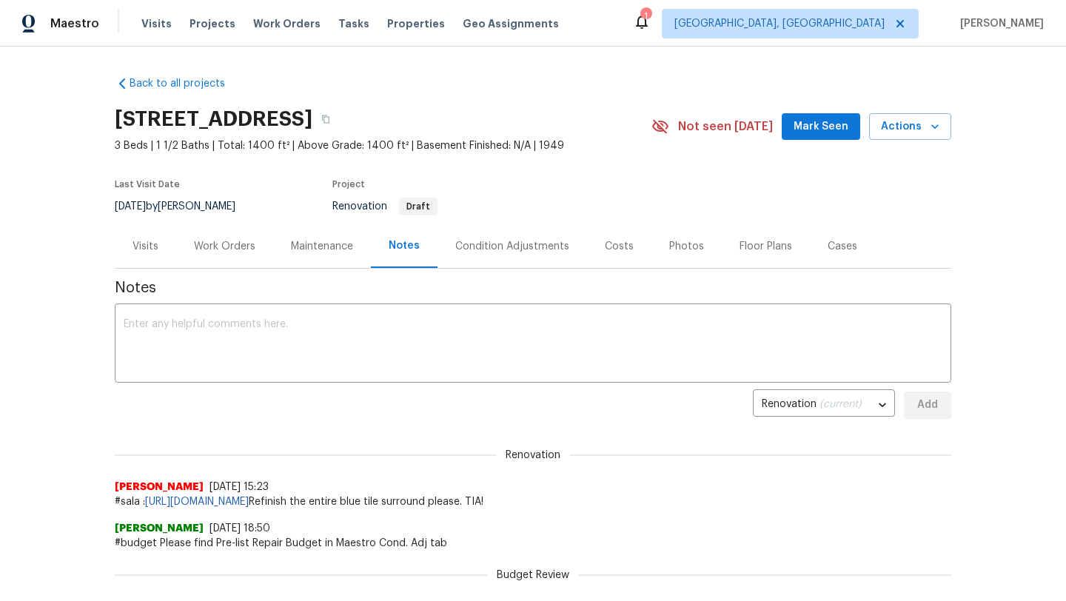
click at [482, 253] on div "Condition Adjustments" at bounding box center [512, 246] width 114 height 15
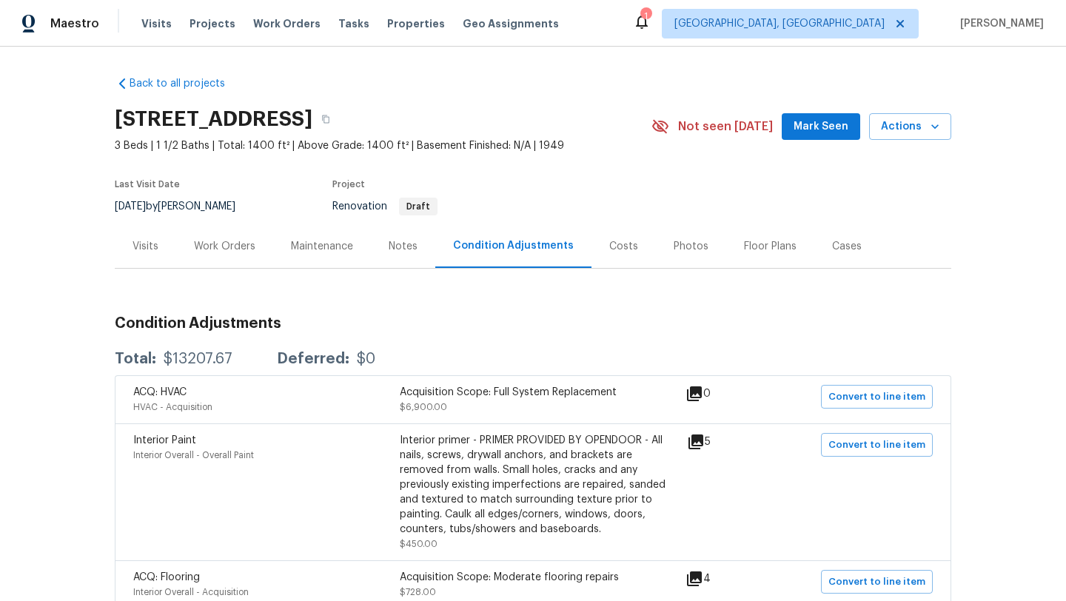
click at [400, 250] on div "Notes" at bounding box center [403, 246] width 29 height 15
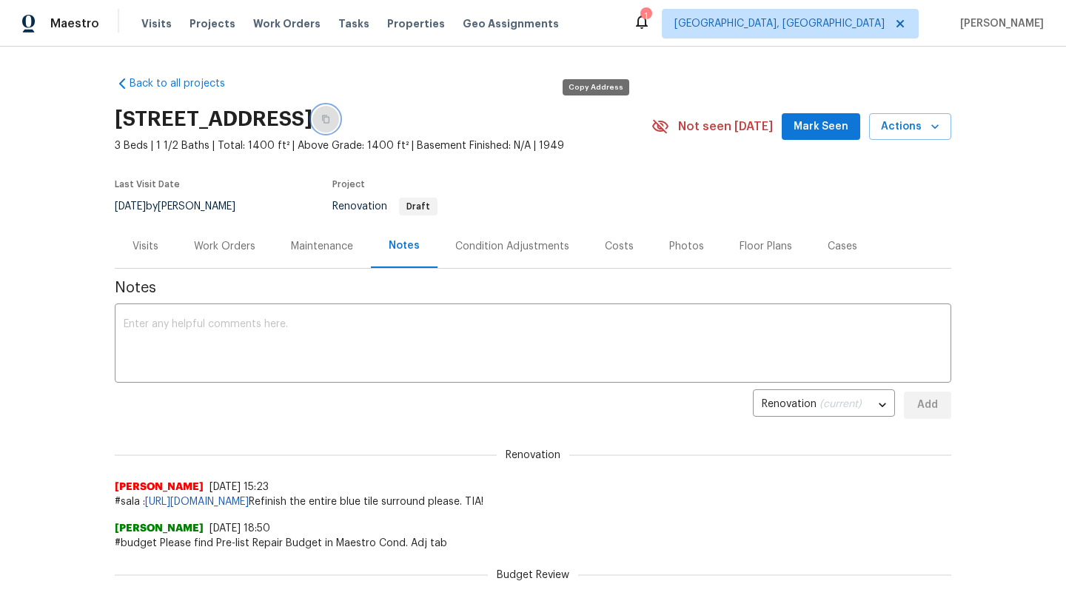
click at [330, 118] on icon "button" at bounding box center [325, 119] width 9 height 9
click at [744, 33] on div "Maestro Visits Projects Work Orders Tasks Properties Geo Assignments 1 Clevelan…" at bounding box center [533, 23] width 1066 height 47
click at [488, 242] on div "Condition Adjustments" at bounding box center [512, 246] width 114 height 15
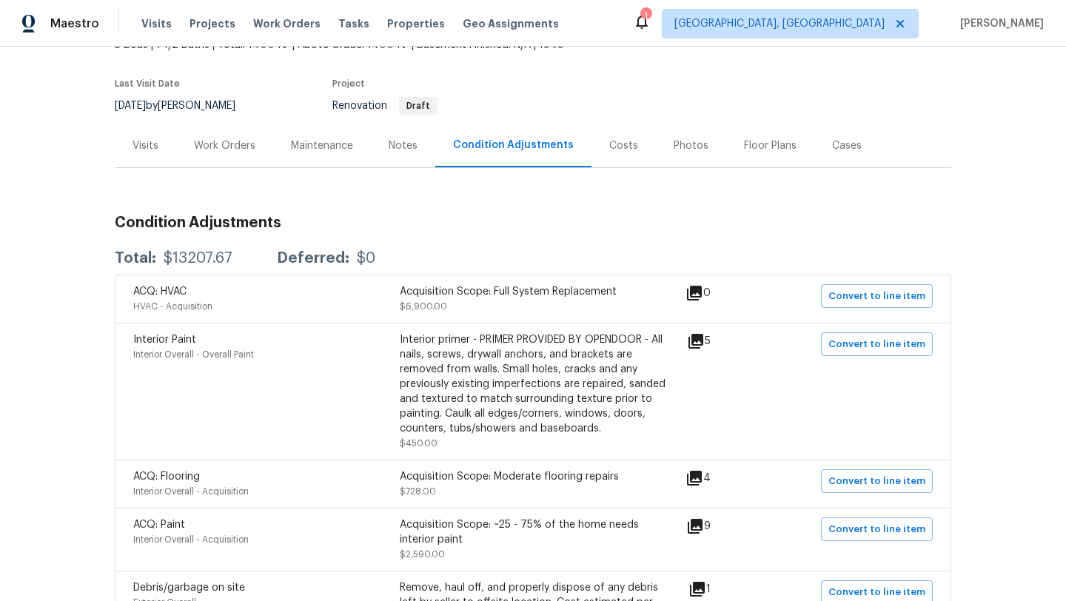
scroll to position [110, 0]
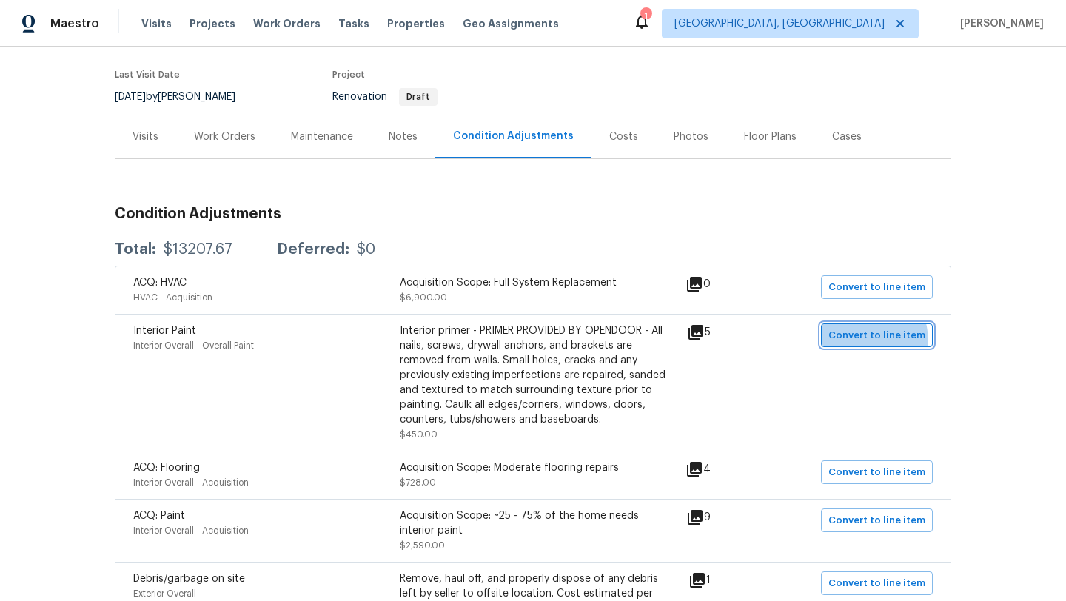
click at [856, 342] on span "Convert to line item" at bounding box center [876, 335] width 97 height 17
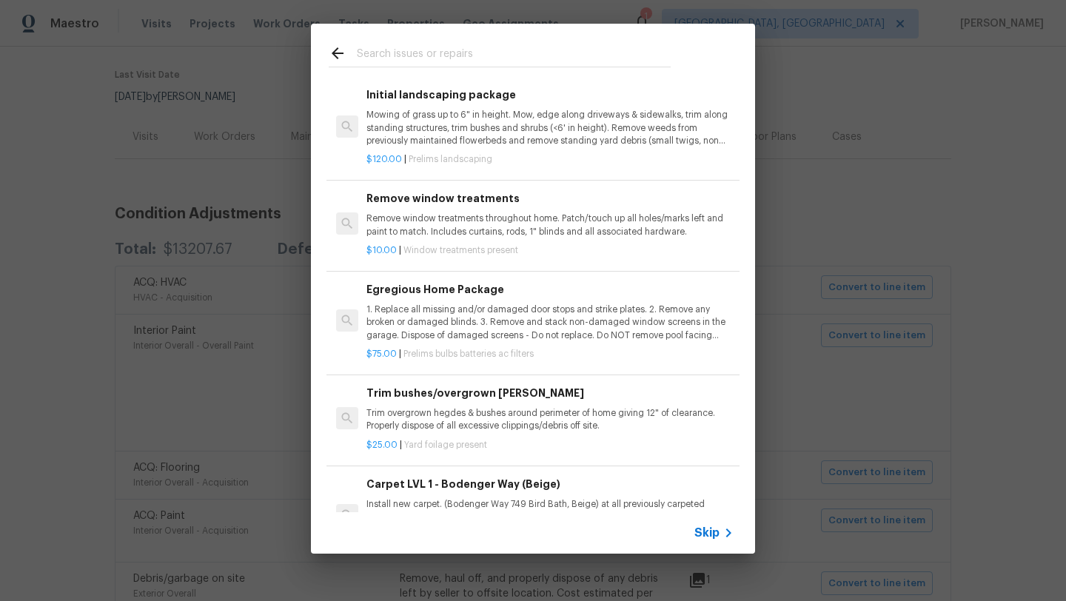
scroll to position [0, 0]
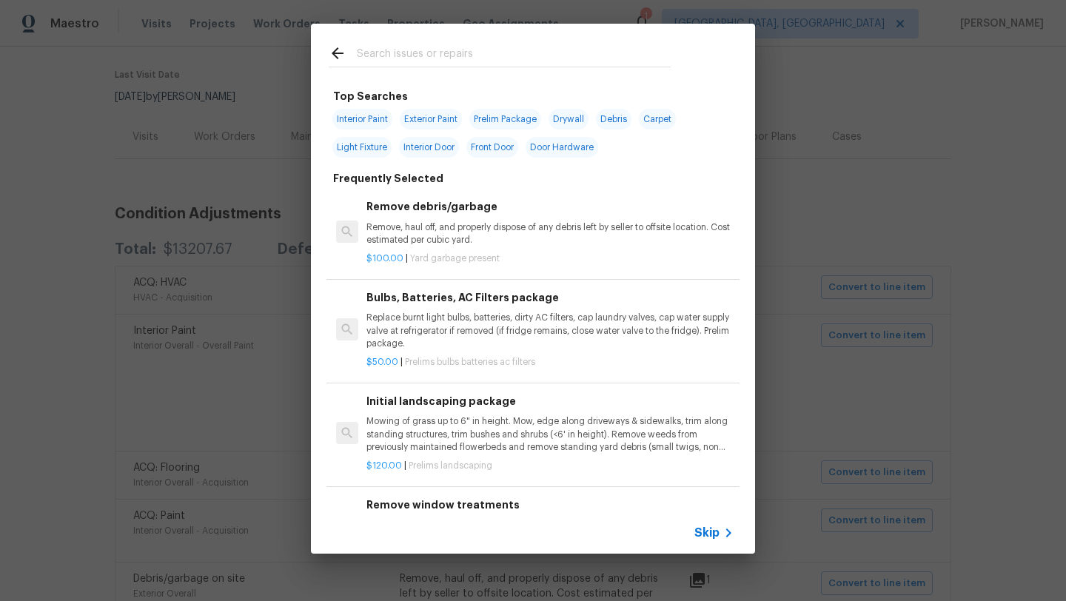
click at [354, 121] on span "Interior Paint" at bounding box center [362, 119] width 60 height 21
type input "Interior Paint"
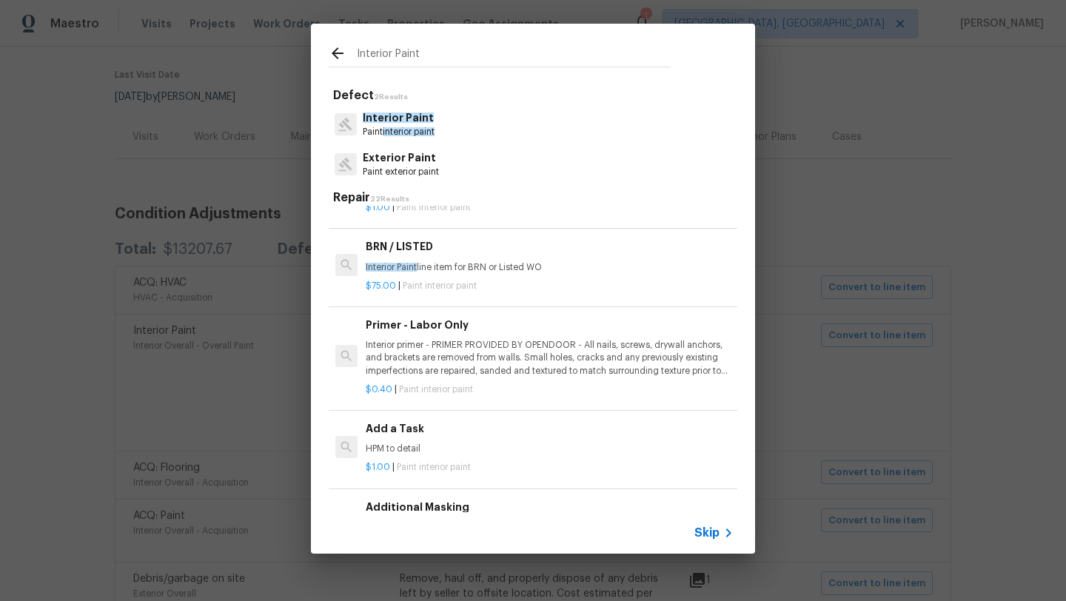
scroll to position [265, 2]
click at [478, 361] on p "Interior primer - PRIMER PROVIDED BY OPENDOOR - All nails, screws, drywall anch…" at bounding box center [547, 358] width 367 height 38
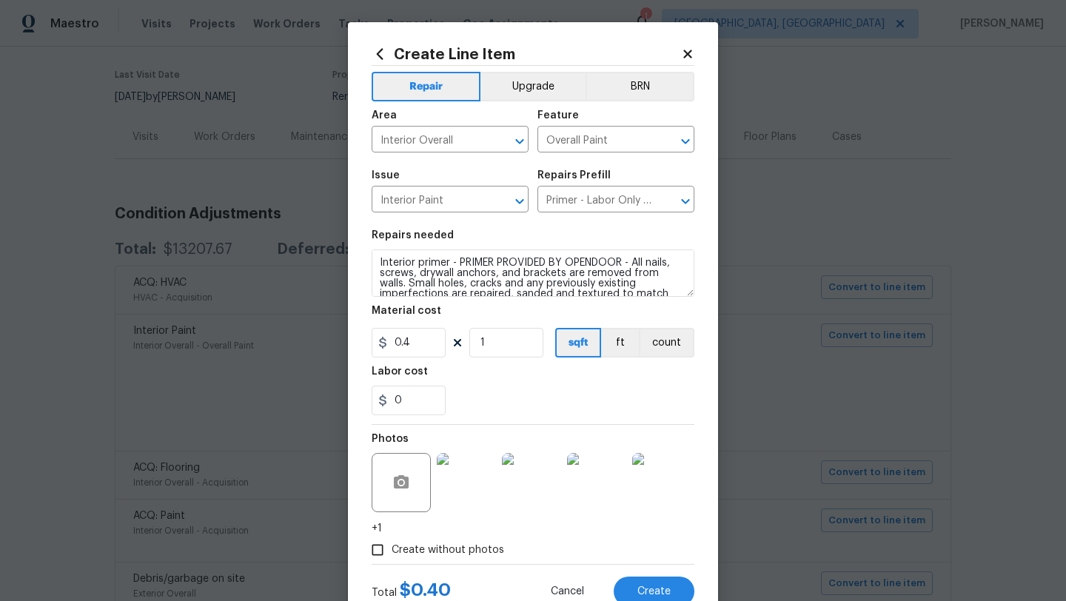
click at [689, 58] on icon at bounding box center [687, 53] width 13 height 13
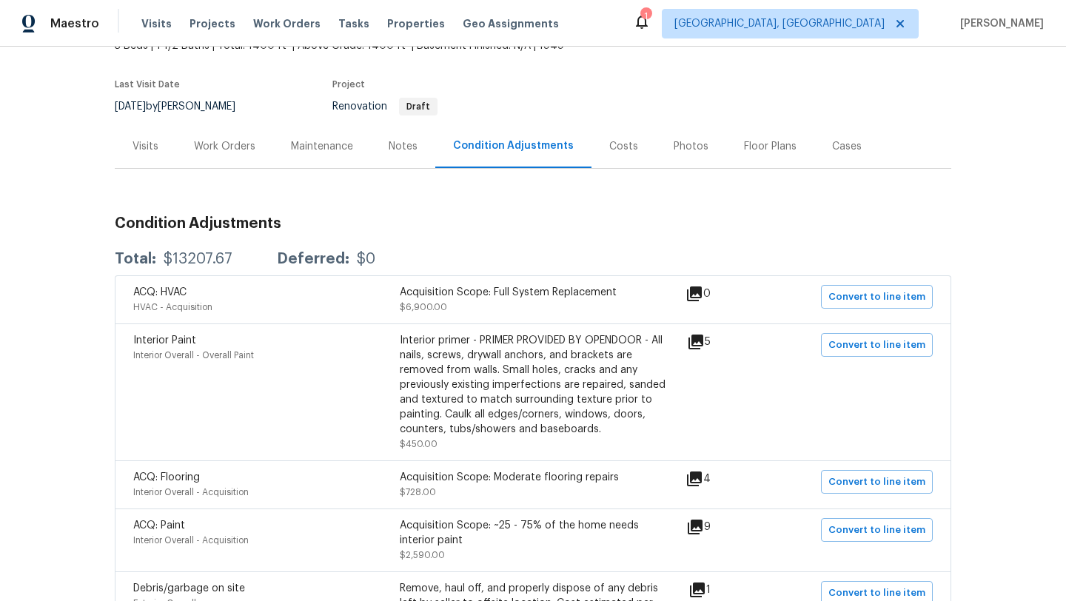
scroll to position [95, 0]
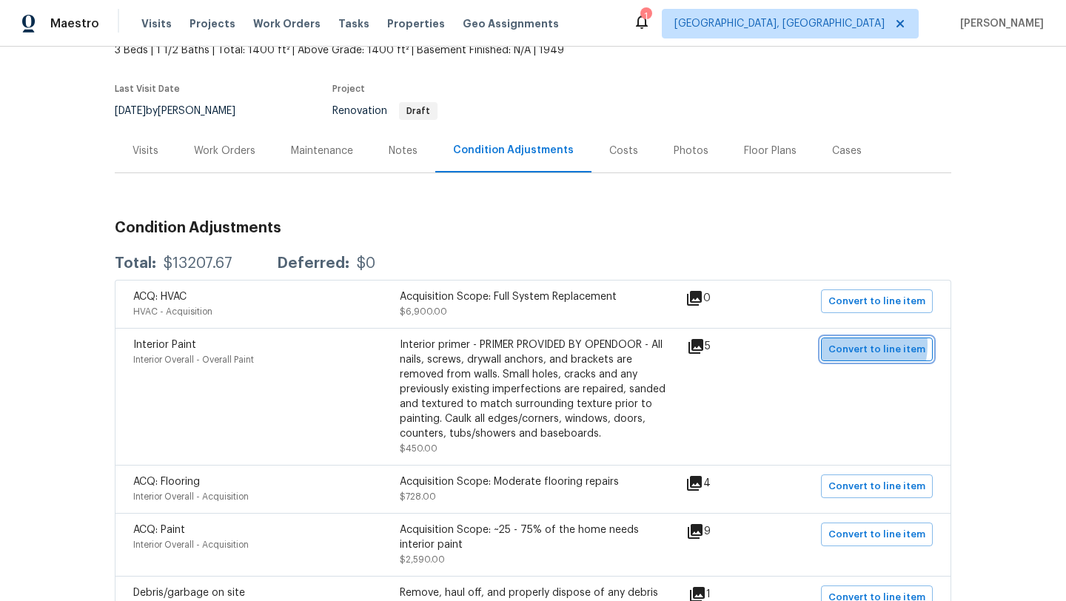
click at [851, 345] on span "Convert to line item" at bounding box center [876, 349] width 97 height 17
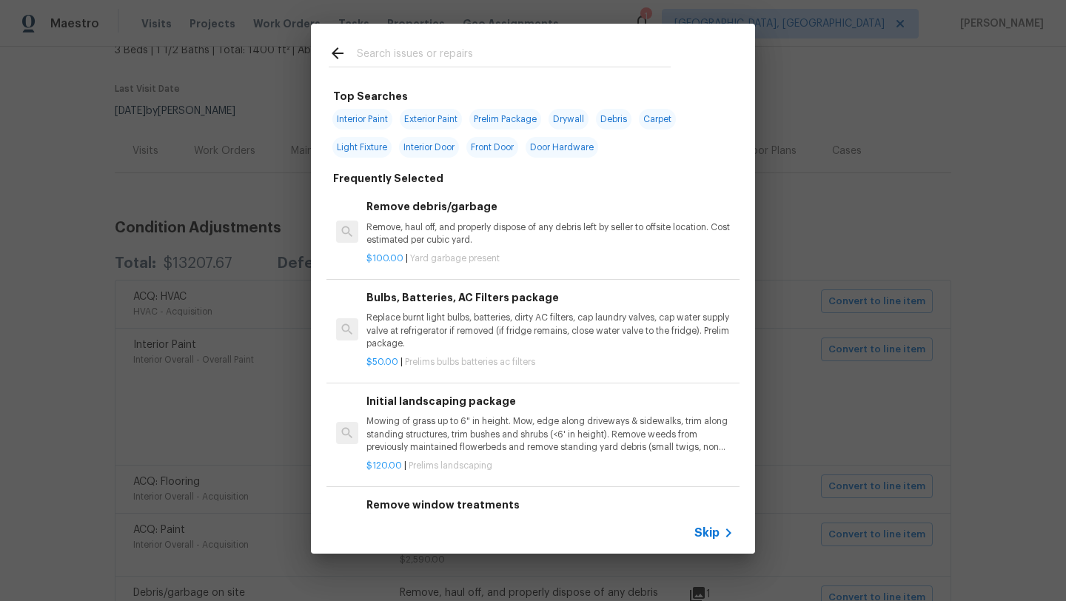
click at [360, 122] on span "Interior Paint" at bounding box center [362, 119] width 60 height 21
type input "Interior Paint"
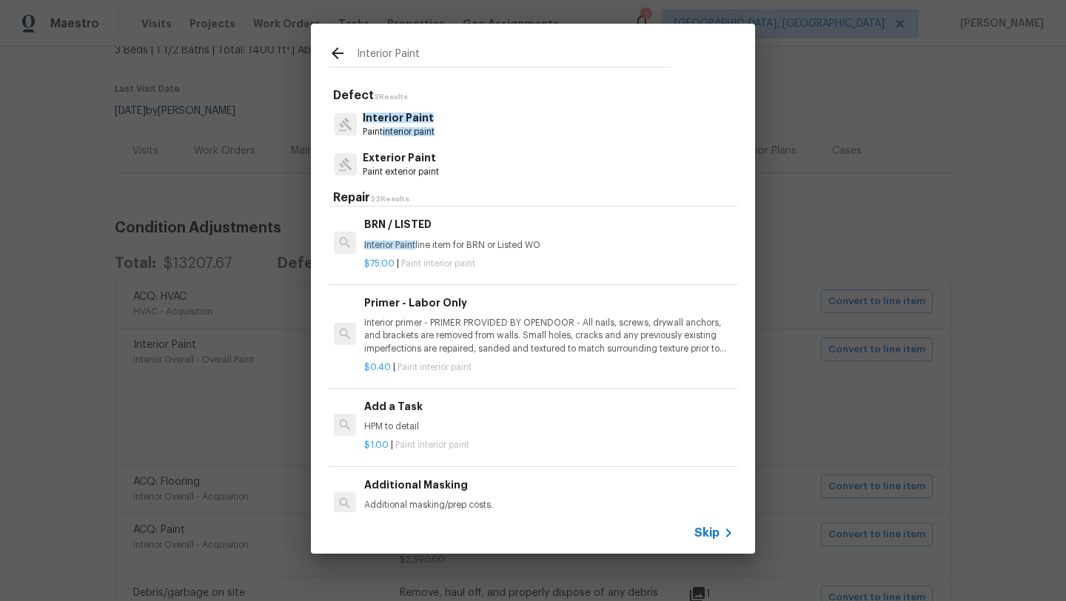
scroll to position [298, 2]
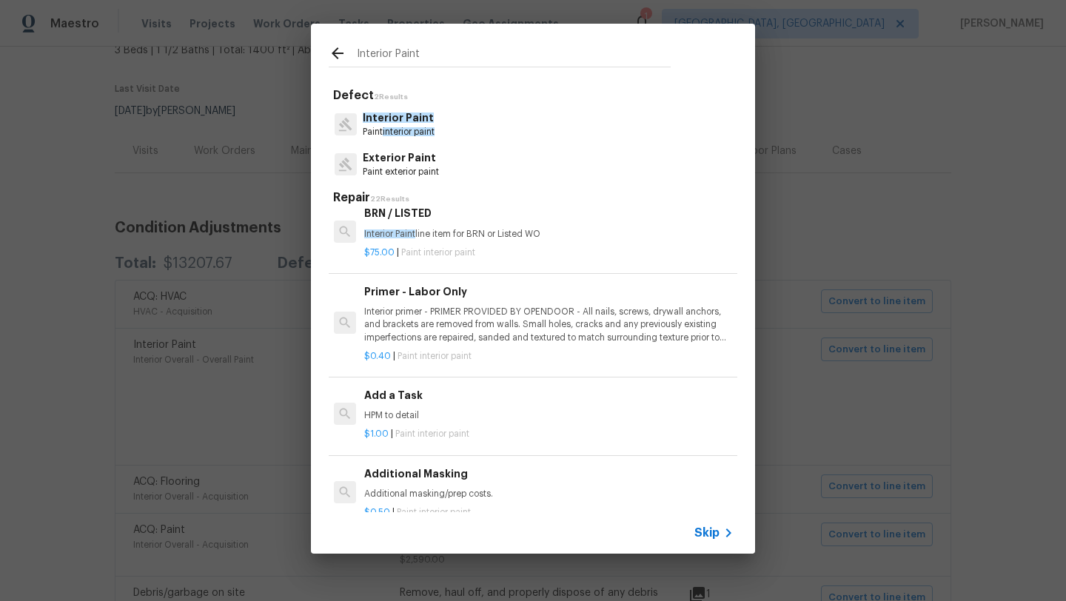
click at [463, 322] on p "Interior primer - PRIMER PROVIDED BY OPENDOOR - All nails, screws, drywall anch…" at bounding box center [547, 325] width 367 height 38
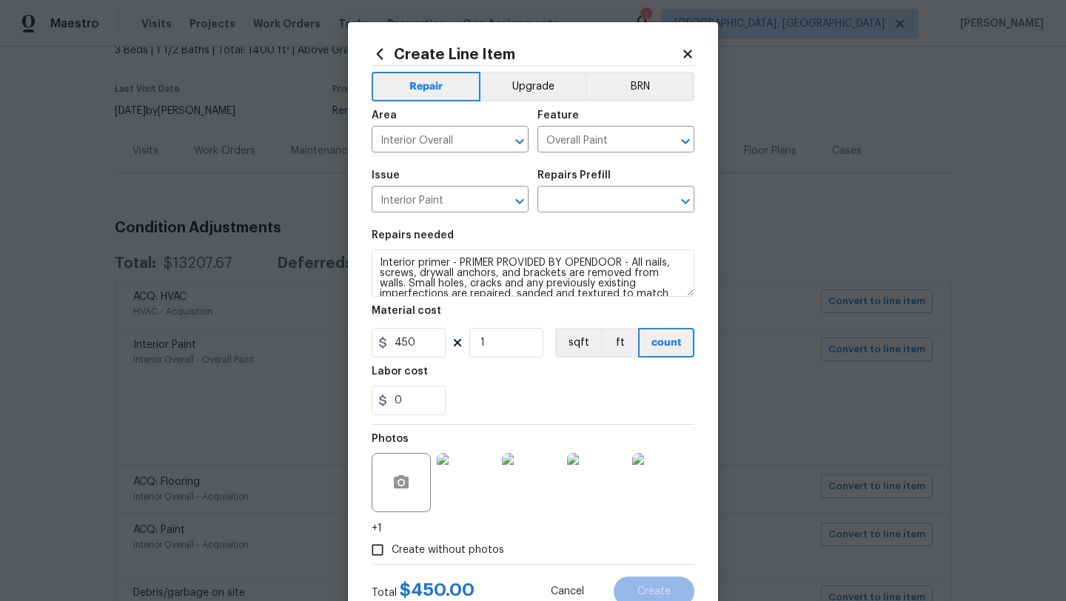
type input "Primer - Labor Only $0.40"
type input "0.4"
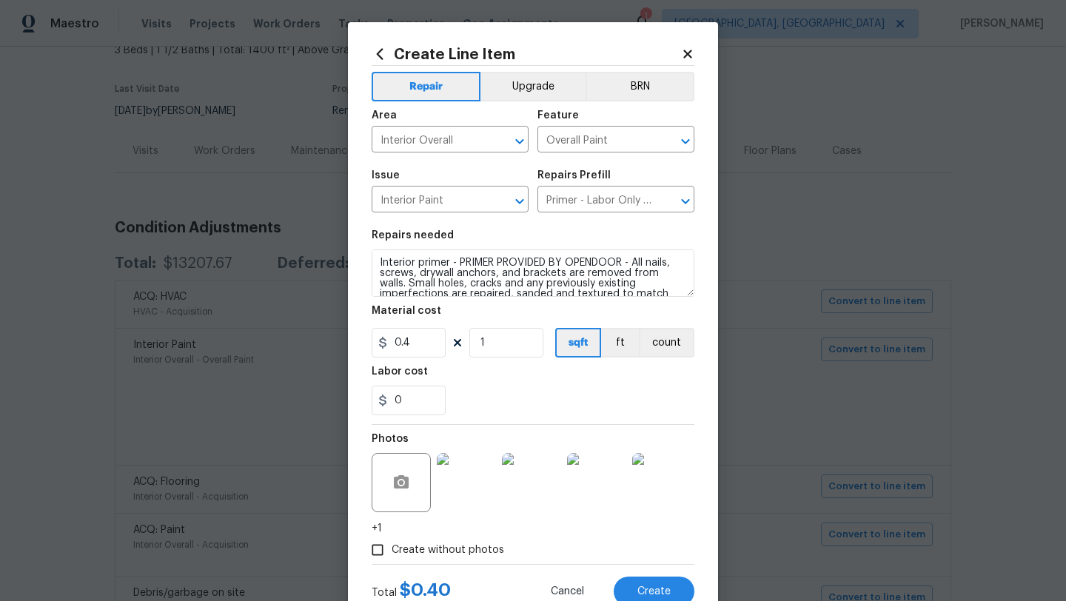
scroll to position [52, 0]
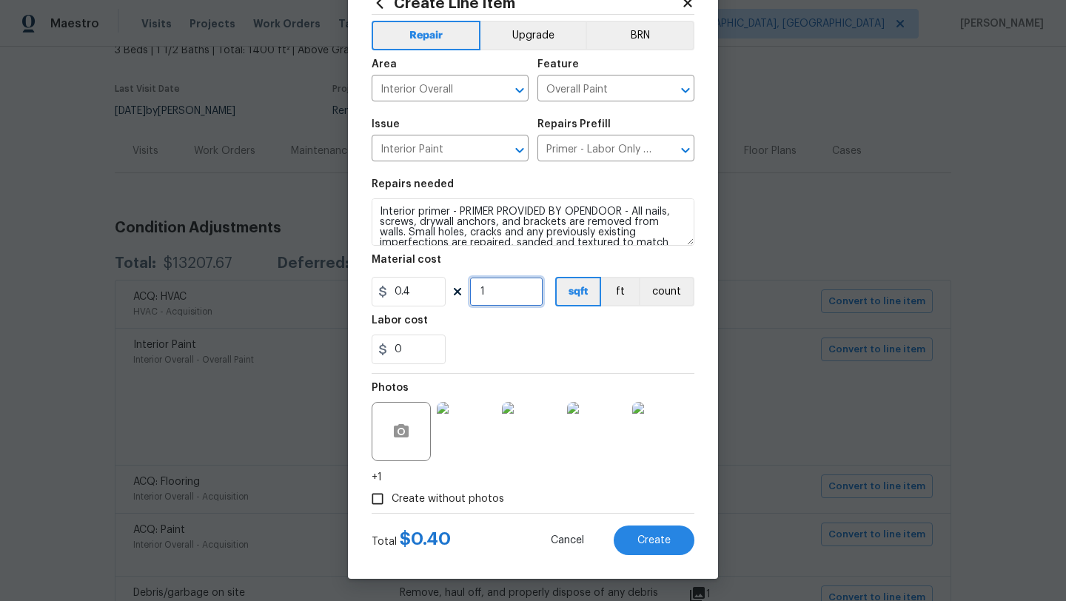
click at [493, 296] on input "1" at bounding box center [506, 292] width 74 height 30
click at [486, 289] on input "1500" at bounding box center [506, 292] width 74 height 30
type input "1000"
click at [407, 355] on input "0" at bounding box center [409, 350] width 74 height 30
click at [642, 539] on span "Create" at bounding box center [653, 540] width 33 height 11
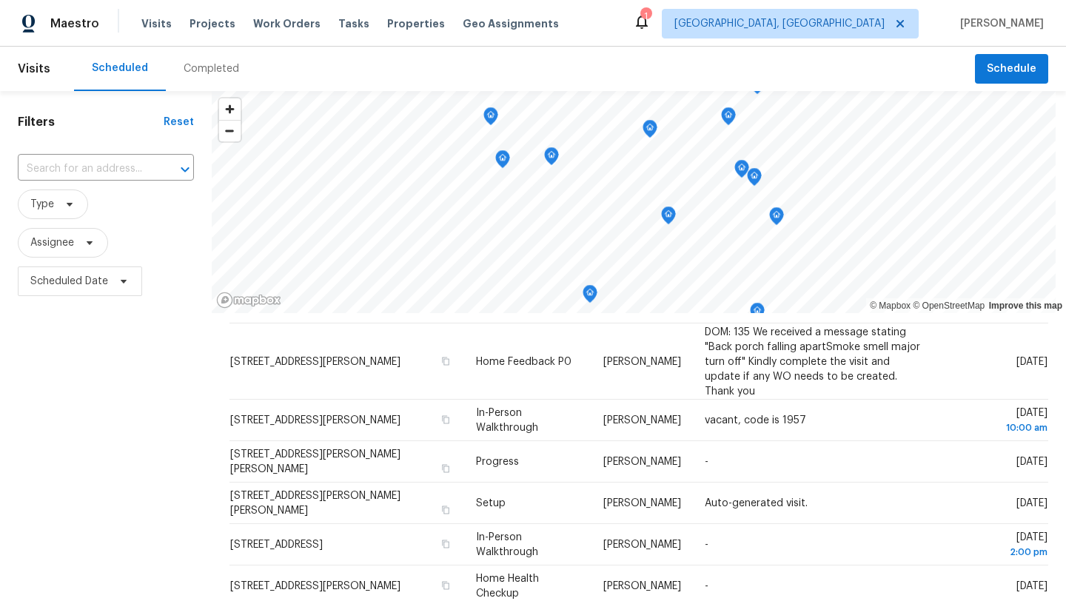
scroll to position [42, 0]
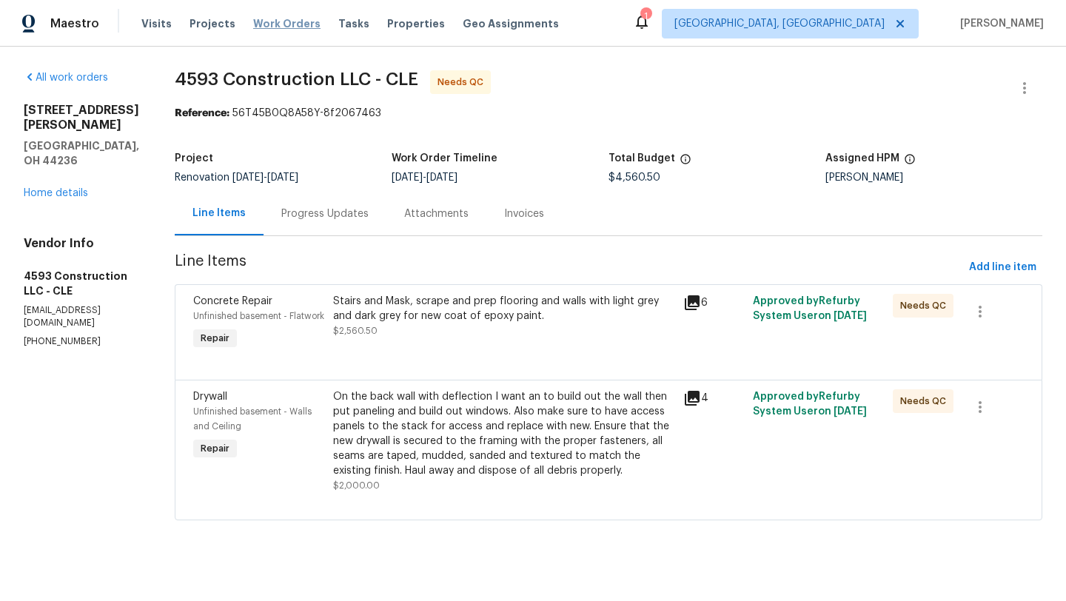
click at [277, 24] on span "Work Orders" at bounding box center [286, 23] width 67 height 15
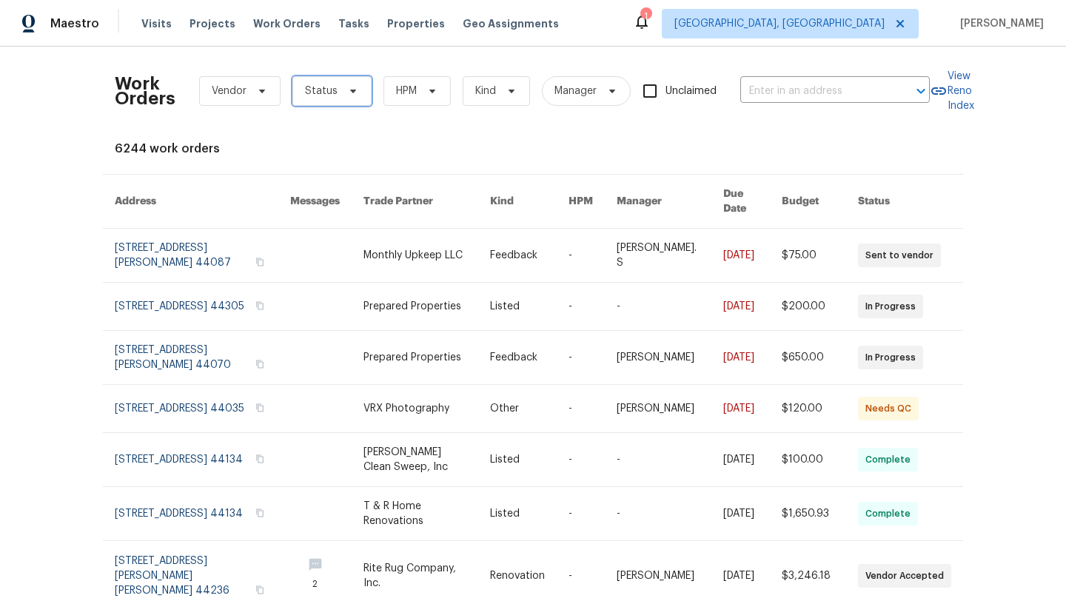
click at [318, 90] on span "Status" at bounding box center [321, 91] width 33 height 15
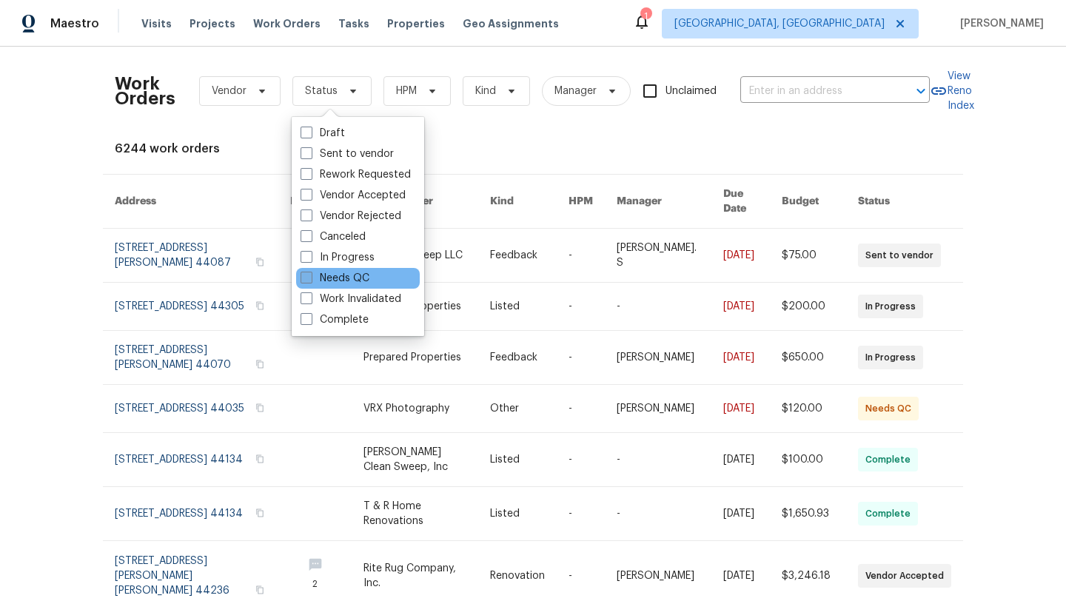
click at [322, 284] on label "Needs QC" at bounding box center [334, 278] width 69 height 15
click at [310, 280] on input "Needs QC" at bounding box center [305, 276] width 10 height 10
checkbox input "true"
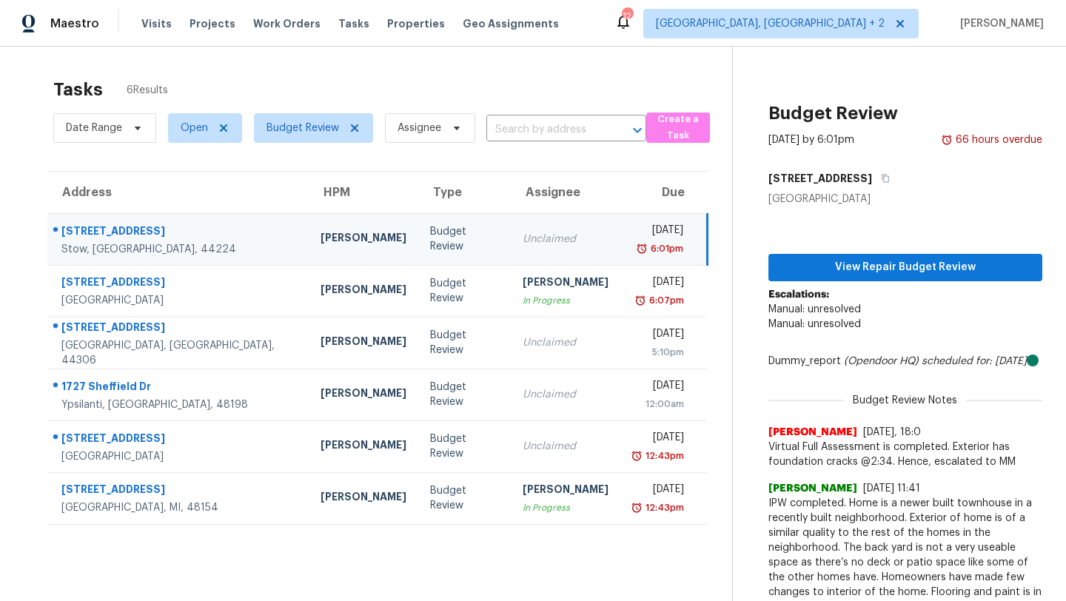
scroll to position [47, 0]
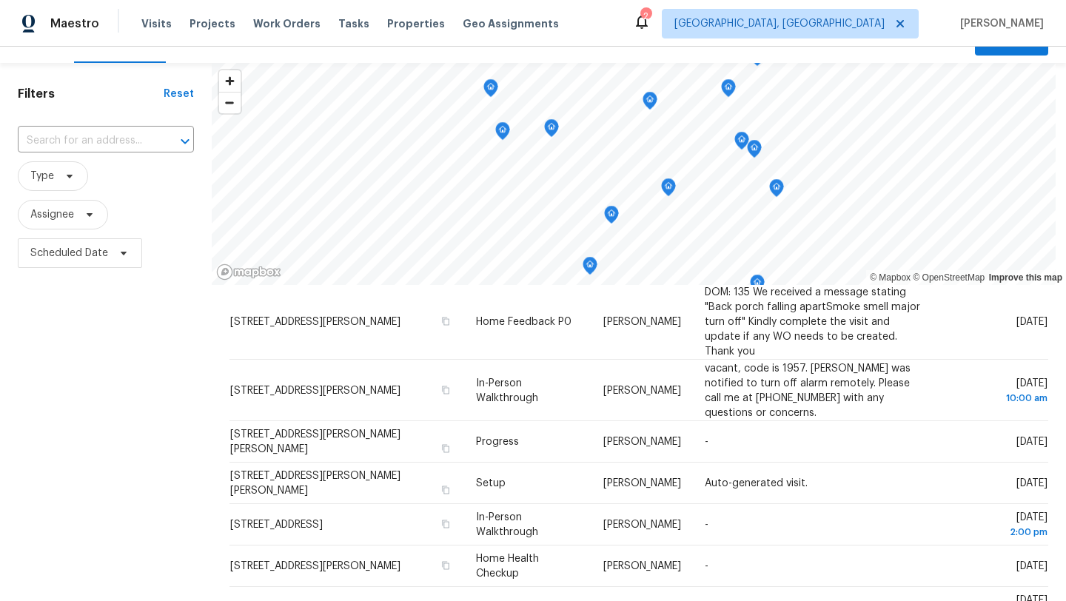
scroll to position [30, 0]
